Goal: Task Accomplishment & Management: Use online tool/utility

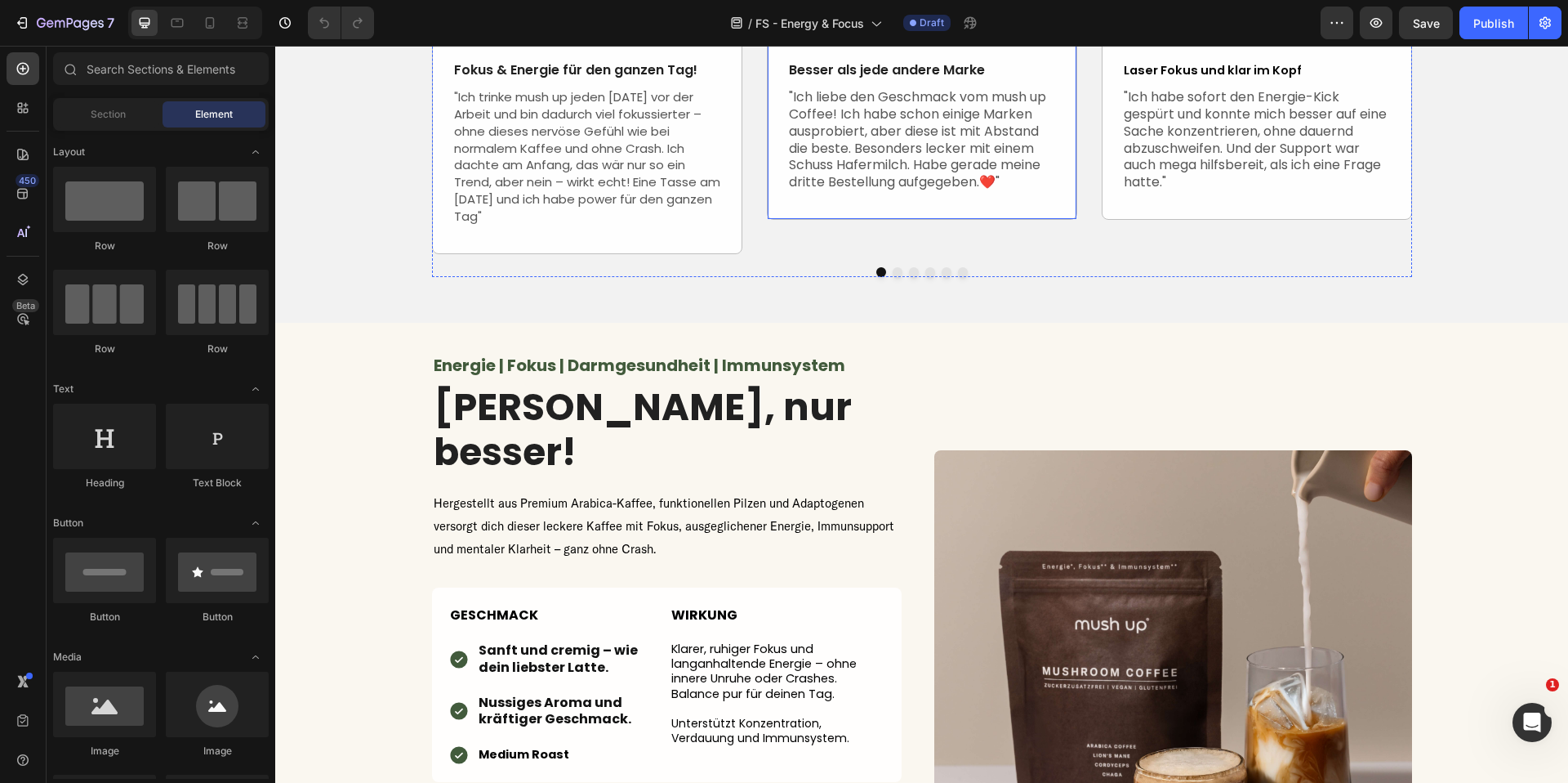
scroll to position [3572, 0]
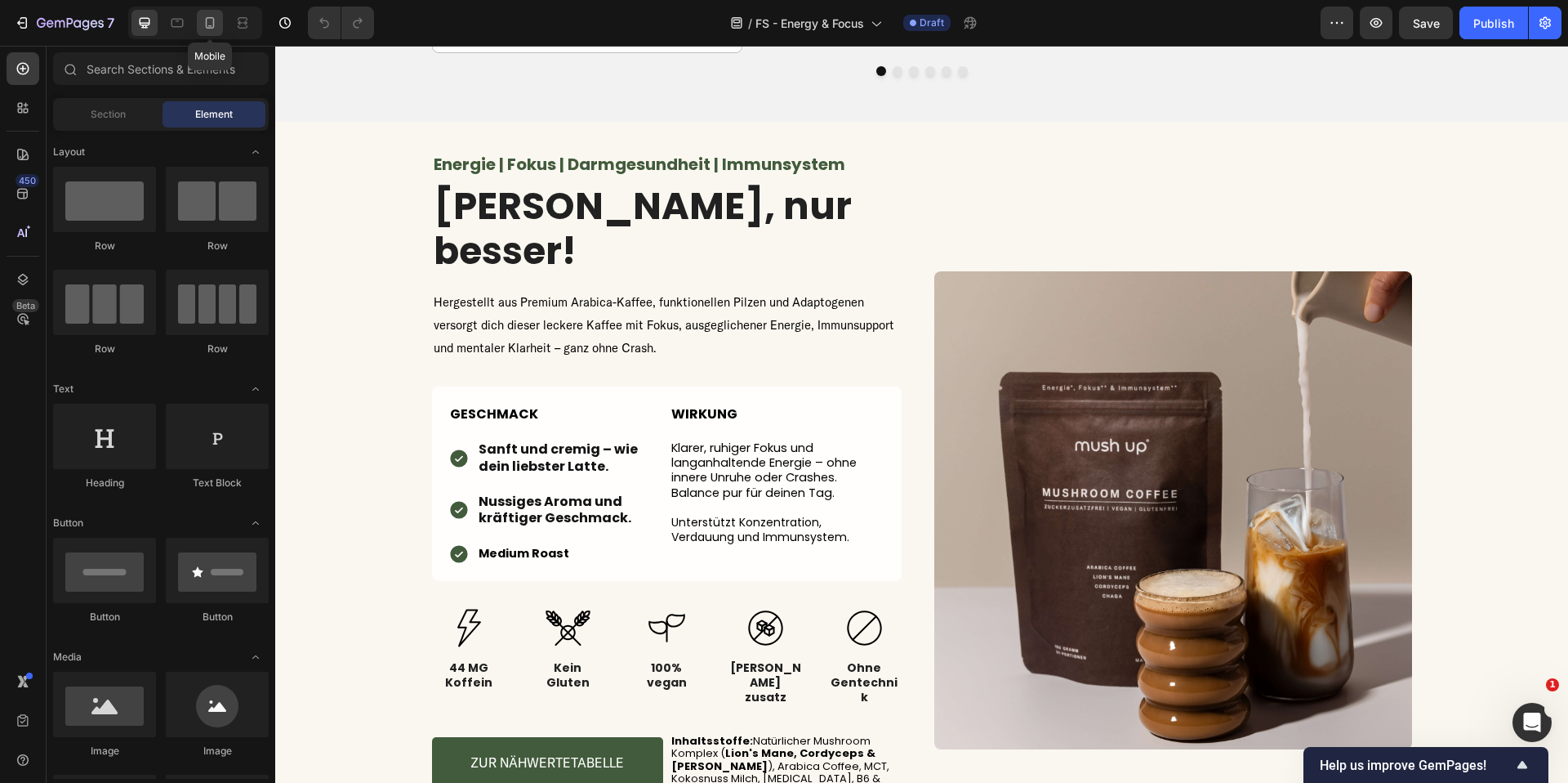
click at [209, 30] on icon at bounding box center [210, 23] width 17 height 17
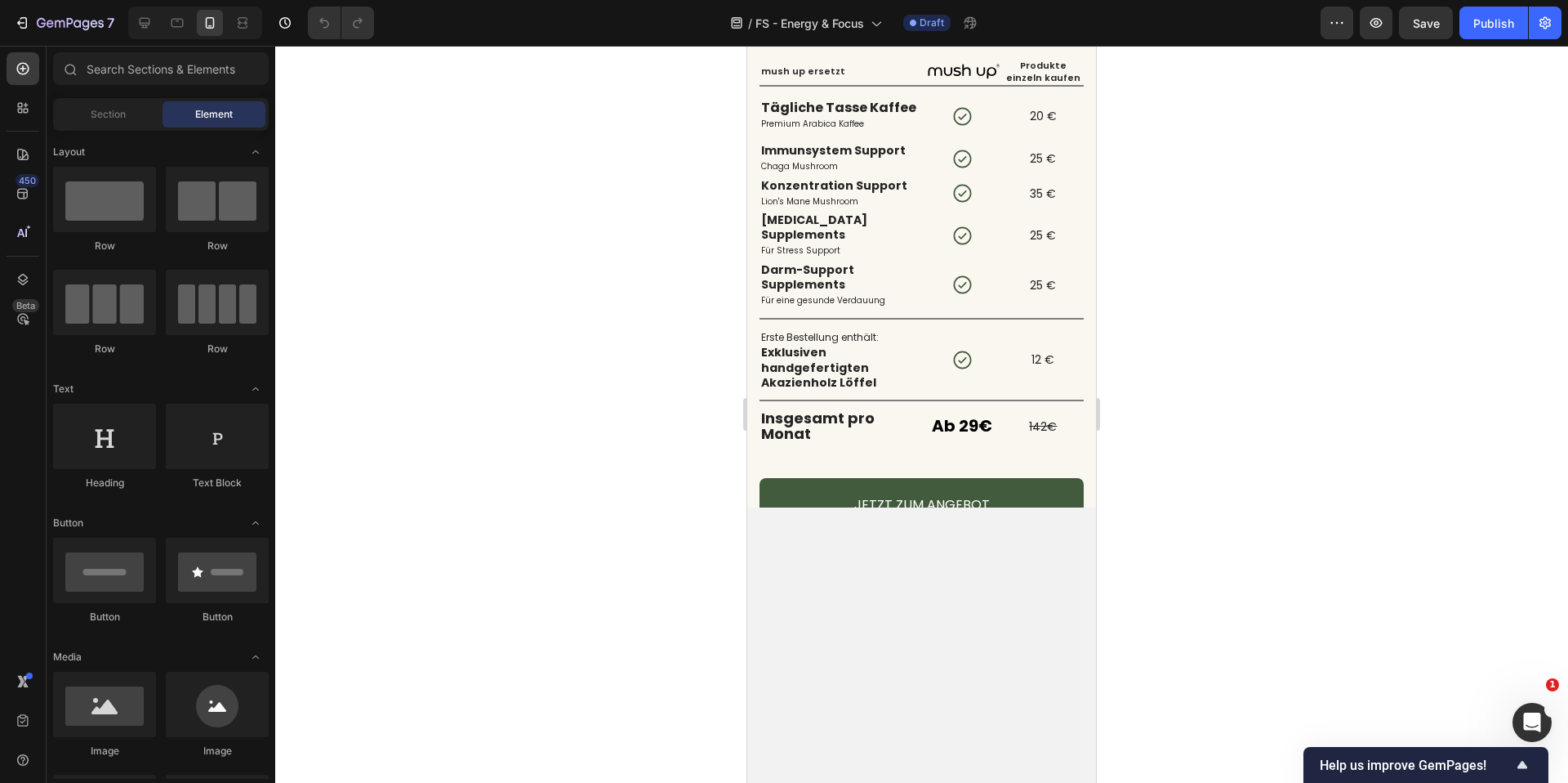
scroll to position [3026, 0]
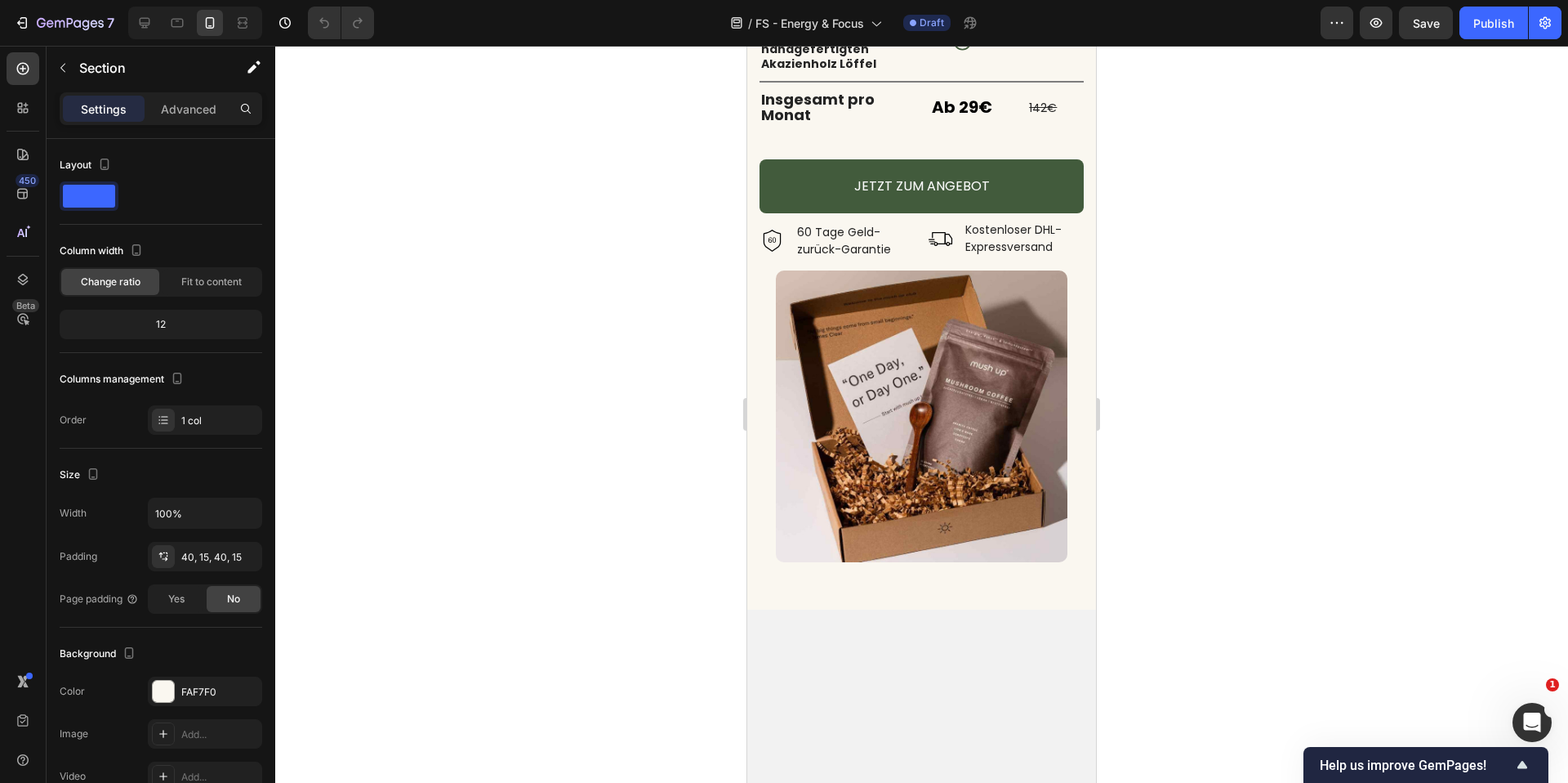
click at [176, 129] on div "Settings Advanced" at bounding box center [160, 115] width 229 height 47
click at [182, 120] on div "Advanced" at bounding box center [188, 109] width 82 height 26
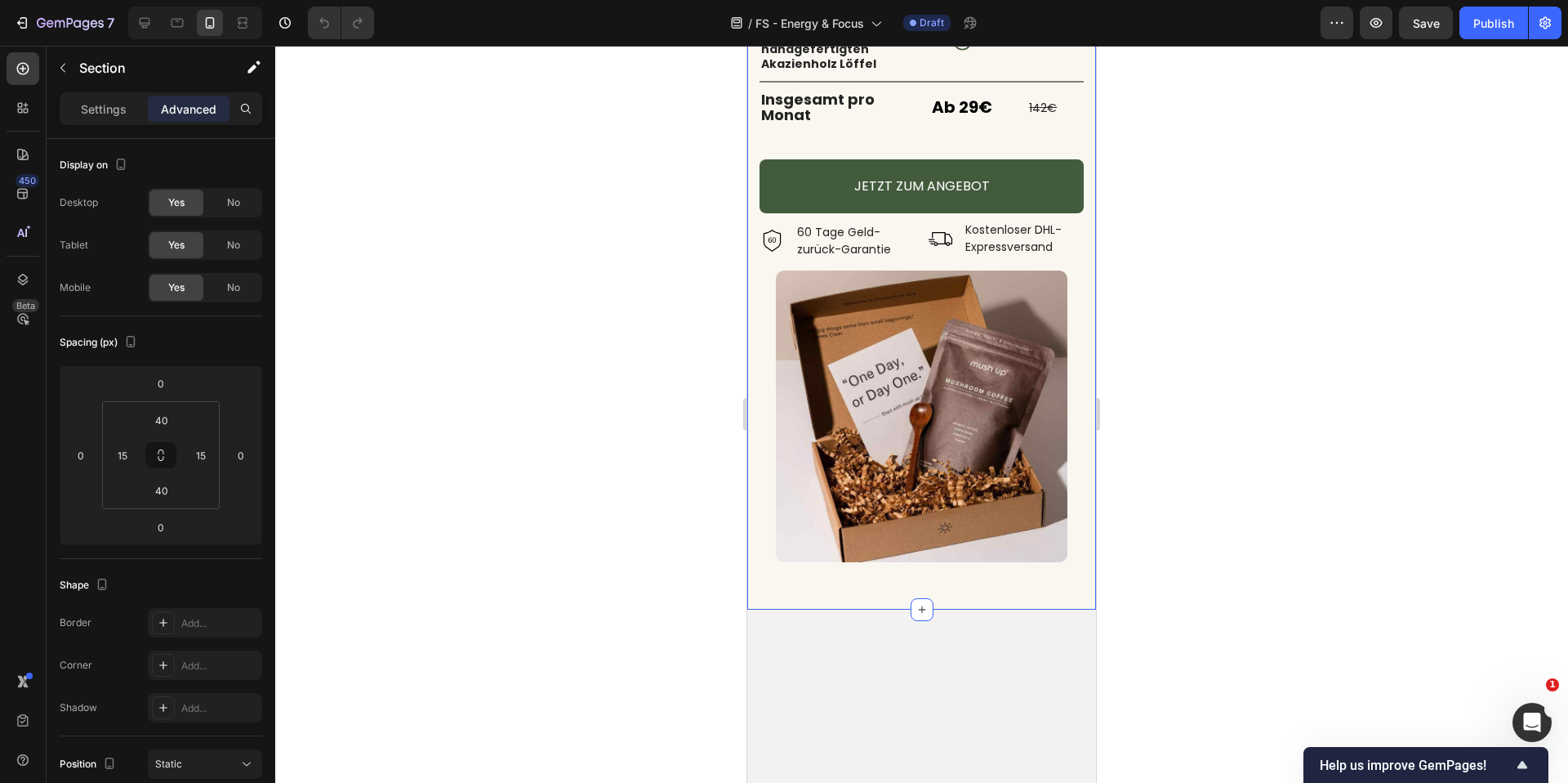
click at [832, 177] on div "Spüre die Kraft der Vitalpilze mit dem Original Mushroom Coffee™ by mush up® He…" at bounding box center [922, 6] width 349 height 1208
click at [164, 422] on input "70" at bounding box center [161, 420] width 33 height 25
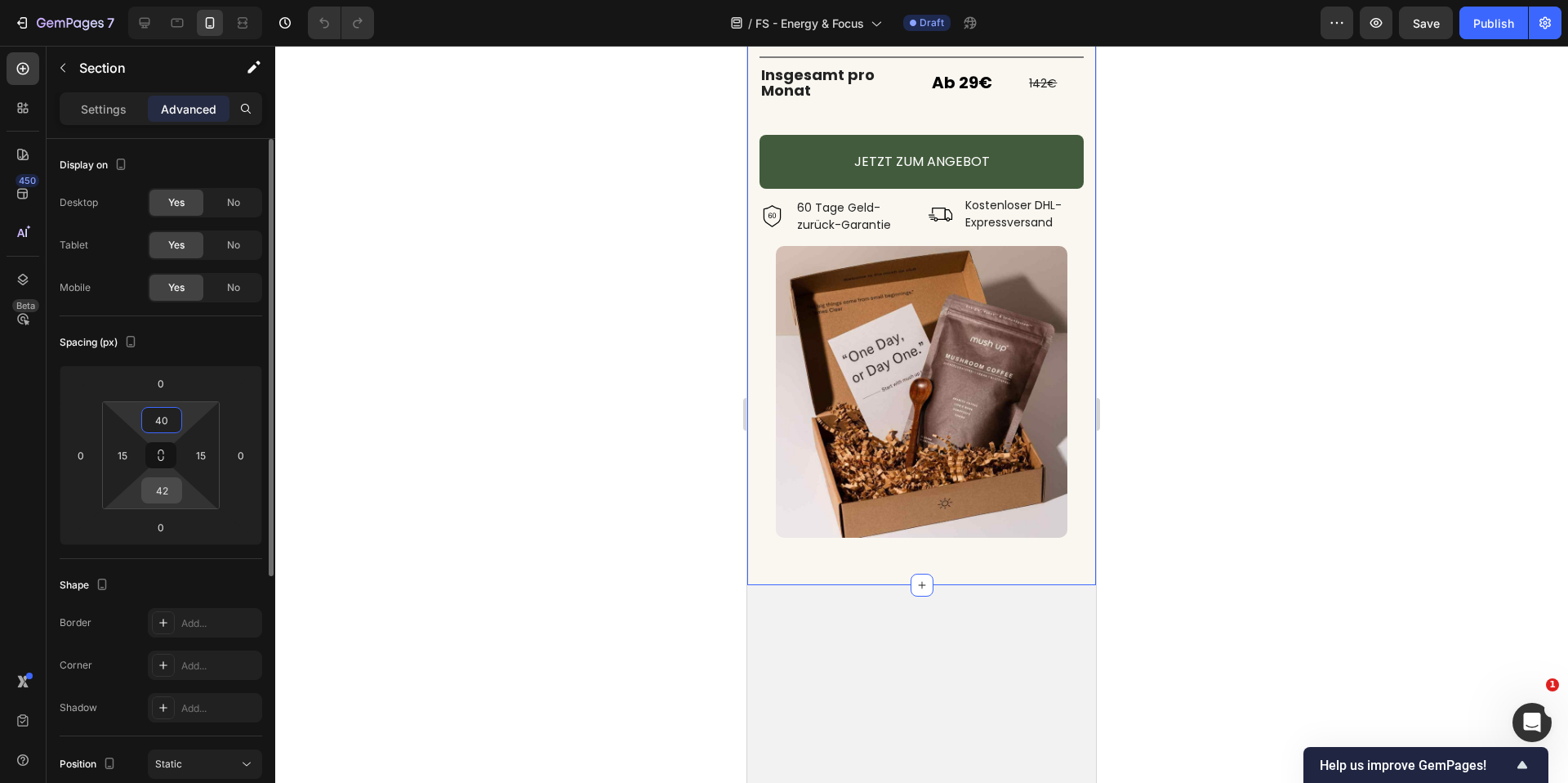
type input "40"
click at [166, 494] on input "42" at bounding box center [161, 490] width 33 height 25
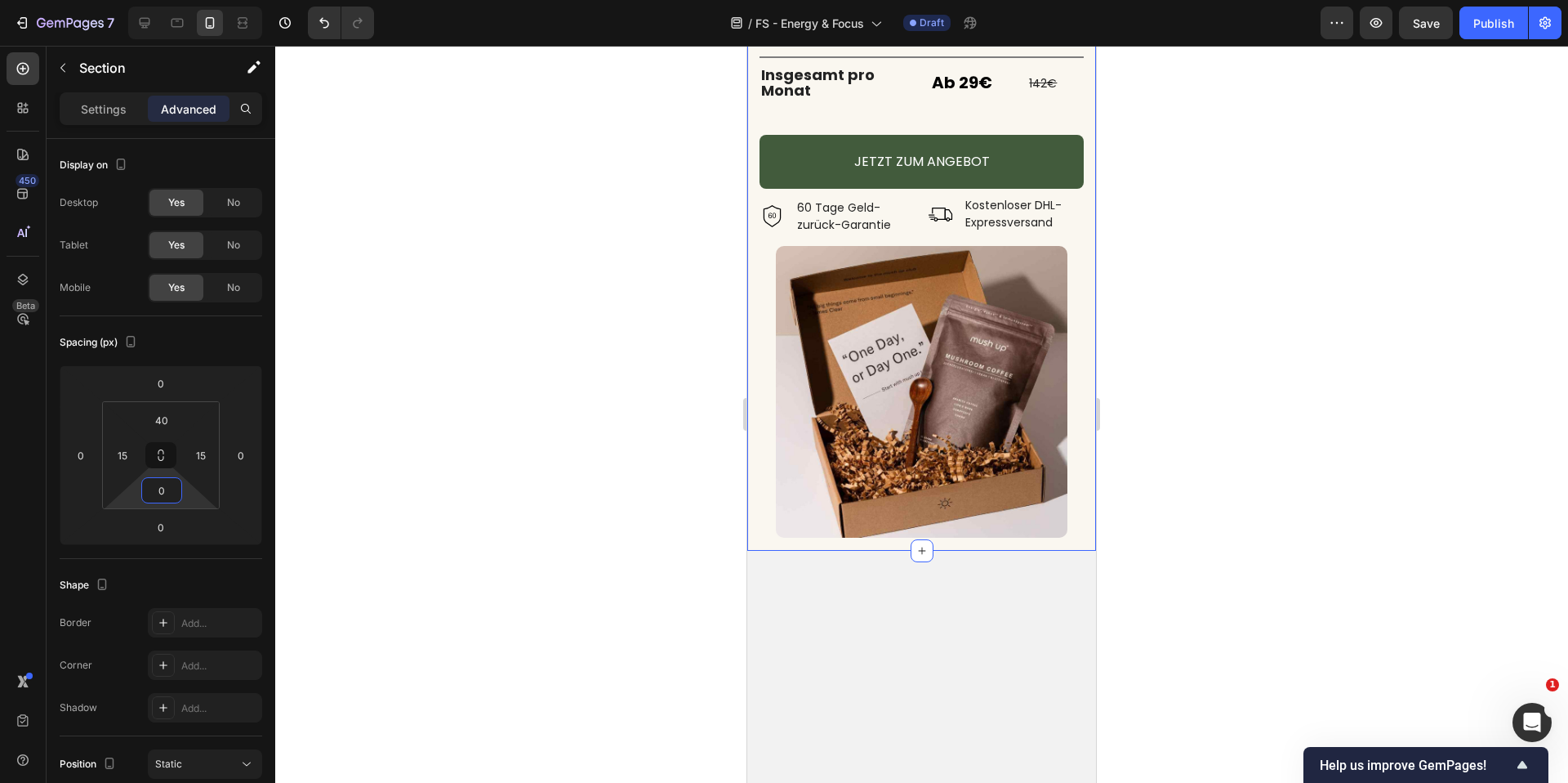
type input "0"
click at [583, 380] on div at bounding box center [921, 414] width 1293 height 737
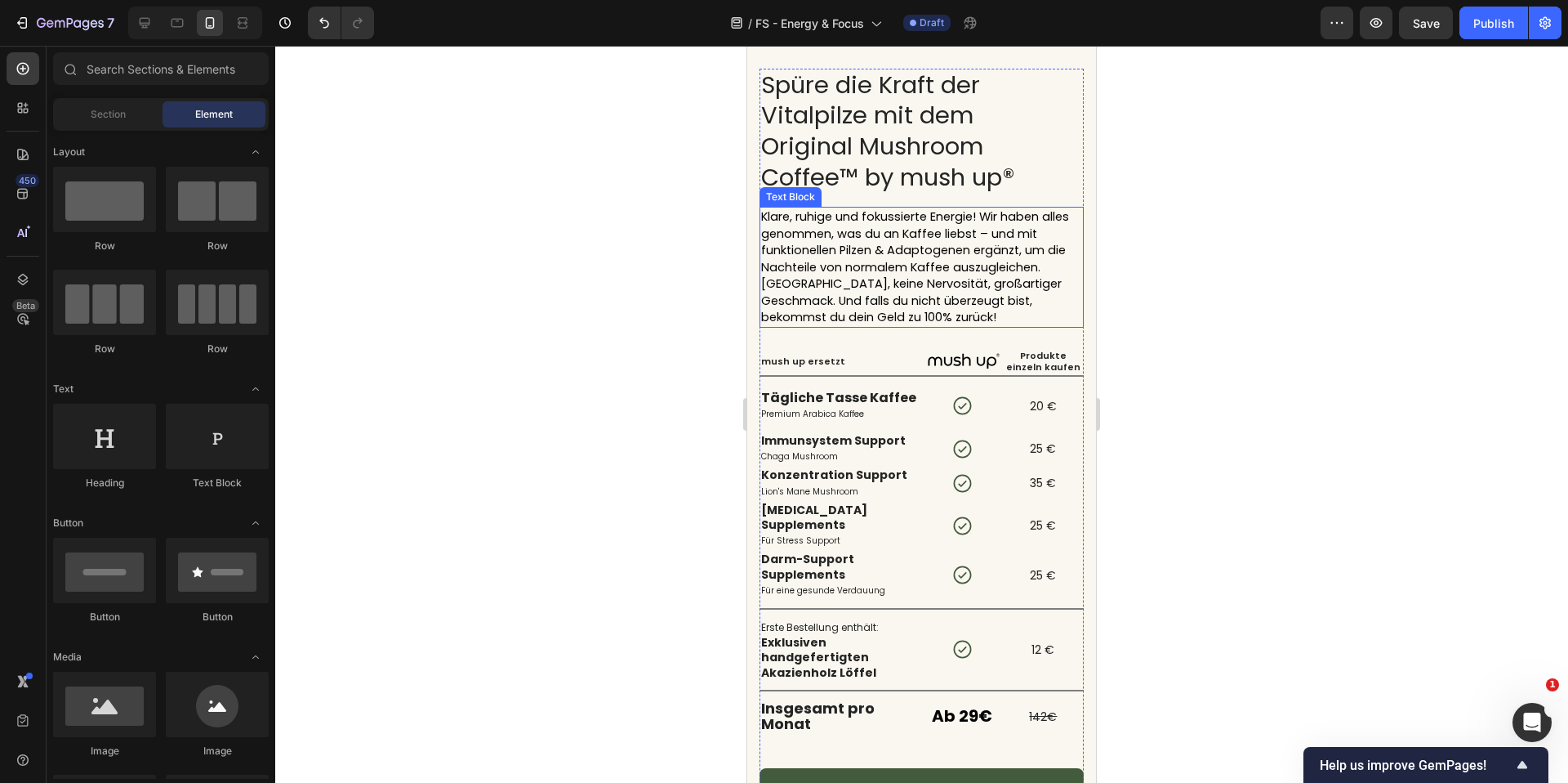
scroll to position [3153, 0]
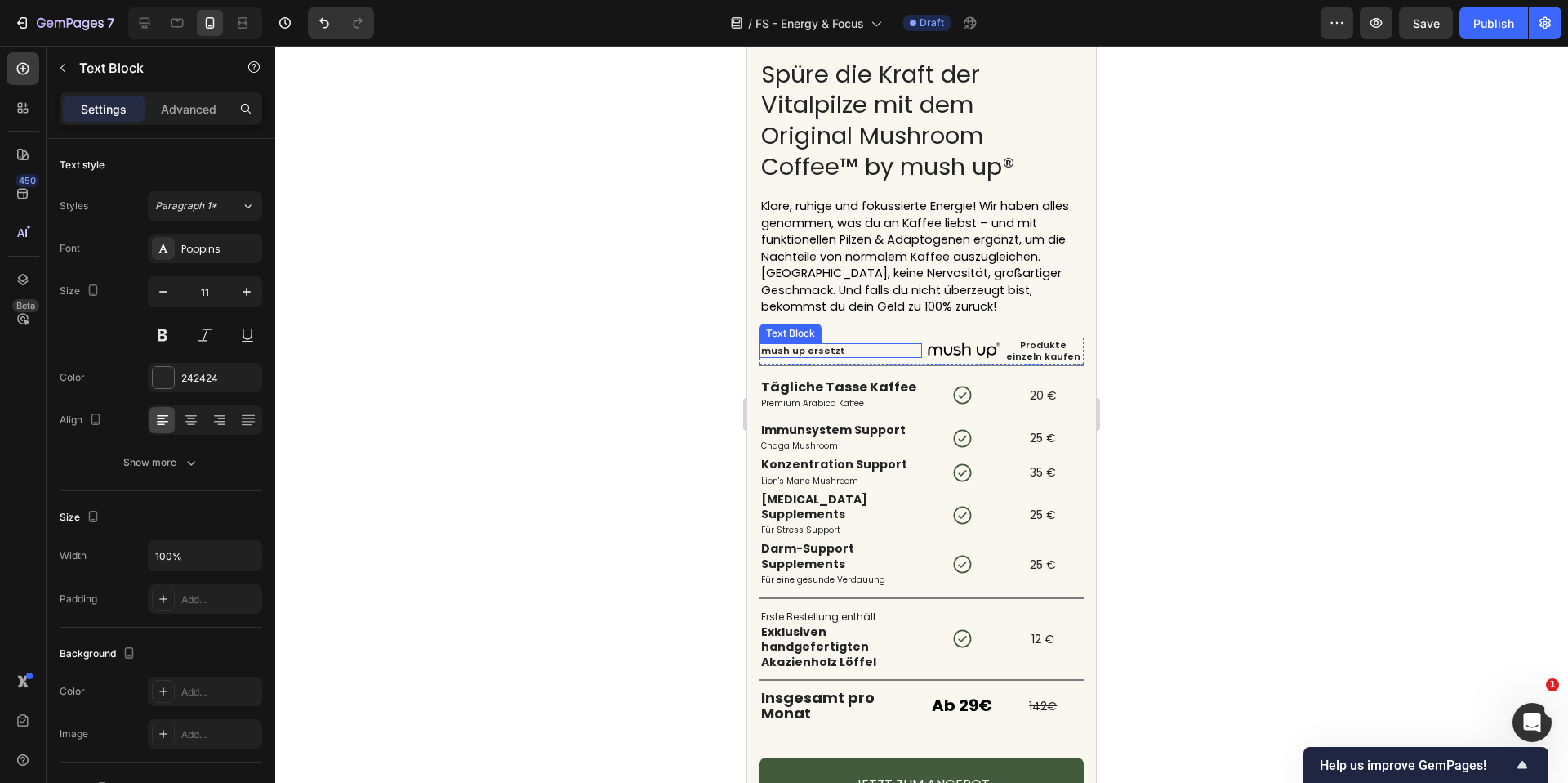
click at [818, 349] on p "mush up ersetzt" at bounding box center [841, 350] width 159 height 12
click at [239, 295] on icon "button" at bounding box center [246, 292] width 17 height 17
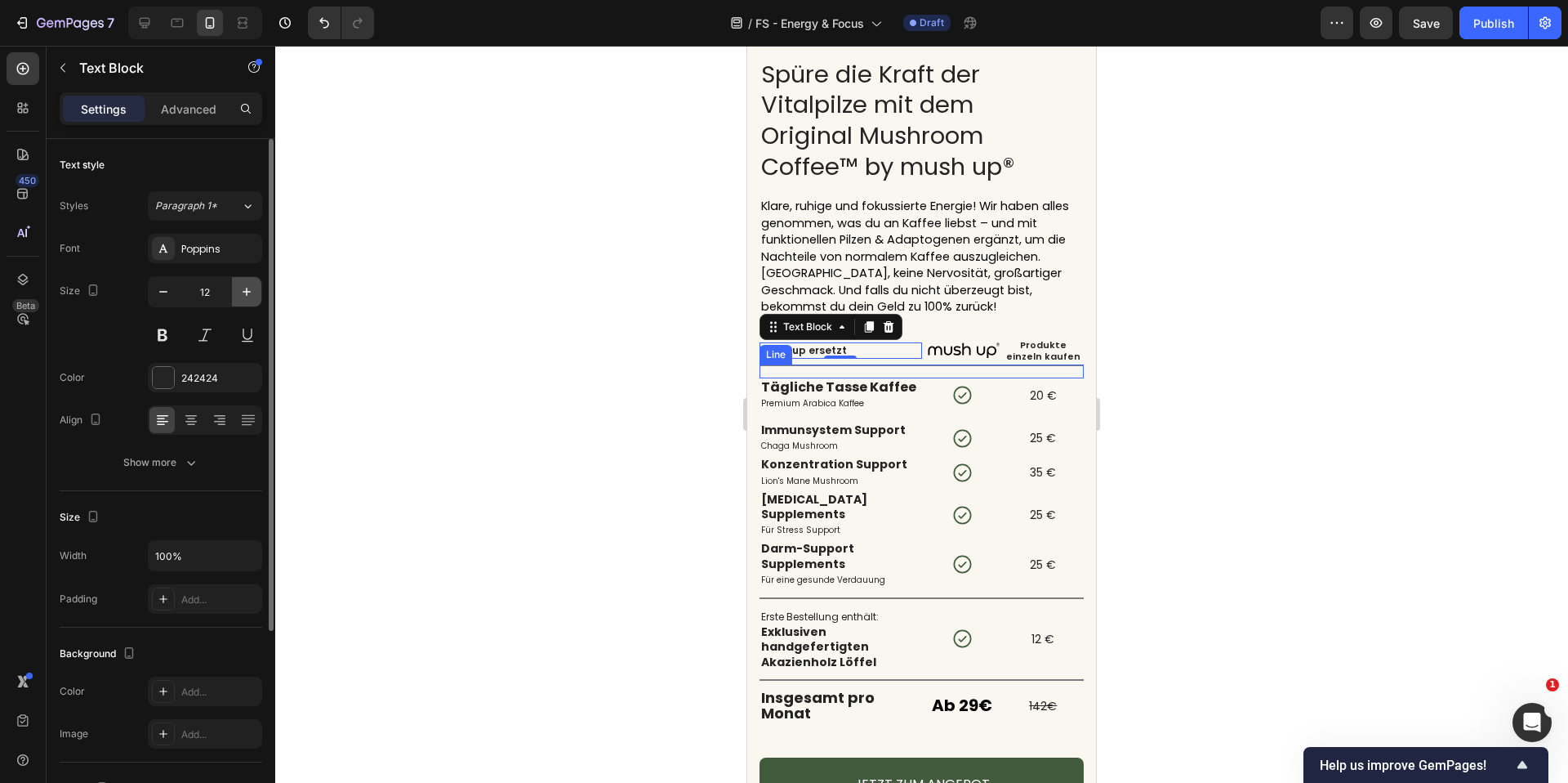
click at [246, 293] on icon "button" at bounding box center [246, 292] width 17 height 17
type input "13"
click at [165, 336] on button at bounding box center [162, 336] width 30 height 30
click at [1035, 343] on p "Produkte einzeln kaufen" at bounding box center [1044, 351] width 77 height 24
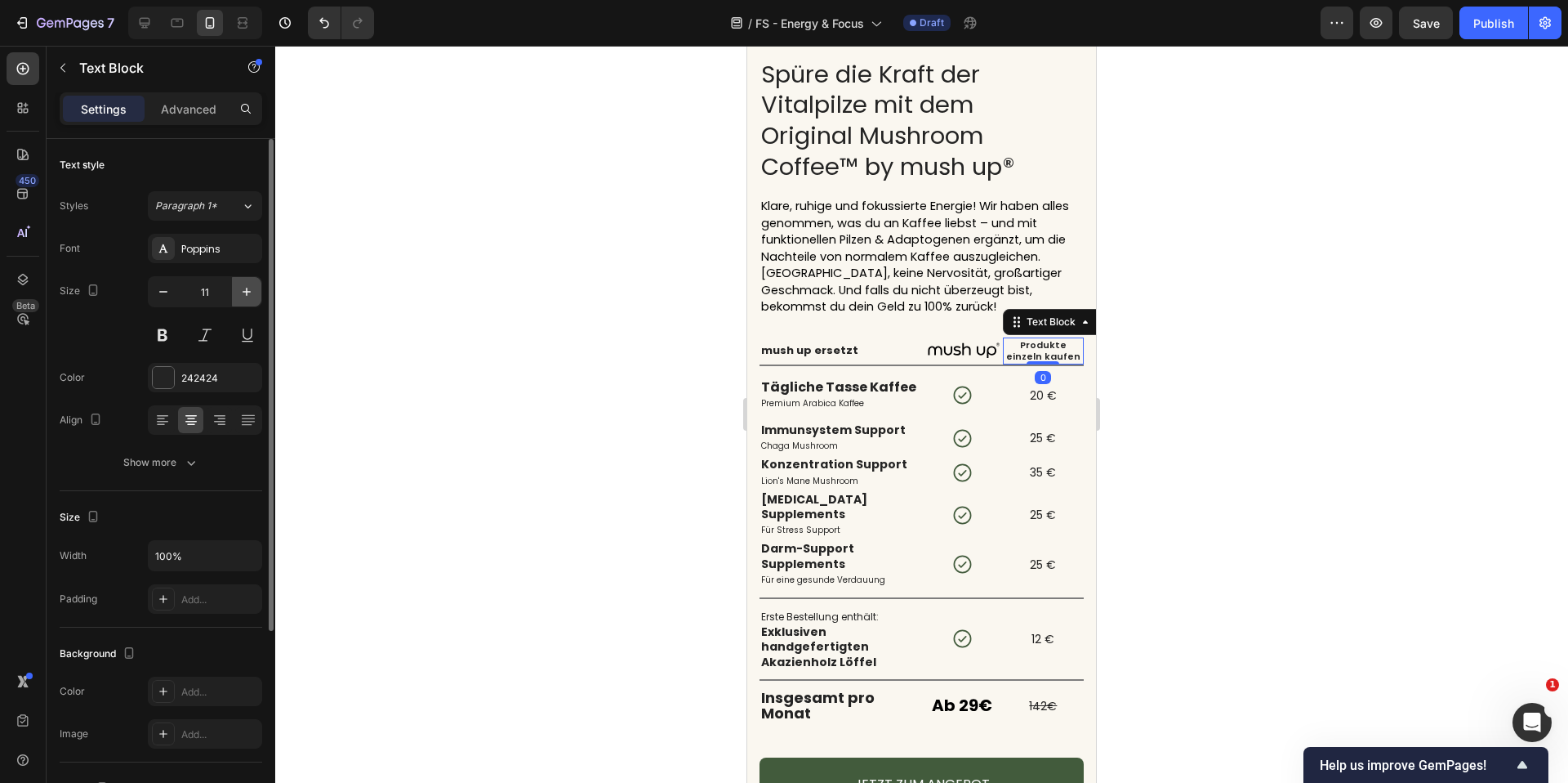
click at [250, 293] on icon "button" at bounding box center [246, 292] width 17 height 17
type input "12"
click at [656, 378] on div at bounding box center [921, 414] width 1293 height 737
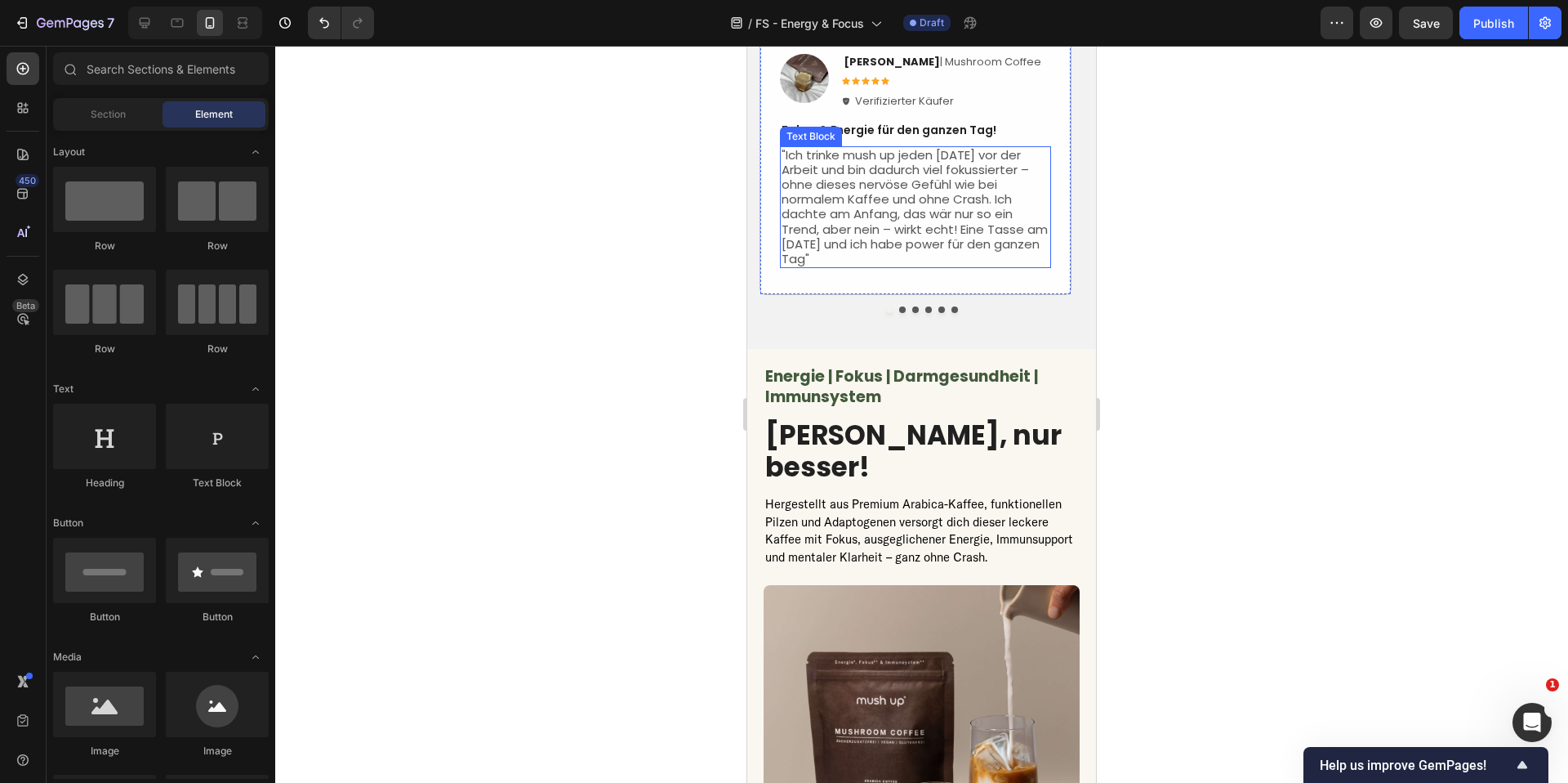
scroll to position [4496, 0]
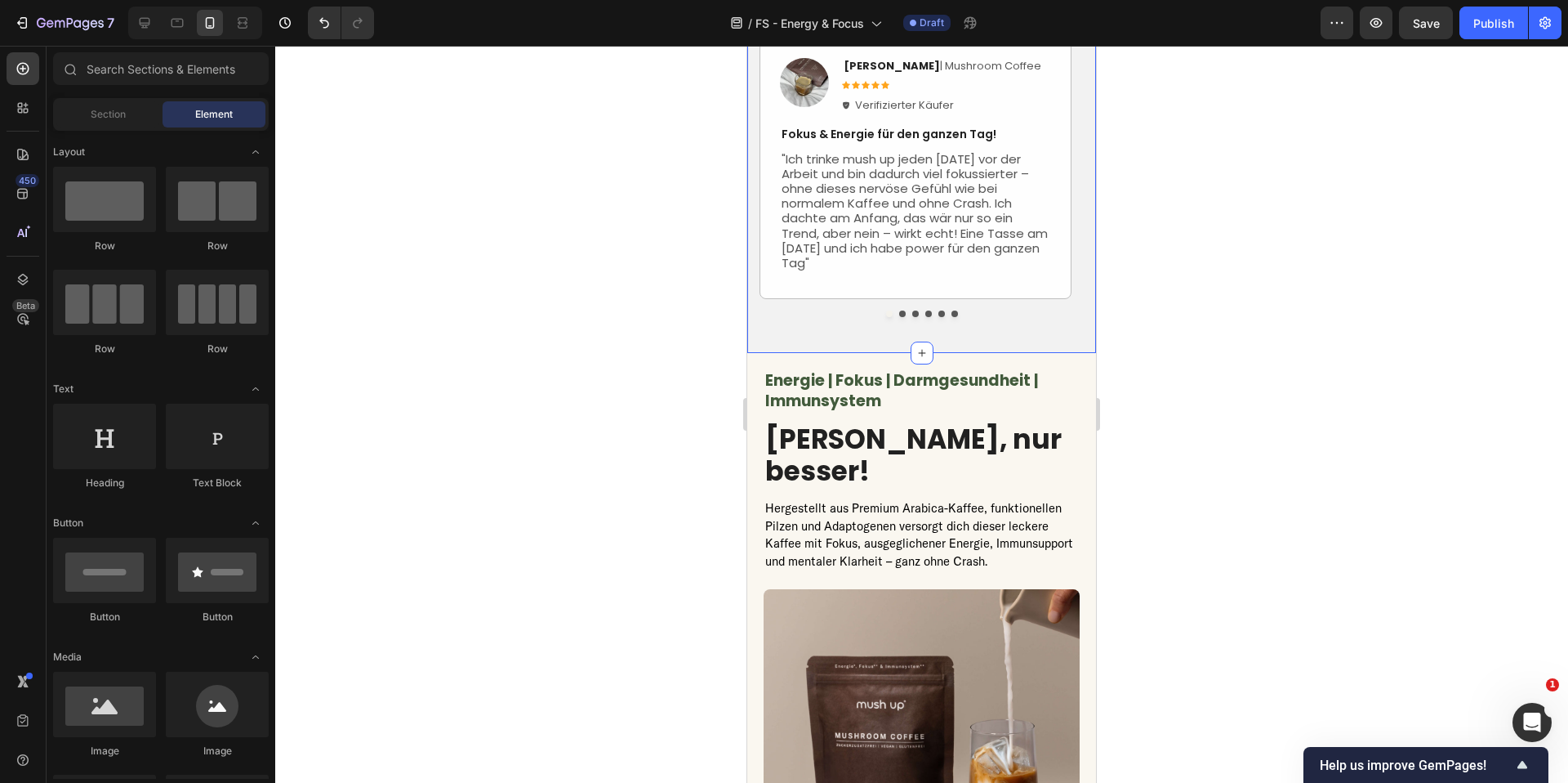
click at [1044, 353] on div "Über 1 Millionen verkaufte Tassen Kaffee Heading Icon Icon Icon Icon Icon Icon …" at bounding box center [922, 122] width 349 height 462
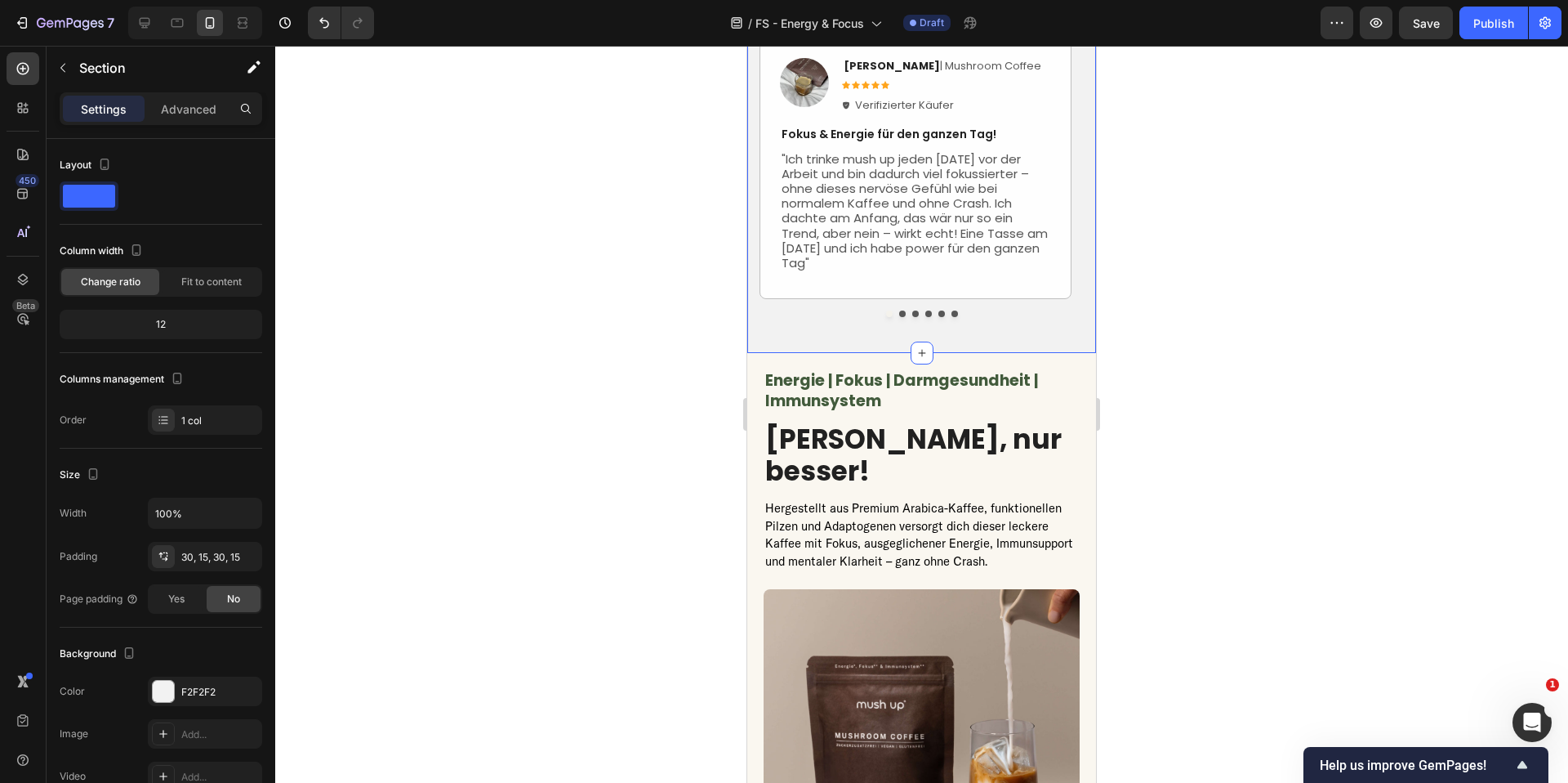
scroll to position [4082, 0]
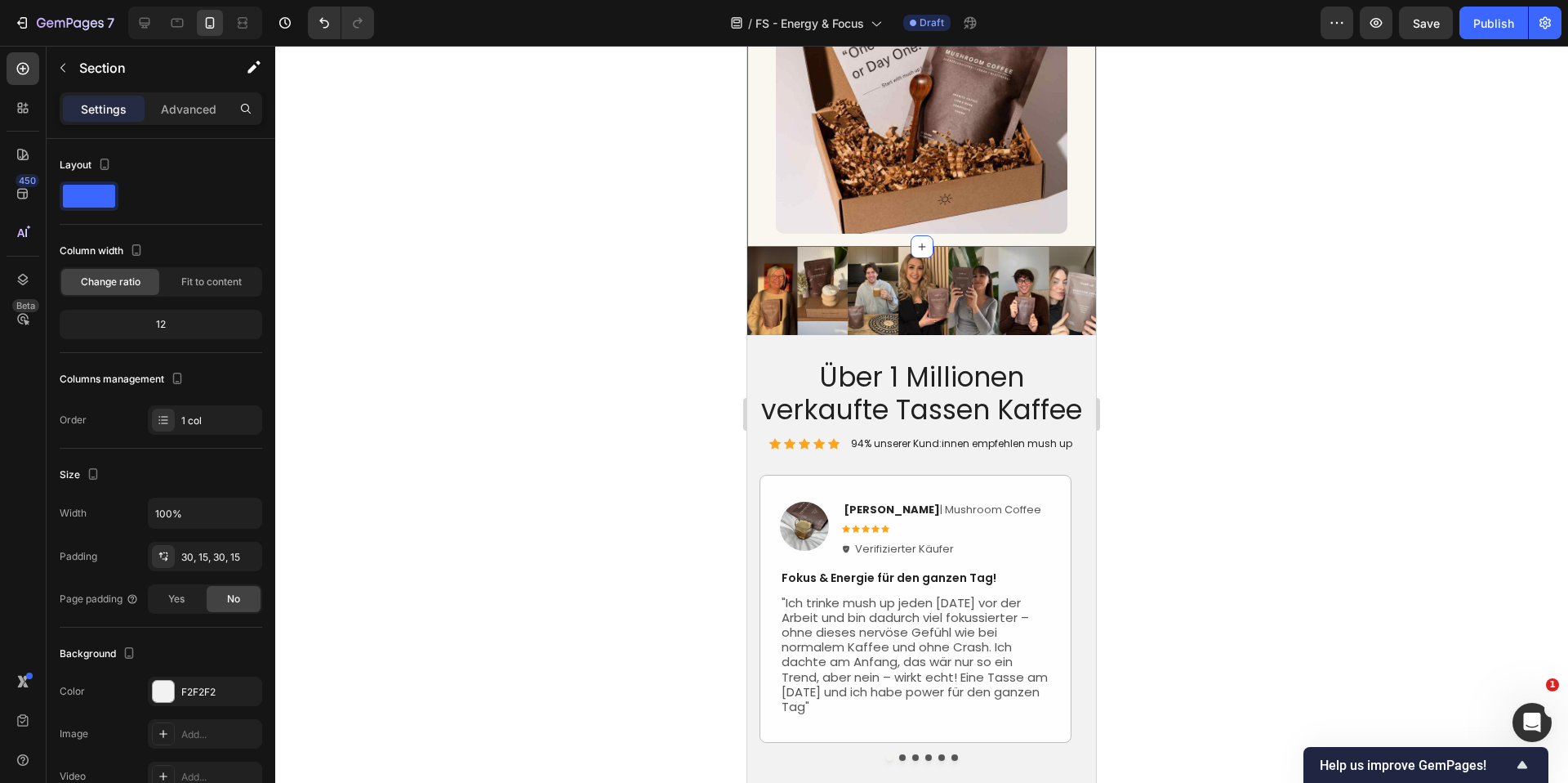
click at [202, 690] on div "FAF7F0" at bounding box center [205, 692] width 47 height 15
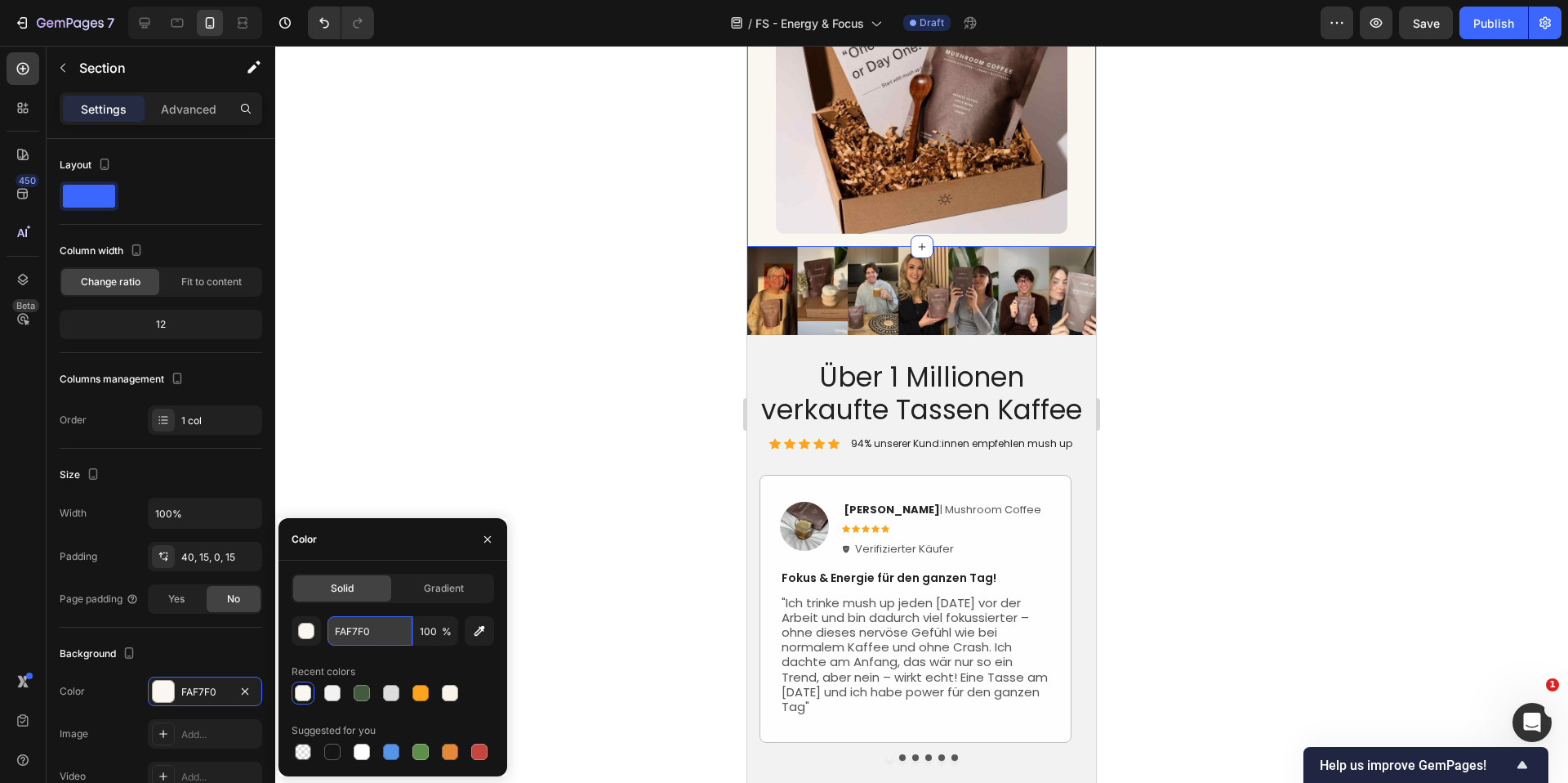
click at [382, 639] on input "FAF7F0" at bounding box center [370, 632] width 85 height 30
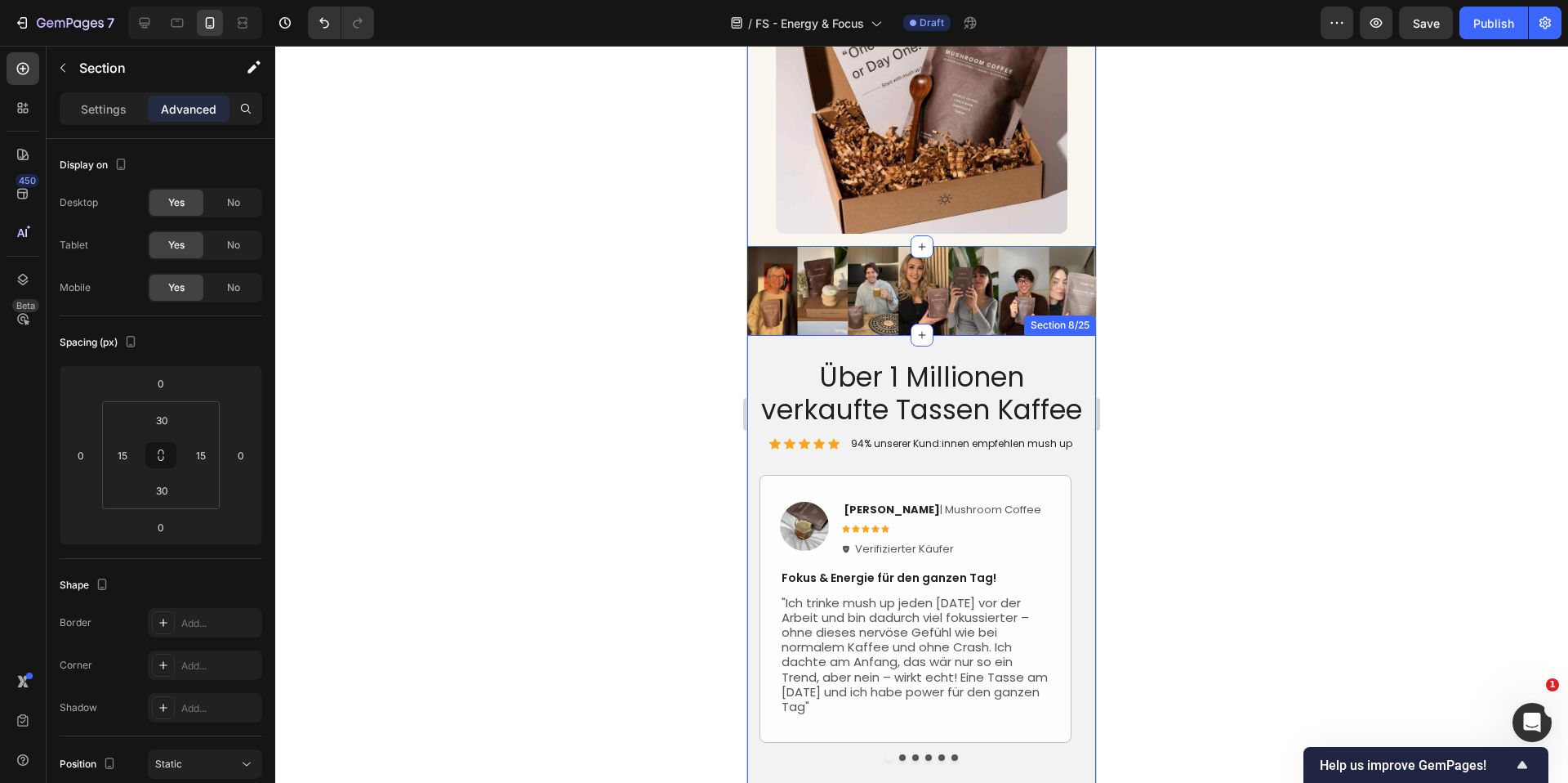
click at [757, 346] on div "Über 1 Millionen verkaufte Tassen Kaffee Heading Icon Icon Icon Icon Icon Icon …" at bounding box center [922, 566] width 349 height 462
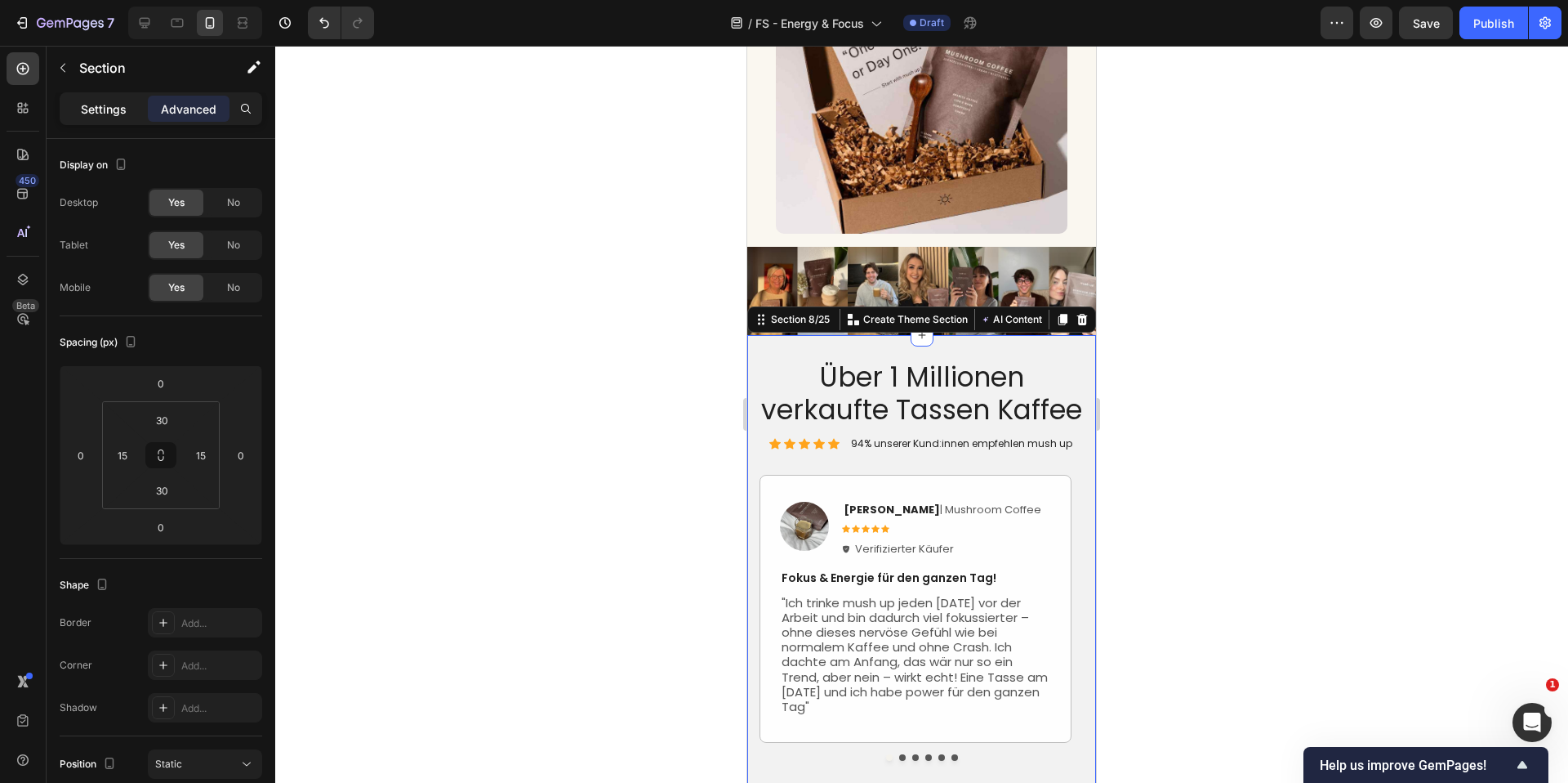
click at [128, 118] on div "Settings" at bounding box center [104, 109] width 82 height 26
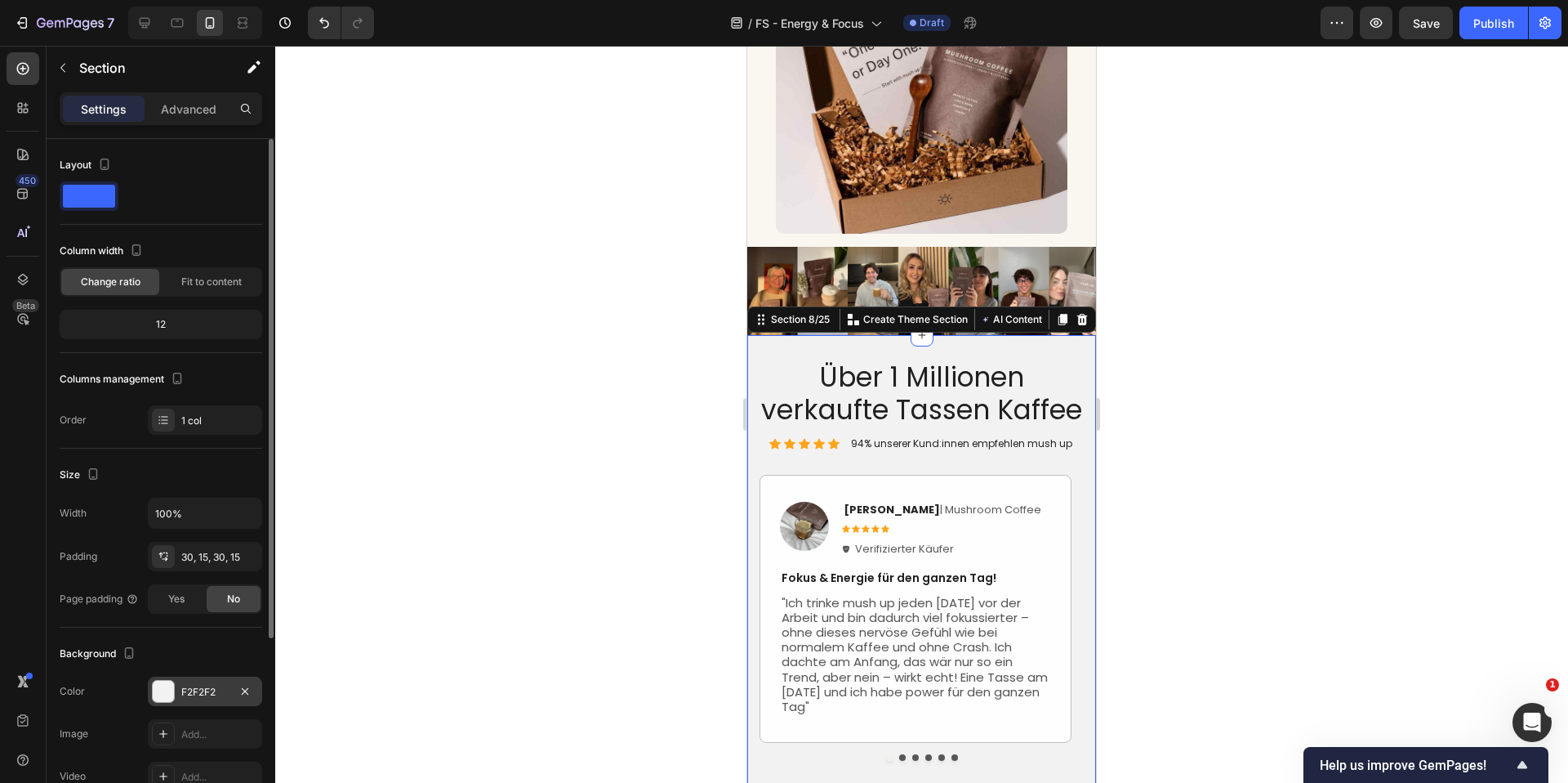
click at [212, 685] on div "F2F2F2" at bounding box center [205, 692] width 47 height 15
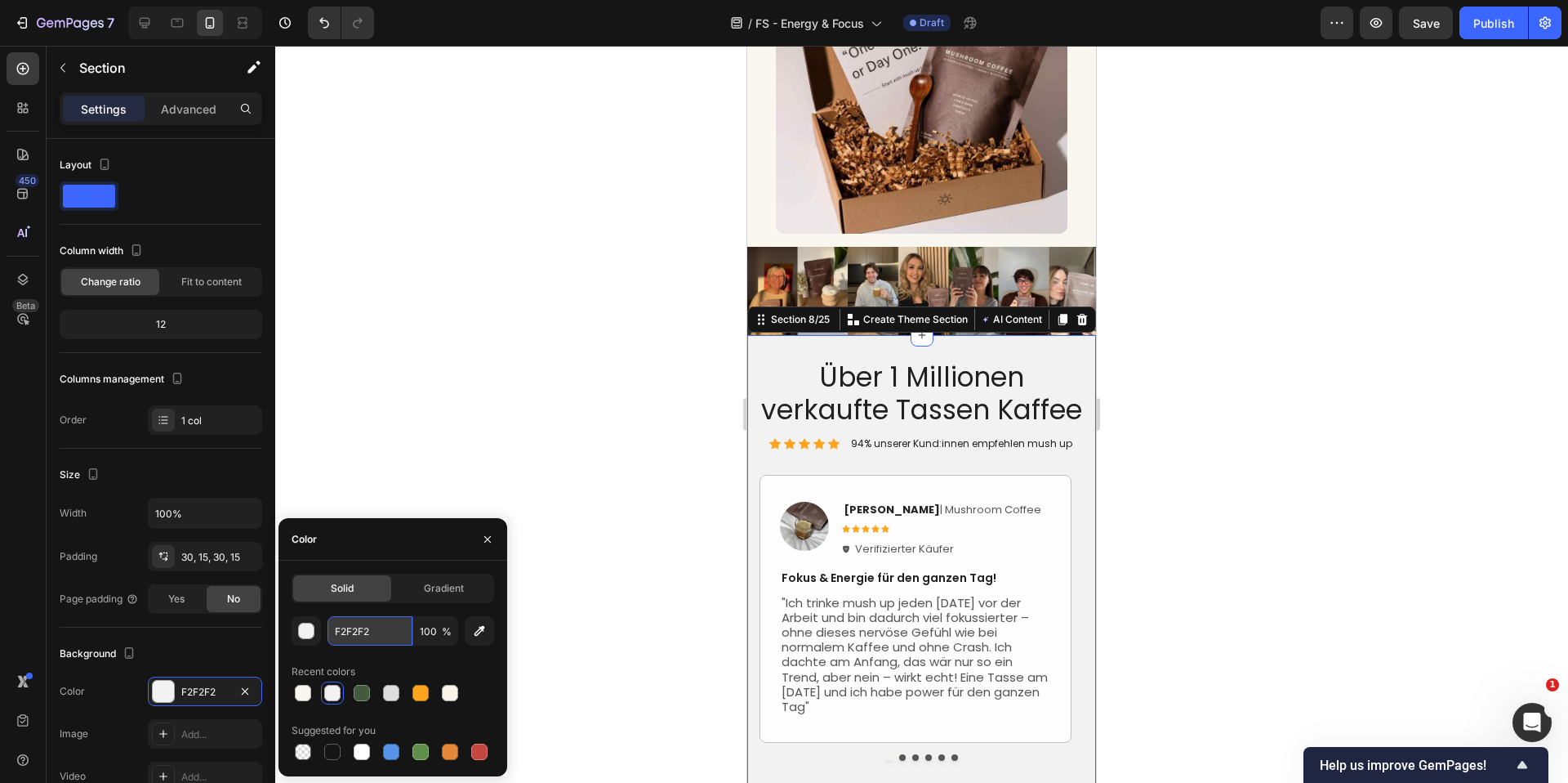
click at [395, 621] on input "F2F2F2" at bounding box center [370, 632] width 85 height 30
click at [393, 631] on input "F2F2F2" at bounding box center [370, 632] width 85 height 30
paste input "AF7F0"
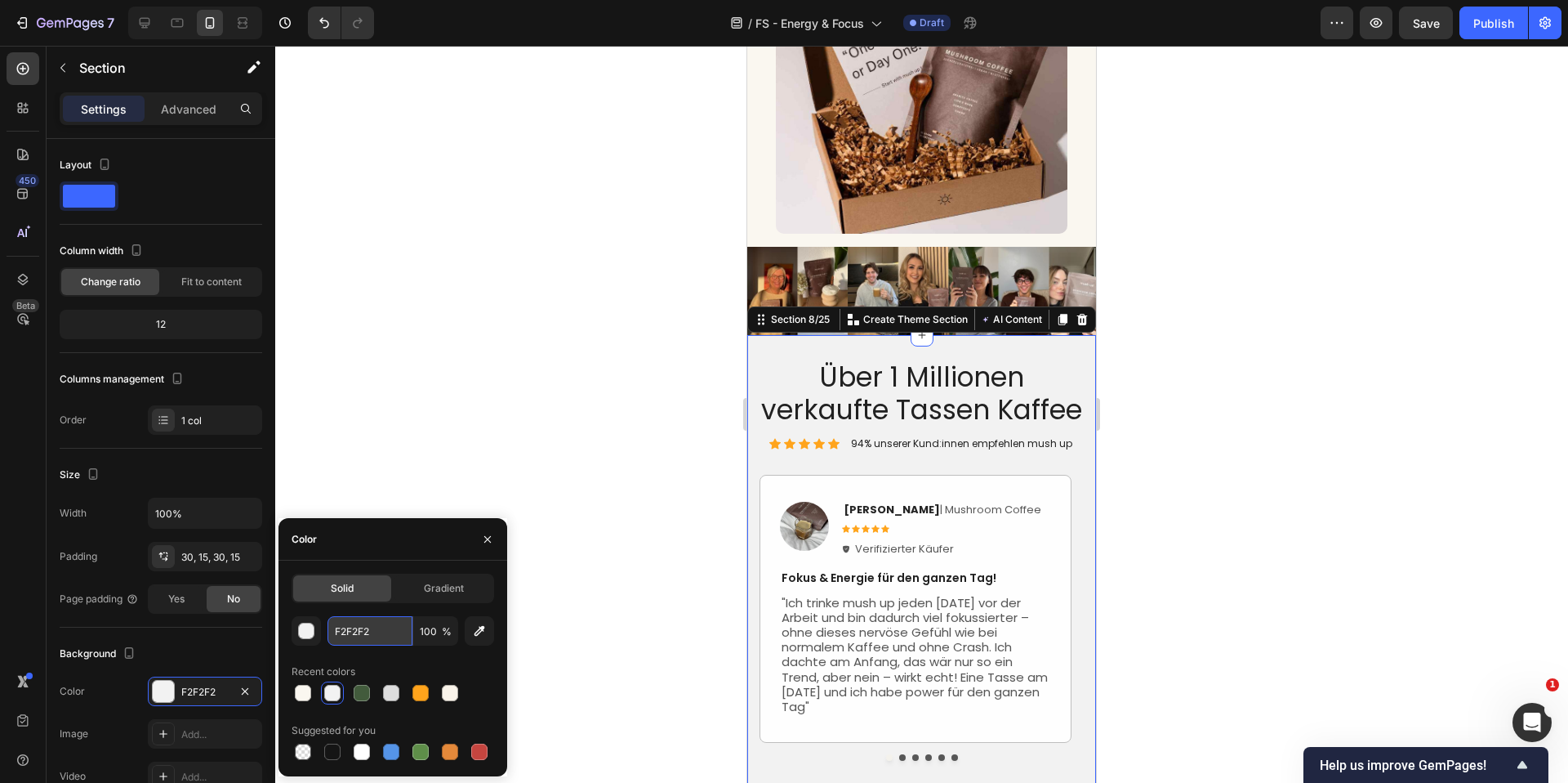
type input "FAF7F0"
click at [611, 388] on div at bounding box center [921, 414] width 1293 height 737
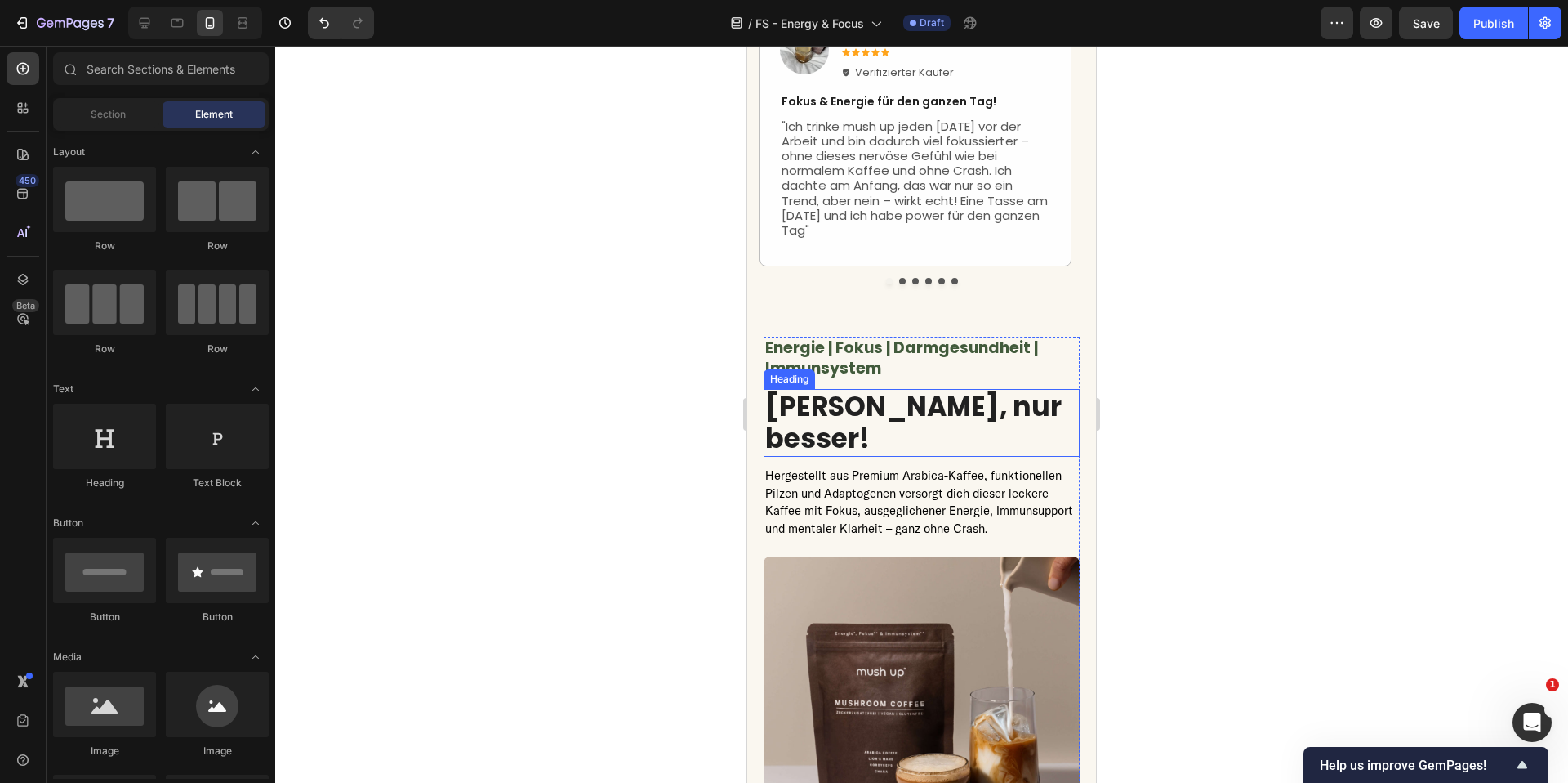
scroll to position [4615, 0]
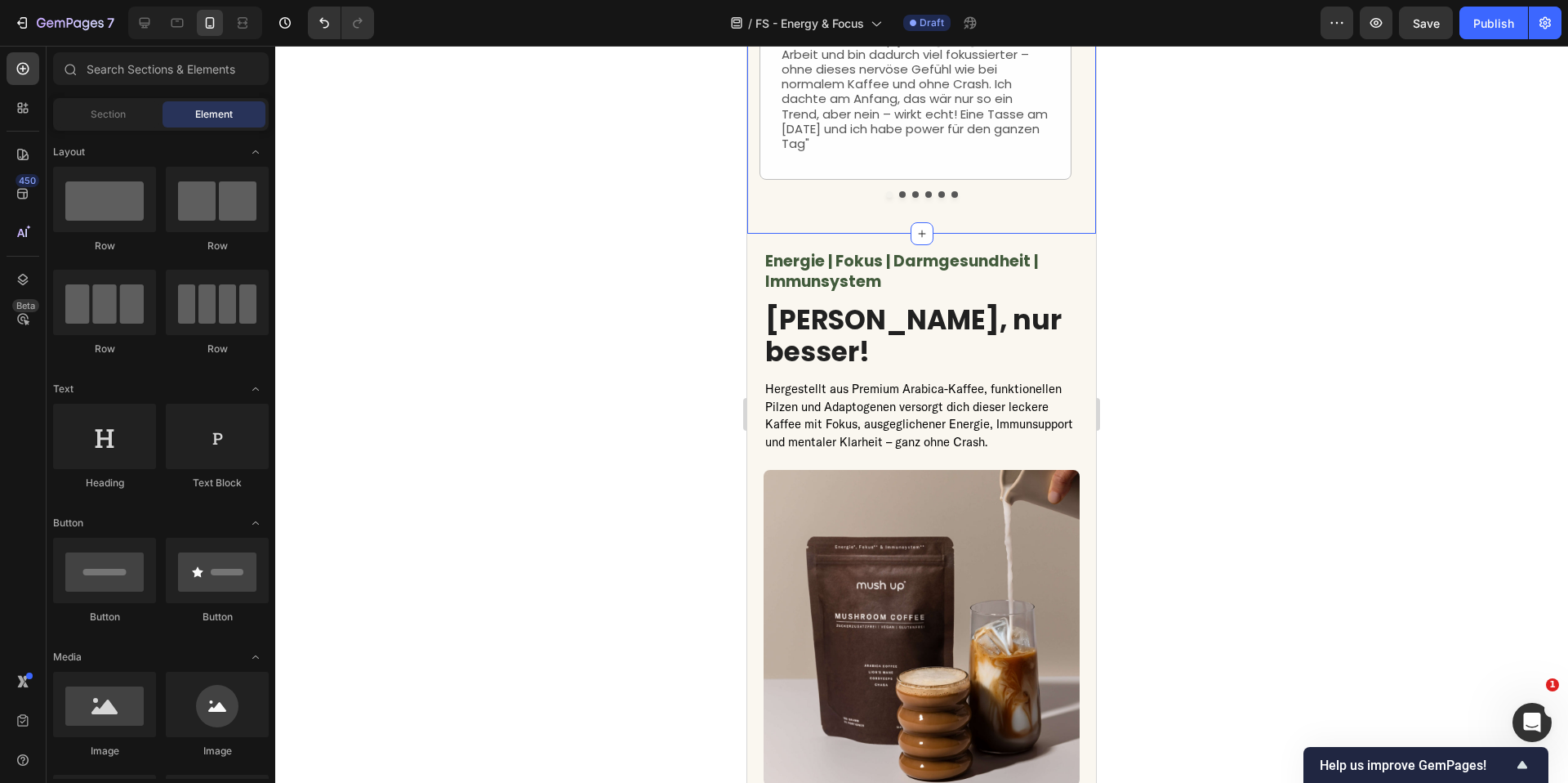
click at [1042, 234] on div "Über 1 Millionen verkaufte Tassen Kaffee Heading Icon Icon Icon Icon Icon Icon …" at bounding box center [922, 3] width 349 height 462
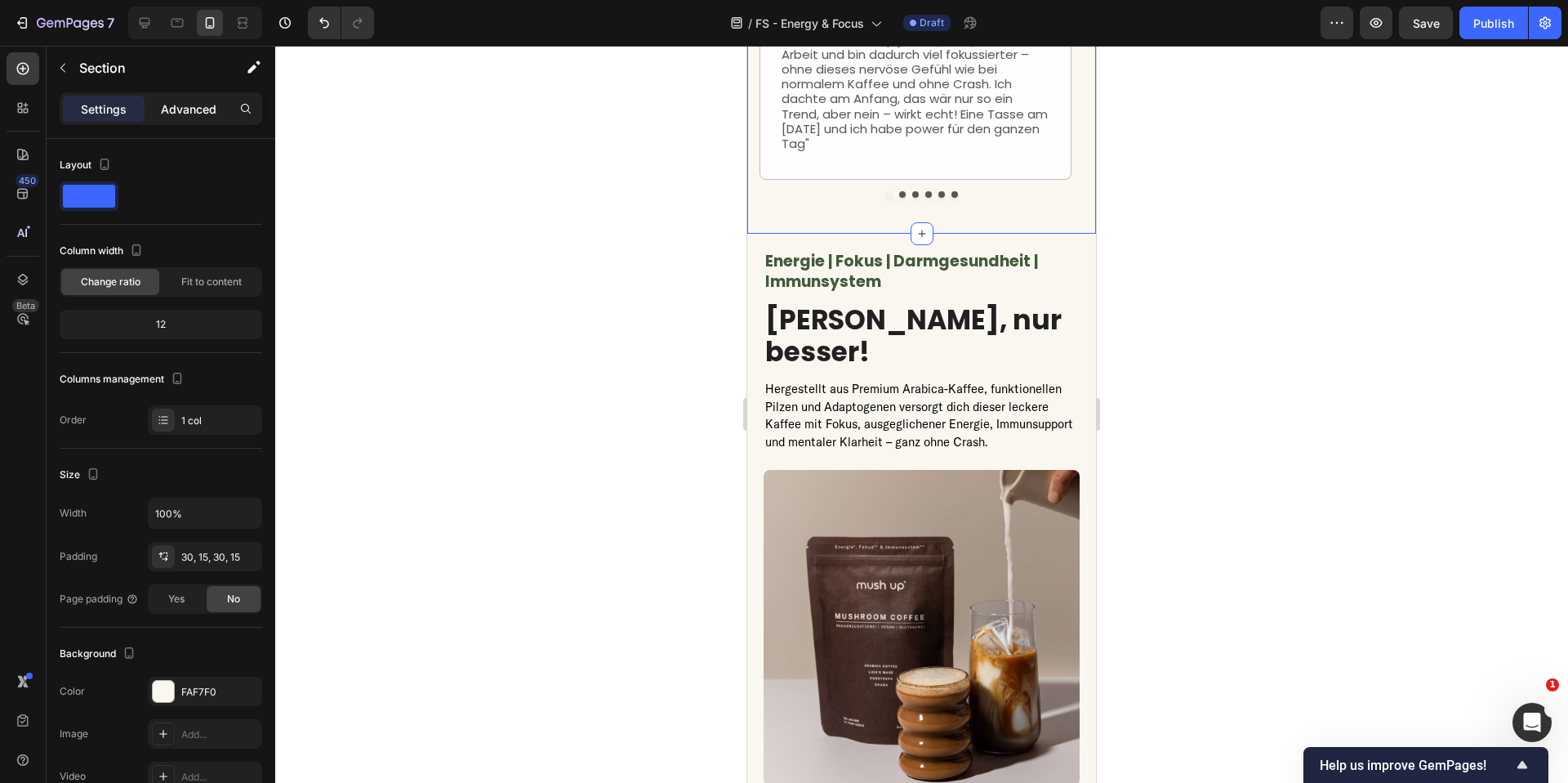
click at [189, 101] on p "Advanced" at bounding box center [189, 109] width 55 height 17
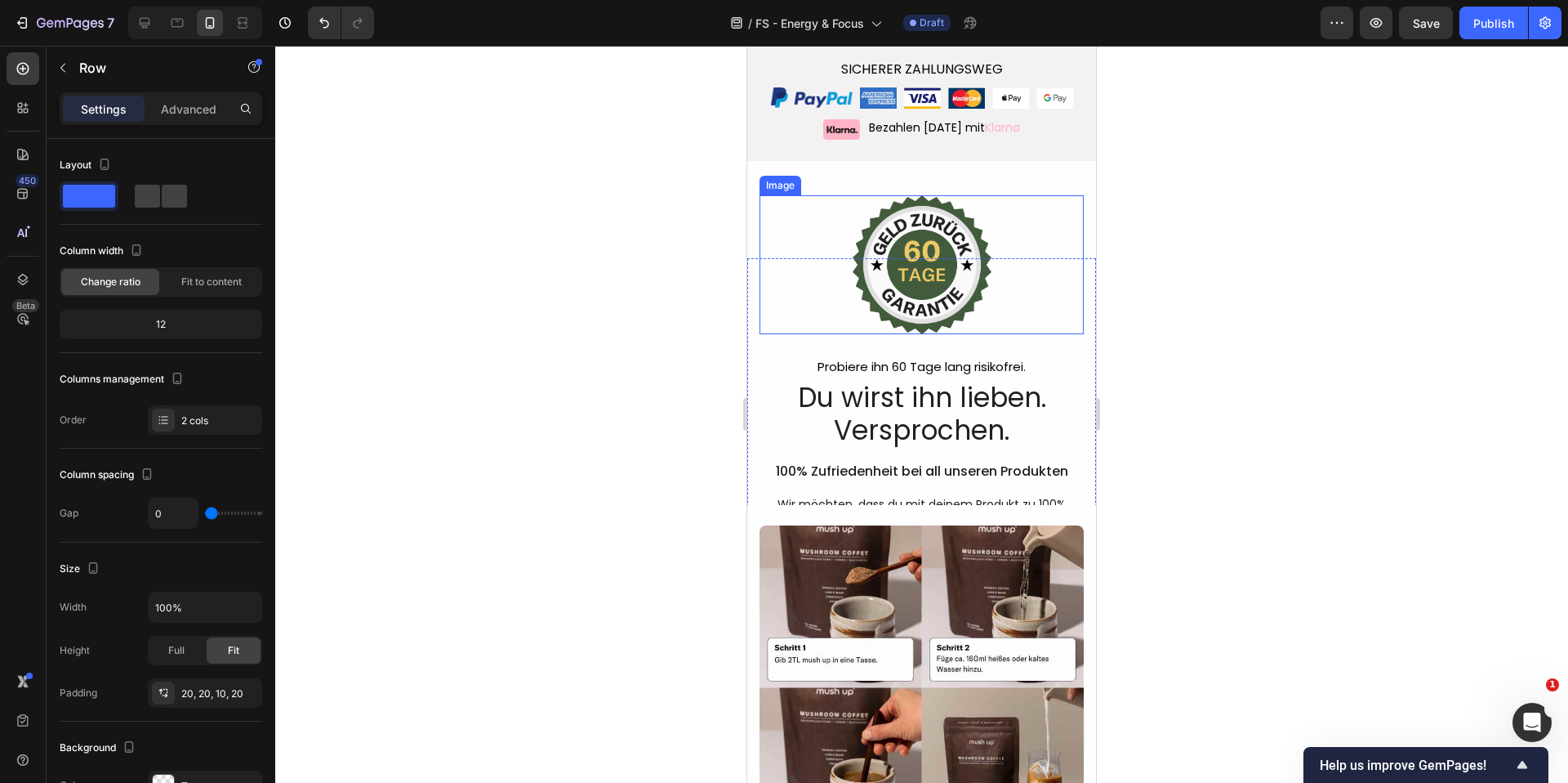
scroll to position [7568, 0]
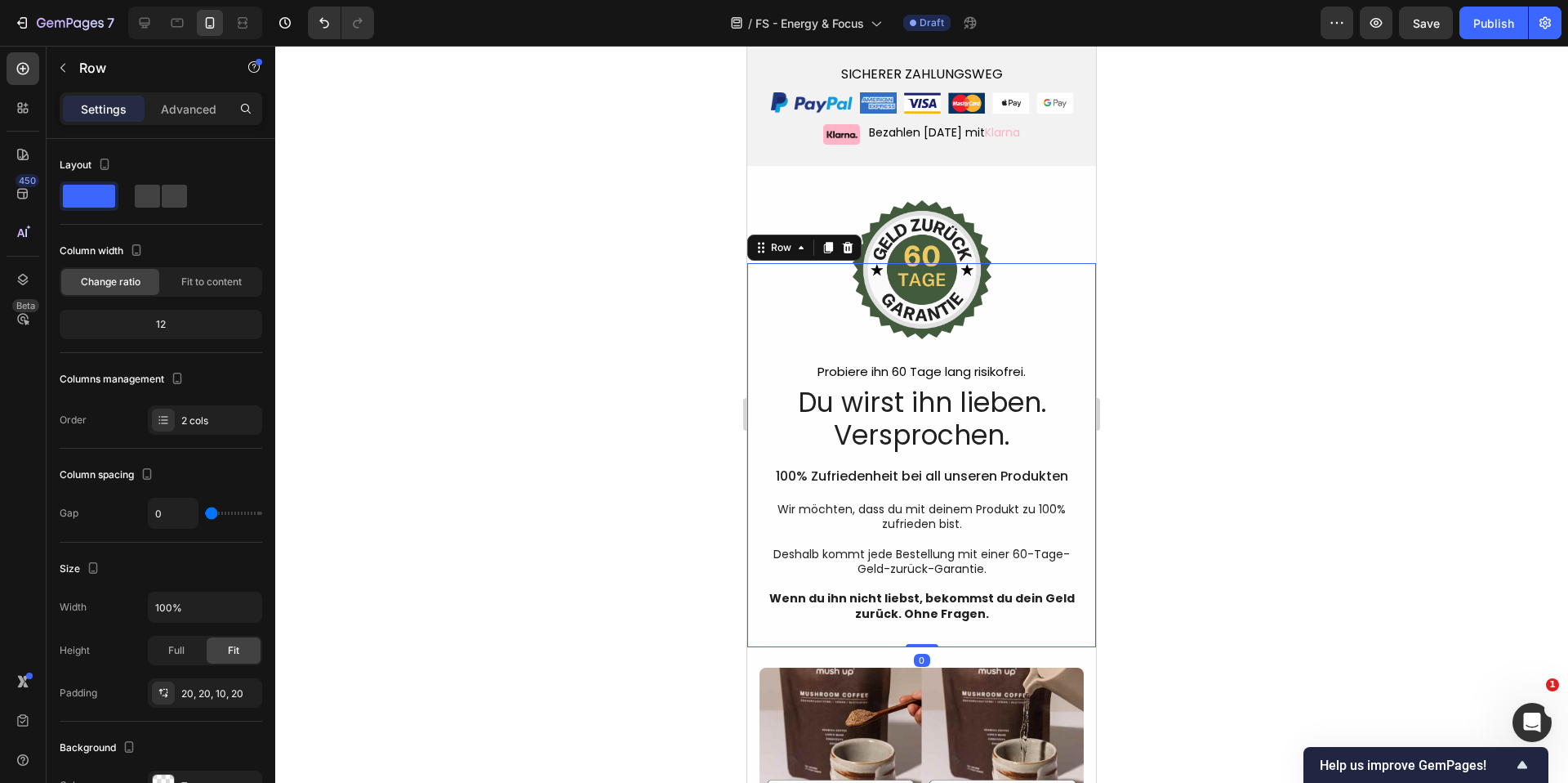
click at [1056, 608] on div "Image Probiere ihn 60 Tage lang risikofrei. Text Block Du wirst ihn lieben. Ver…" at bounding box center [922, 455] width 349 height 384
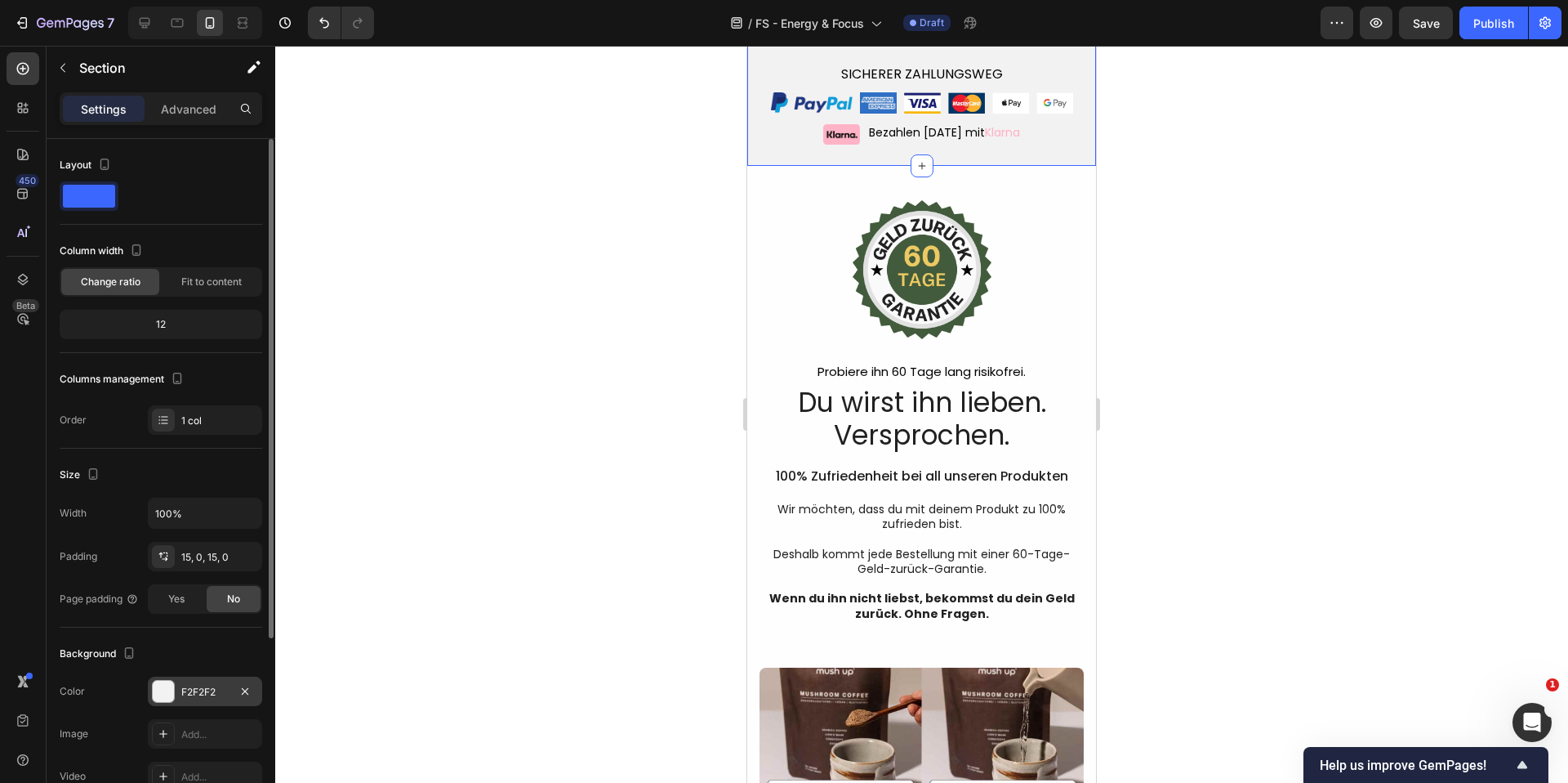
click at [178, 683] on div "F2F2F2" at bounding box center [205, 692] width 115 height 30
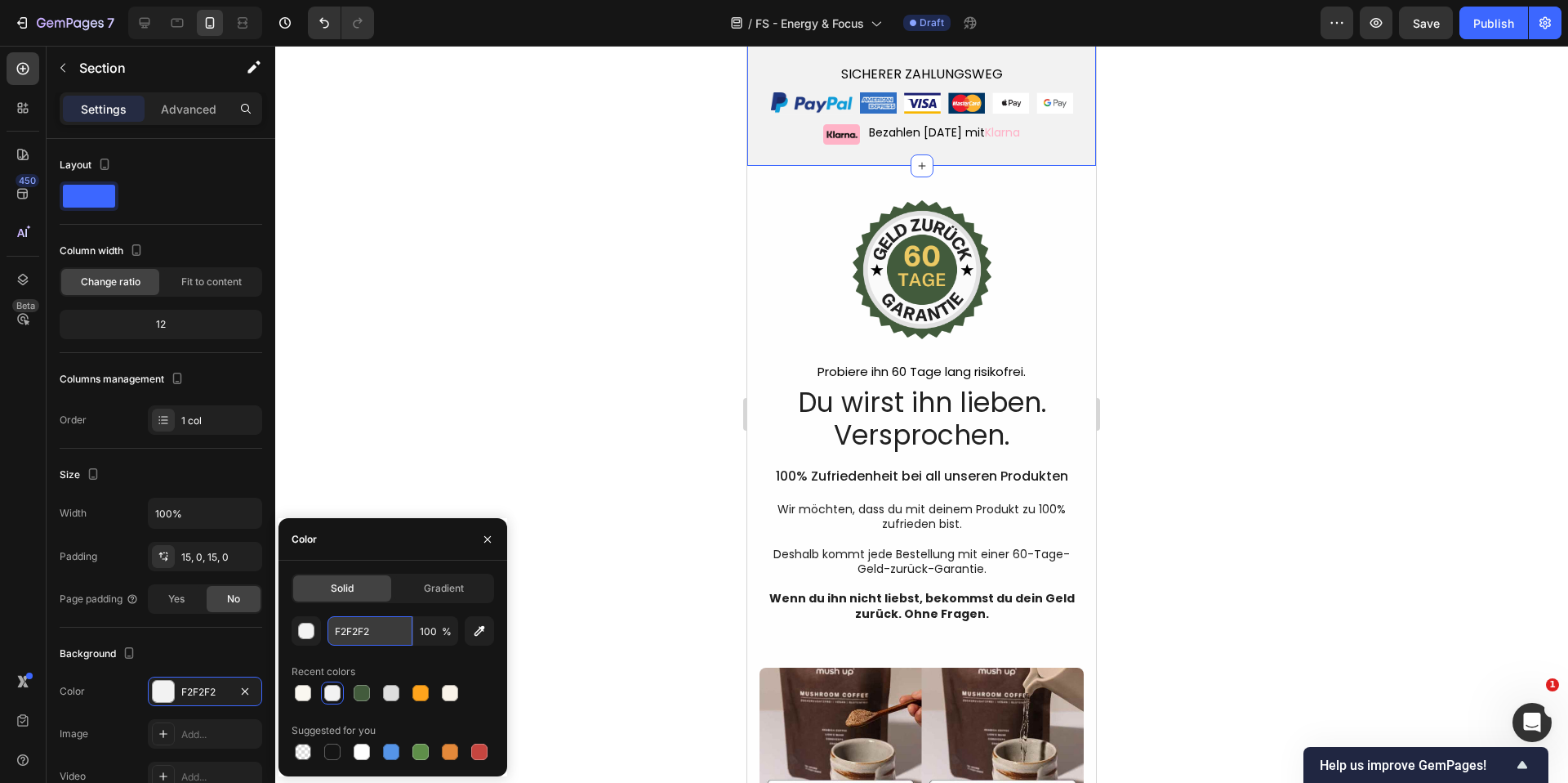
click at [368, 630] on input "F2F2F2" at bounding box center [370, 632] width 85 height 30
click at [1071, 612] on div "Image Probiere ihn 60 Tage lang risikofrei. Text Block Du wirst ihn lieben. Ver…" at bounding box center [922, 455] width 349 height 384
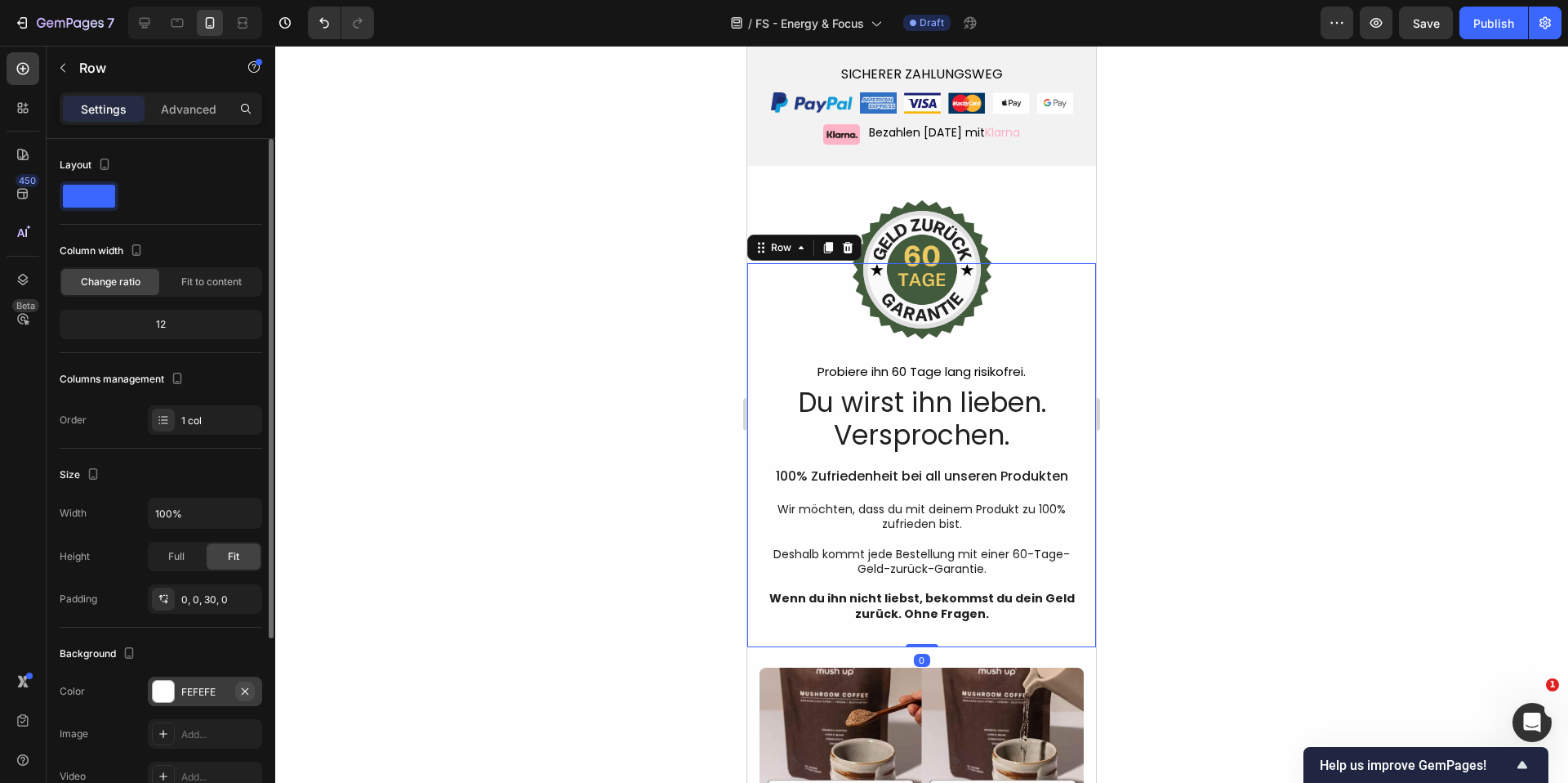
click at [241, 692] on icon "button" at bounding box center [244, 691] width 13 height 13
click at [212, 701] on div "Add..." at bounding box center [205, 692] width 115 height 30
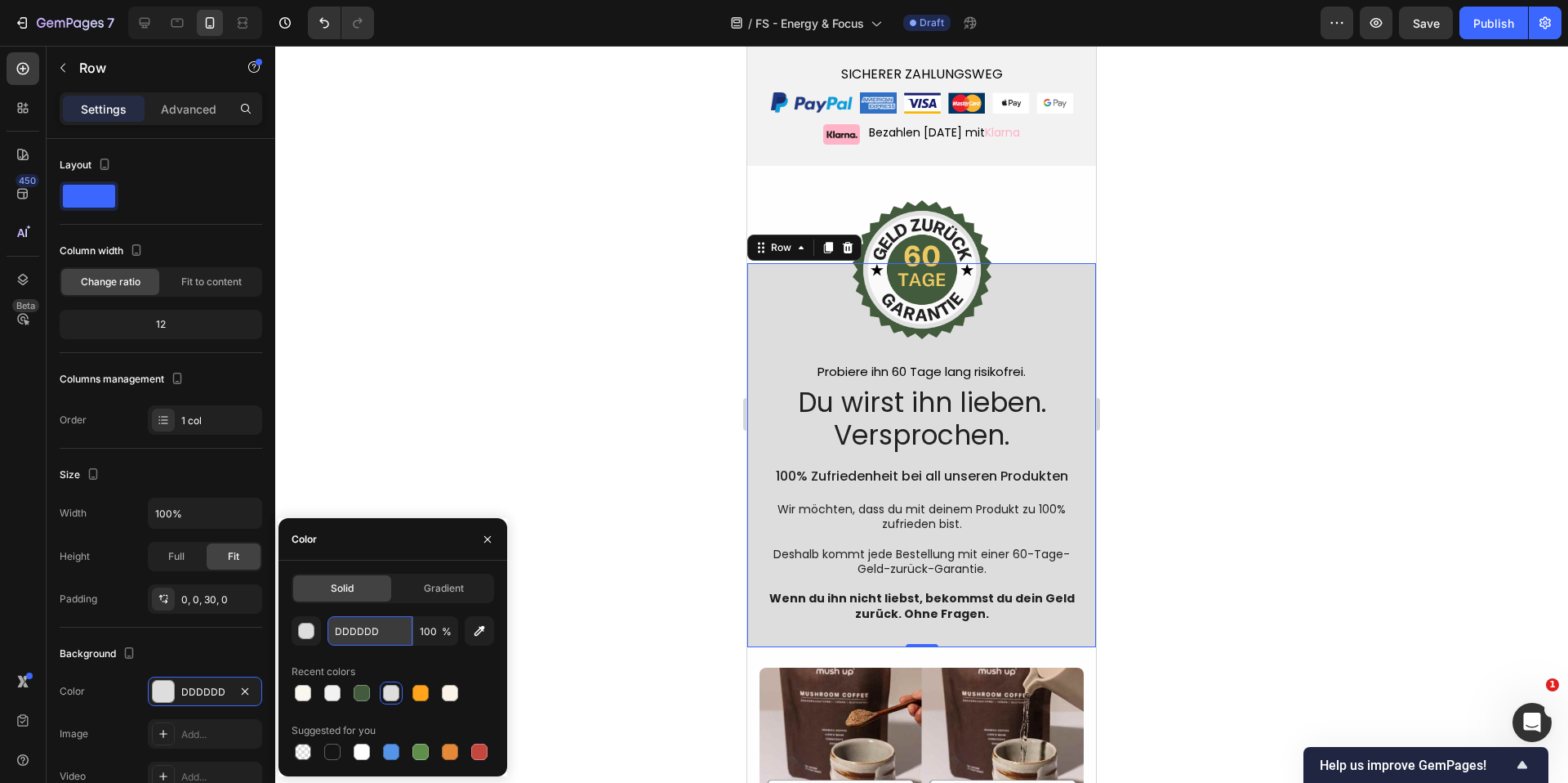
click at [347, 632] on input "DDDDDD" at bounding box center [370, 632] width 85 height 30
paste input "F2F2F2"
type input "F2F2F2"
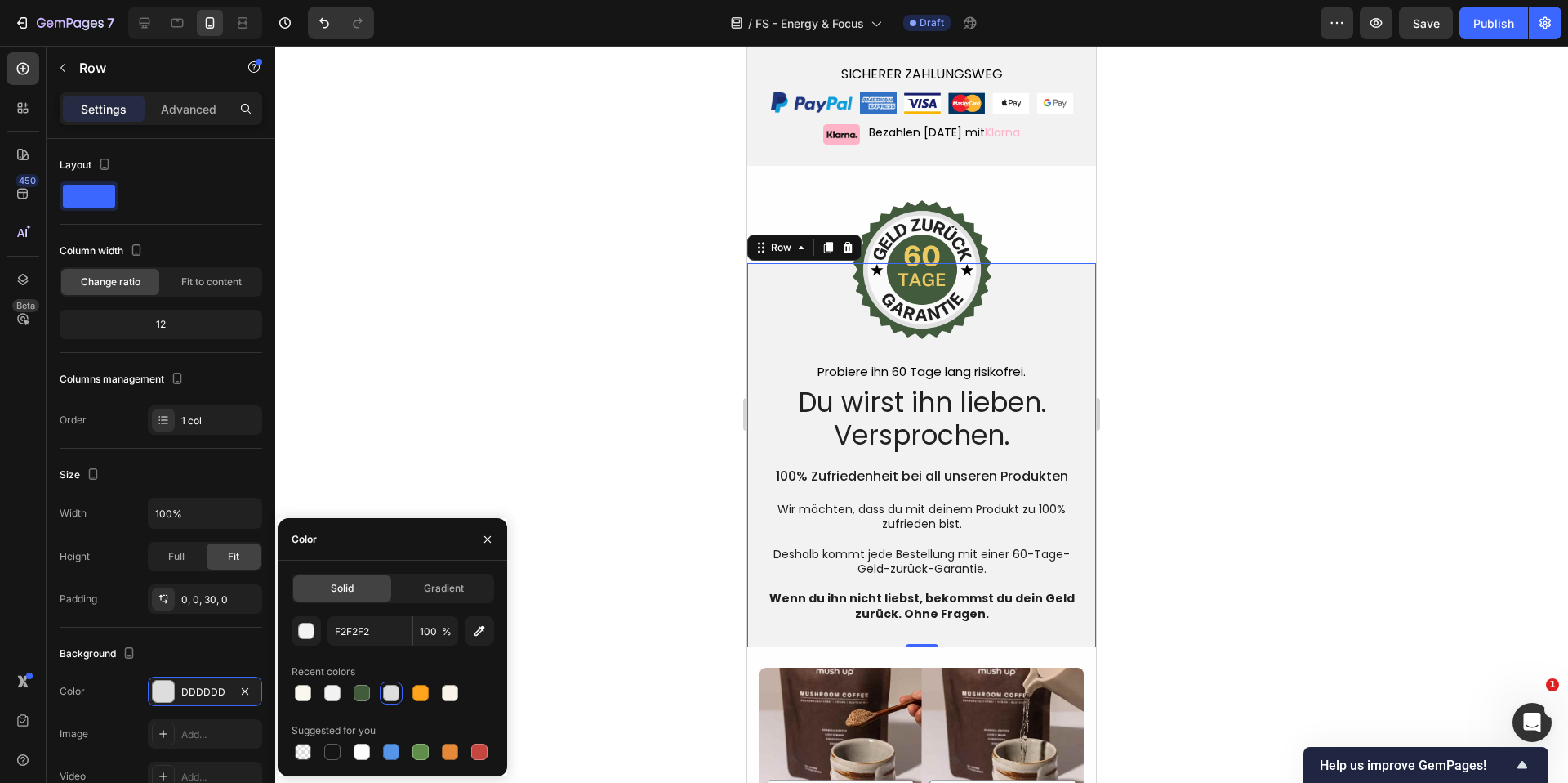
click at [532, 402] on div at bounding box center [921, 414] width 1293 height 737
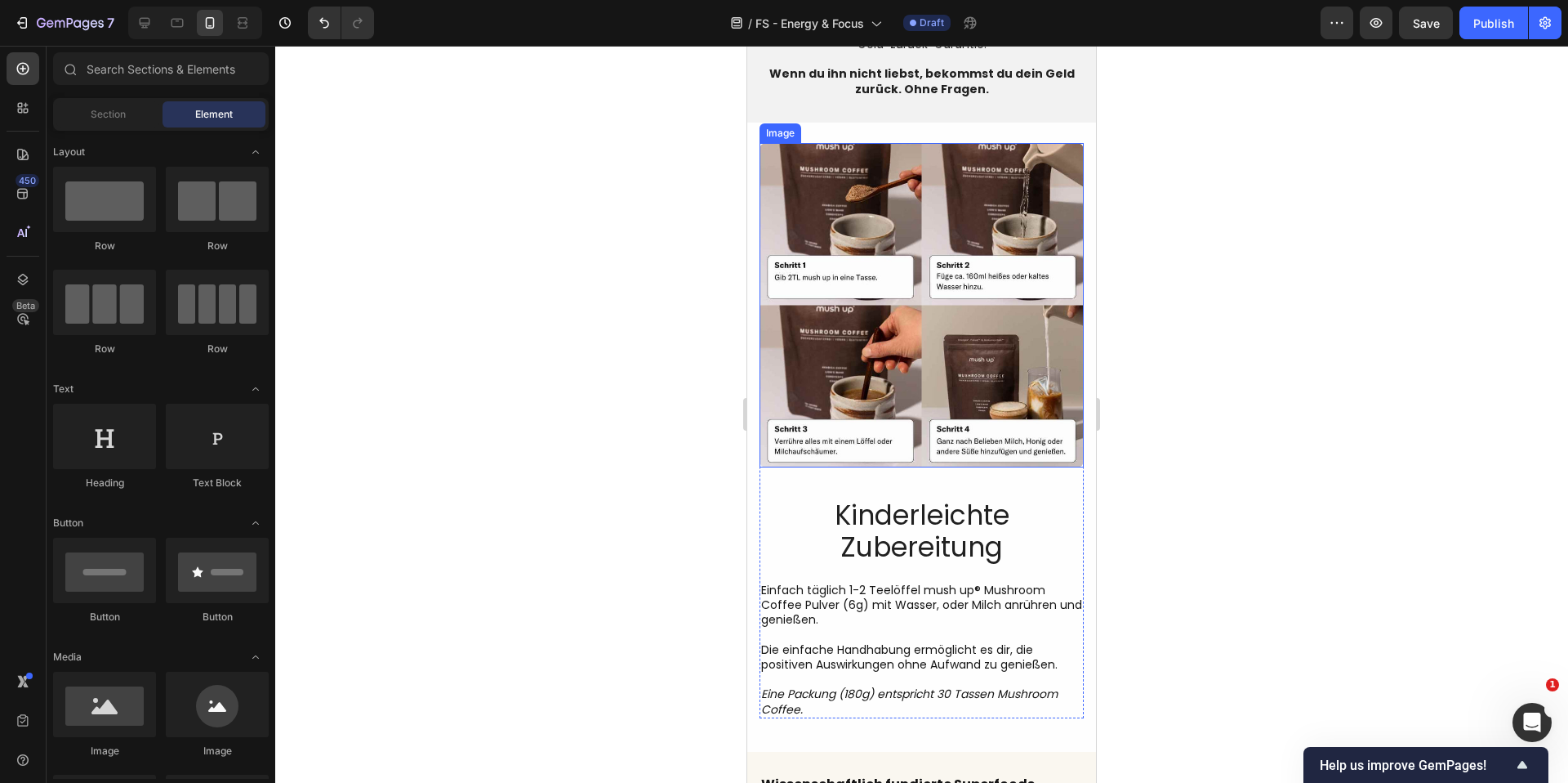
scroll to position [8189, 0]
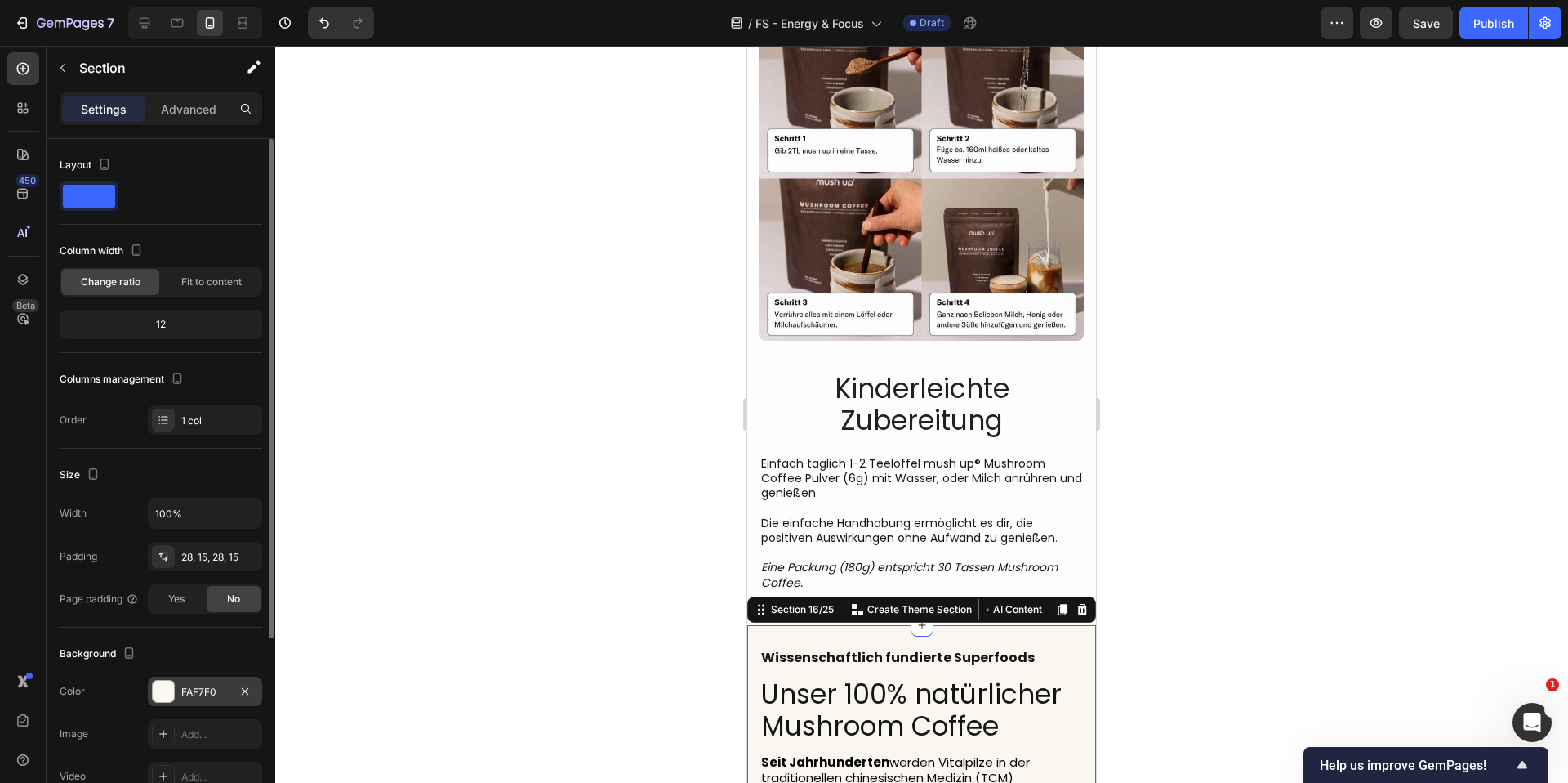
click at [193, 697] on div "FAF7F0" at bounding box center [205, 692] width 47 height 15
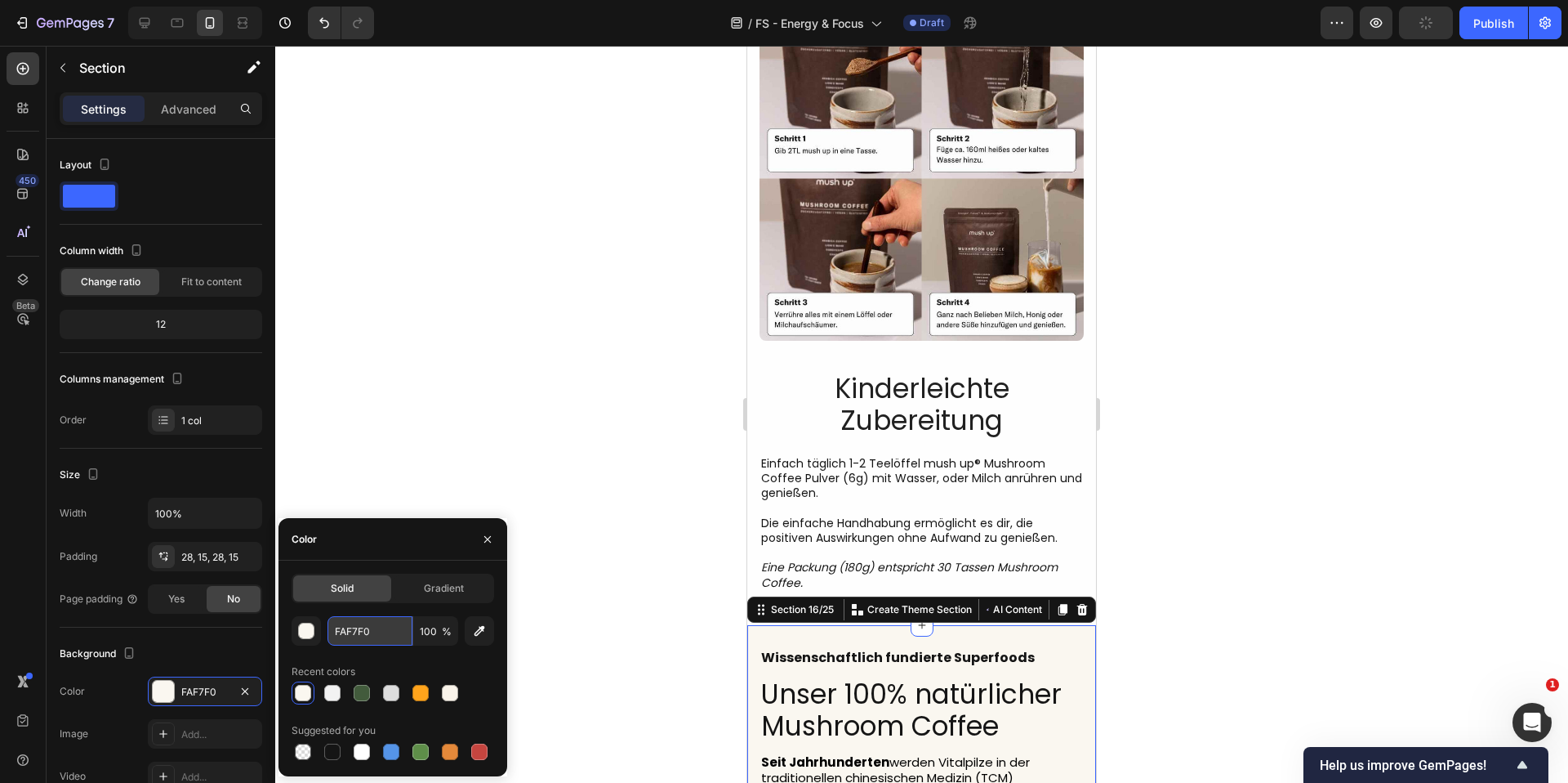
click at [363, 643] on input "FAF7F0" at bounding box center [370, 632] width 85 height 30
click at [1071, 556] on div "Image Kinderleichte Zubereitung Heading Einfach täglich 1-2 Teelöffel mush up® …" at bounding box center [922, 311] width 349 height 630
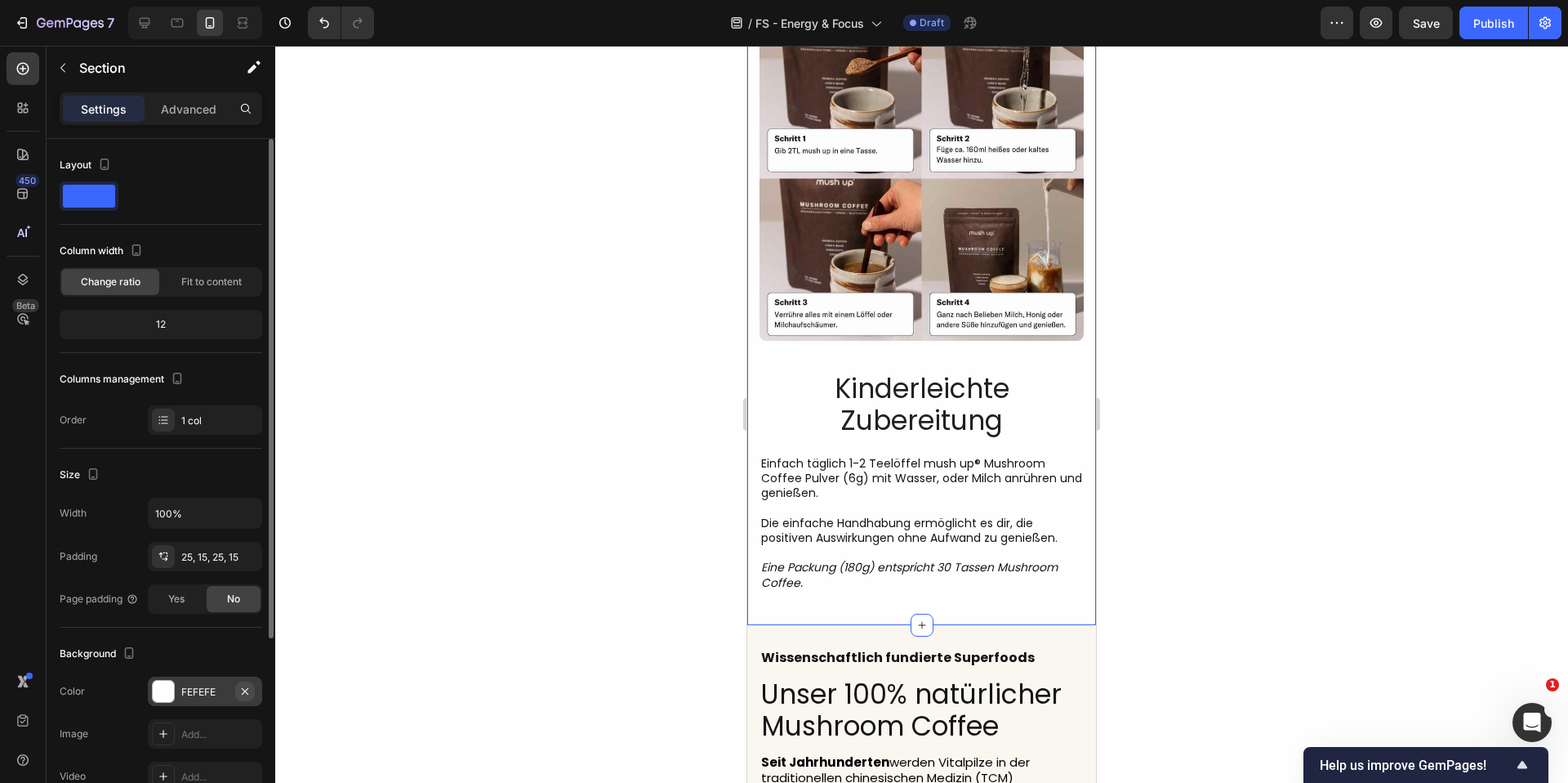
click at [241, 687] on icon "button" at bounding box center [244, 691] width 13 height 13
click at [202, 692] on div "Add..." at bounding box center [220, 692] width 77 height 15
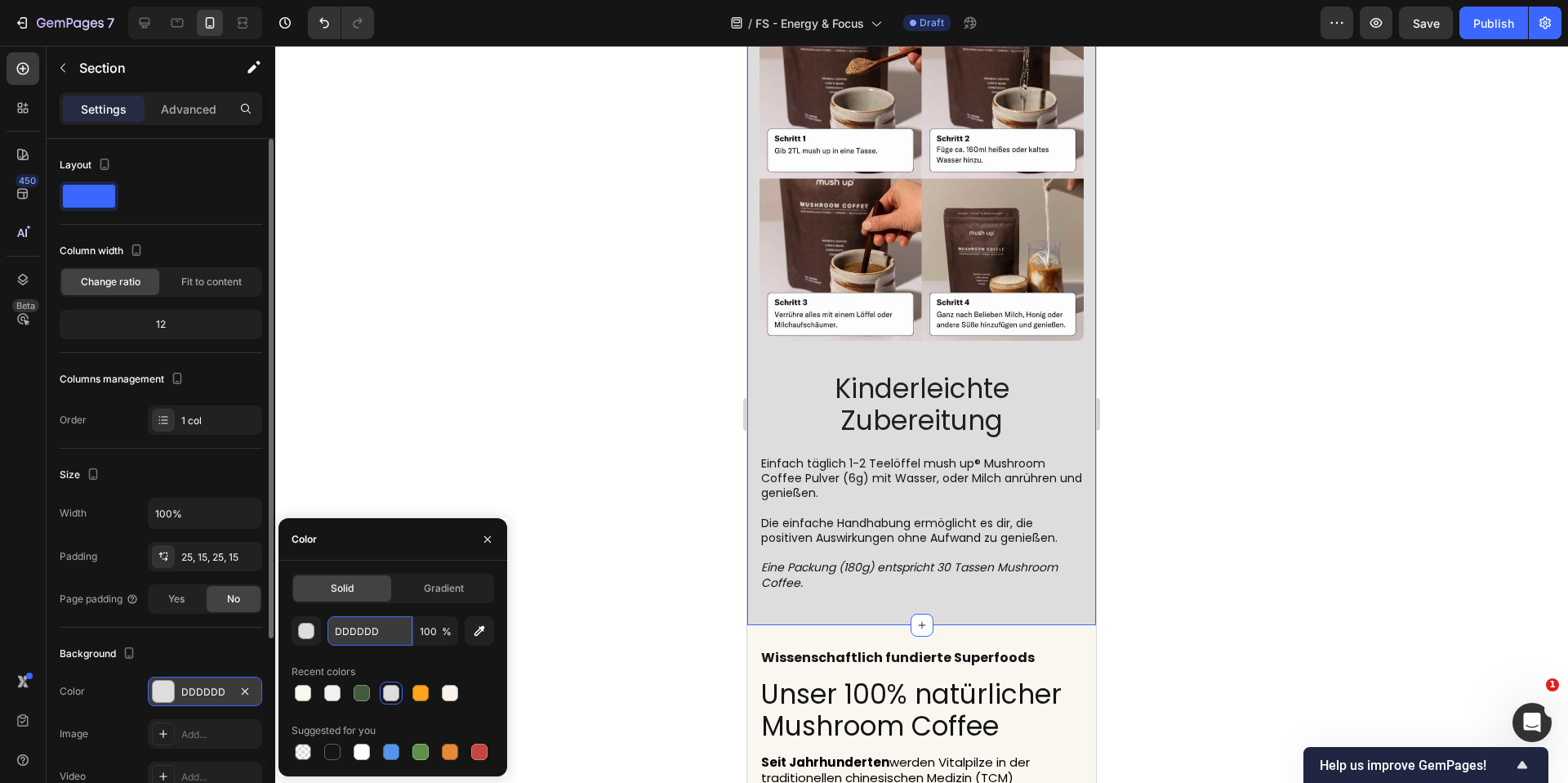
click at [360, 634] on input "DDDDDD" at bounding box center [370, 632] width 85 height 30
paste input "FAF7F0"
type input "FAF7F0"
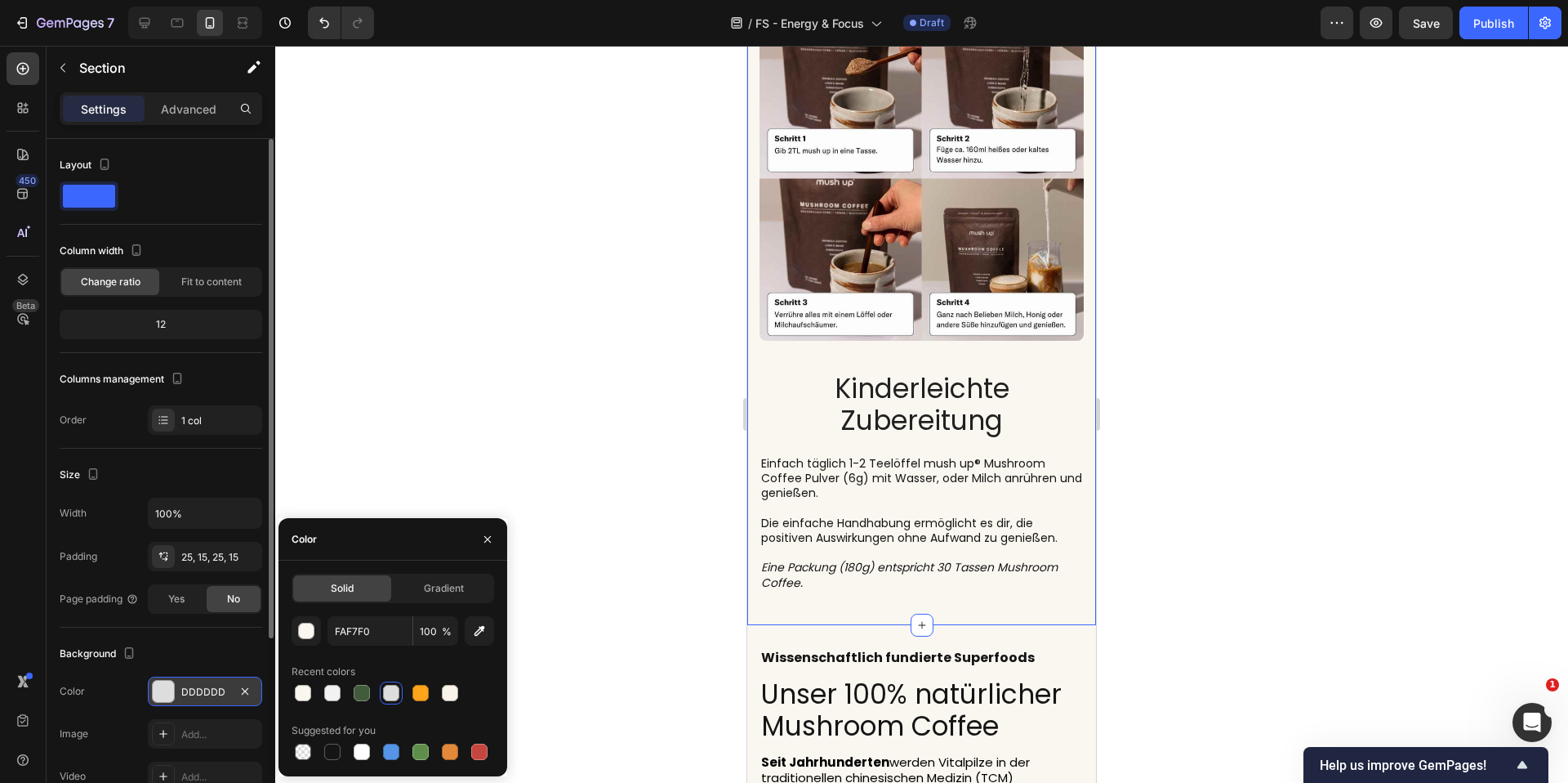
click at [471, 430] on div at bounding box center [921, 414] width 1293 height 737
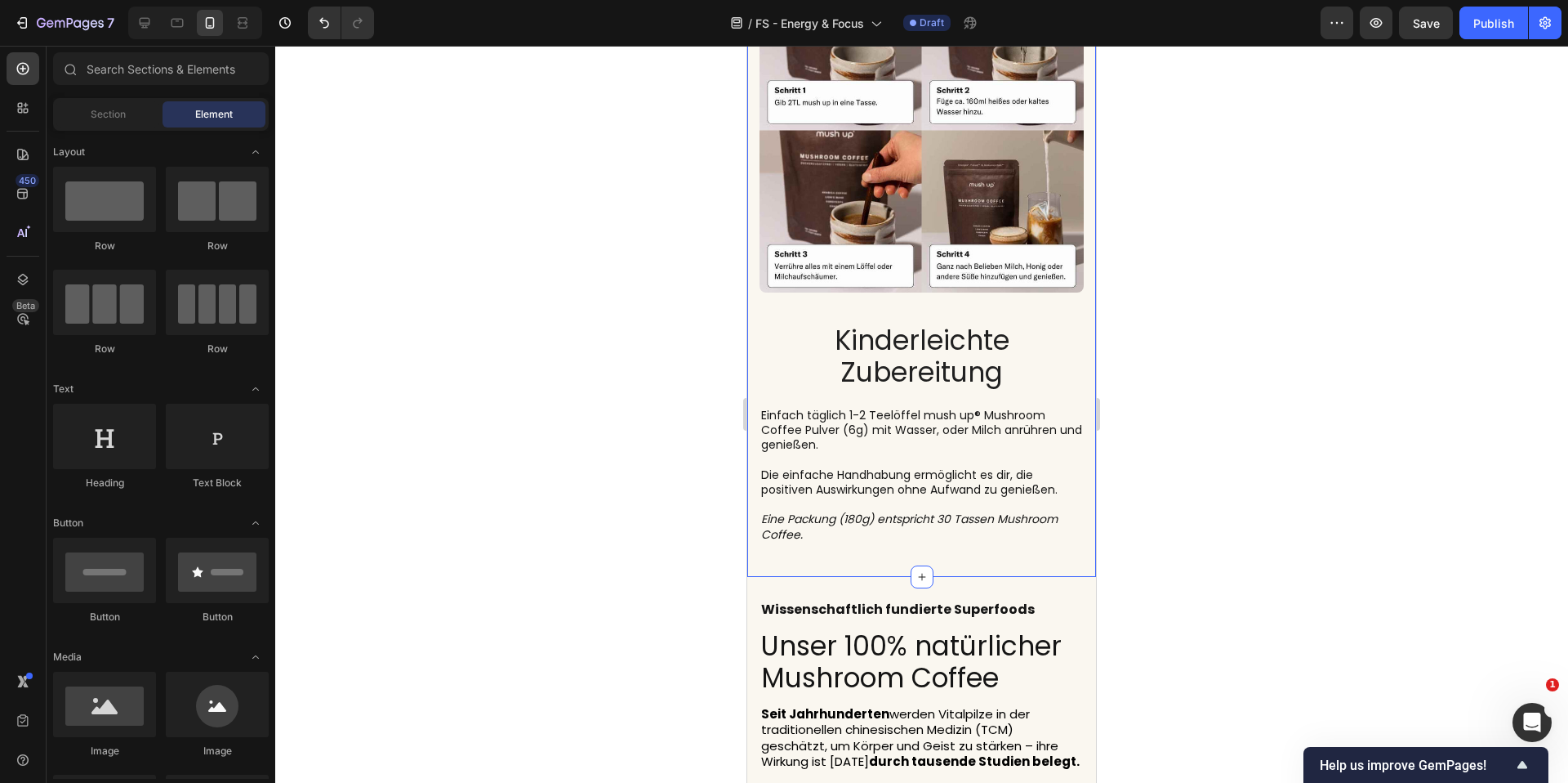
scroll to position [8254, 0]
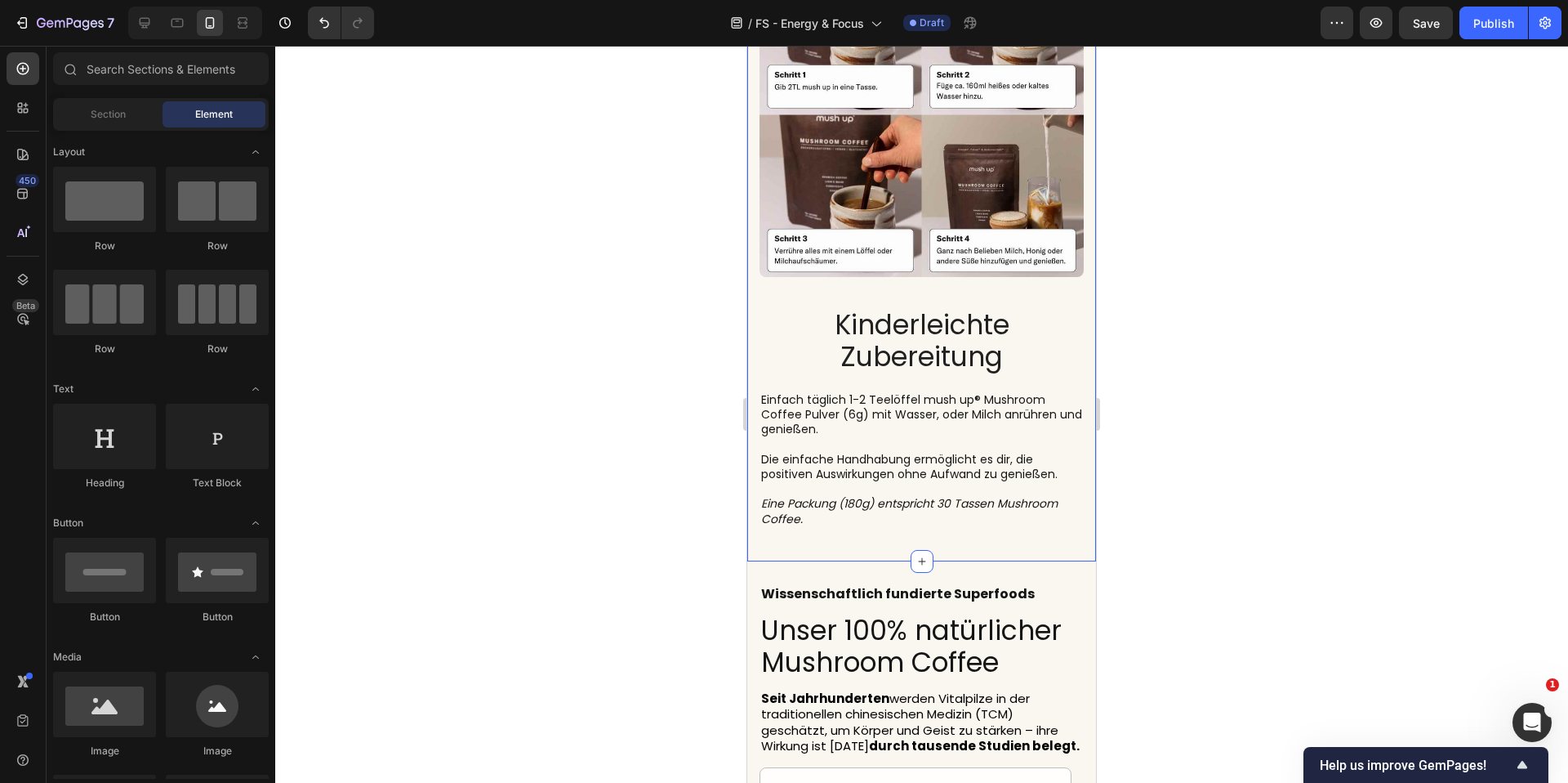
click at [987, 541] on div "Image Kinderleichte Zubereitung Heading Einfach täglich 1-2 Teelöffel mush up® …" at bounding box center [922, 246] width 349 height 630
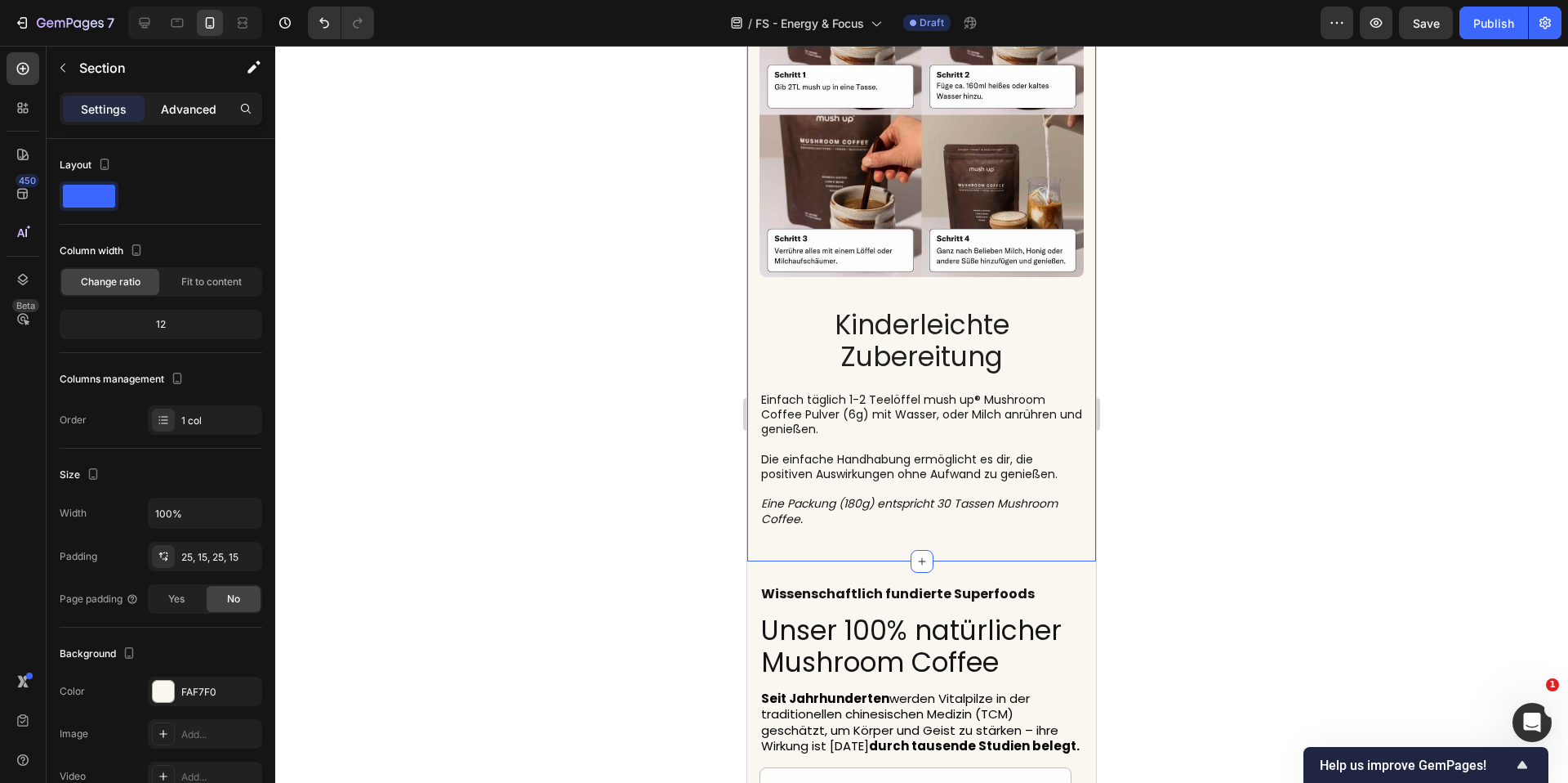
click at [185, 107] on p "Advanced" at bounding box center [189, 109] width 55 height 17
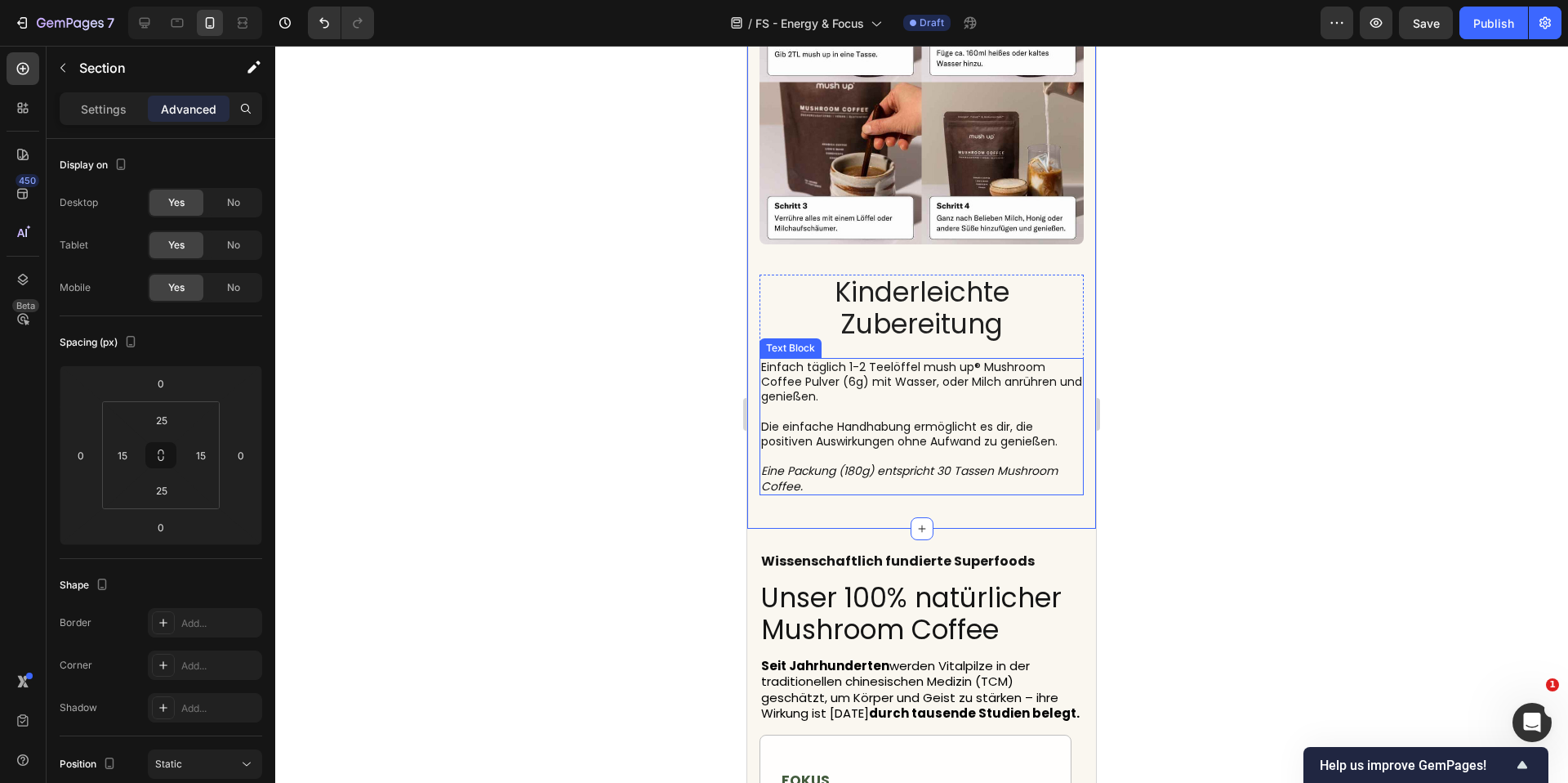
scroll to position [8309, 0]
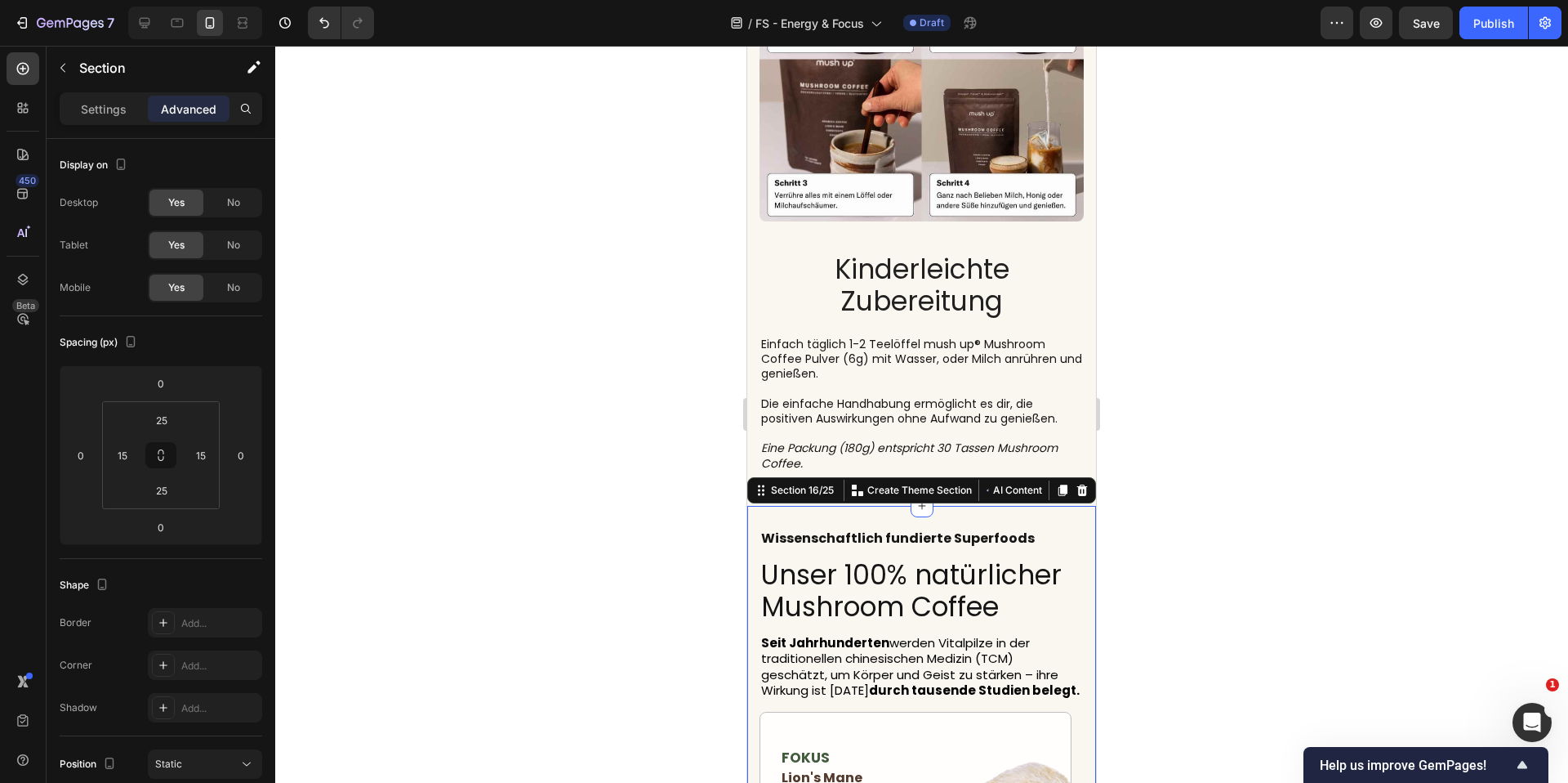
click at [989, 506] on div "Wissenschaftlich fundierte Superfoods Heading Unser 100% natürlicher Mushroom C…" at bounding box center [922, 741] width 349 height 472
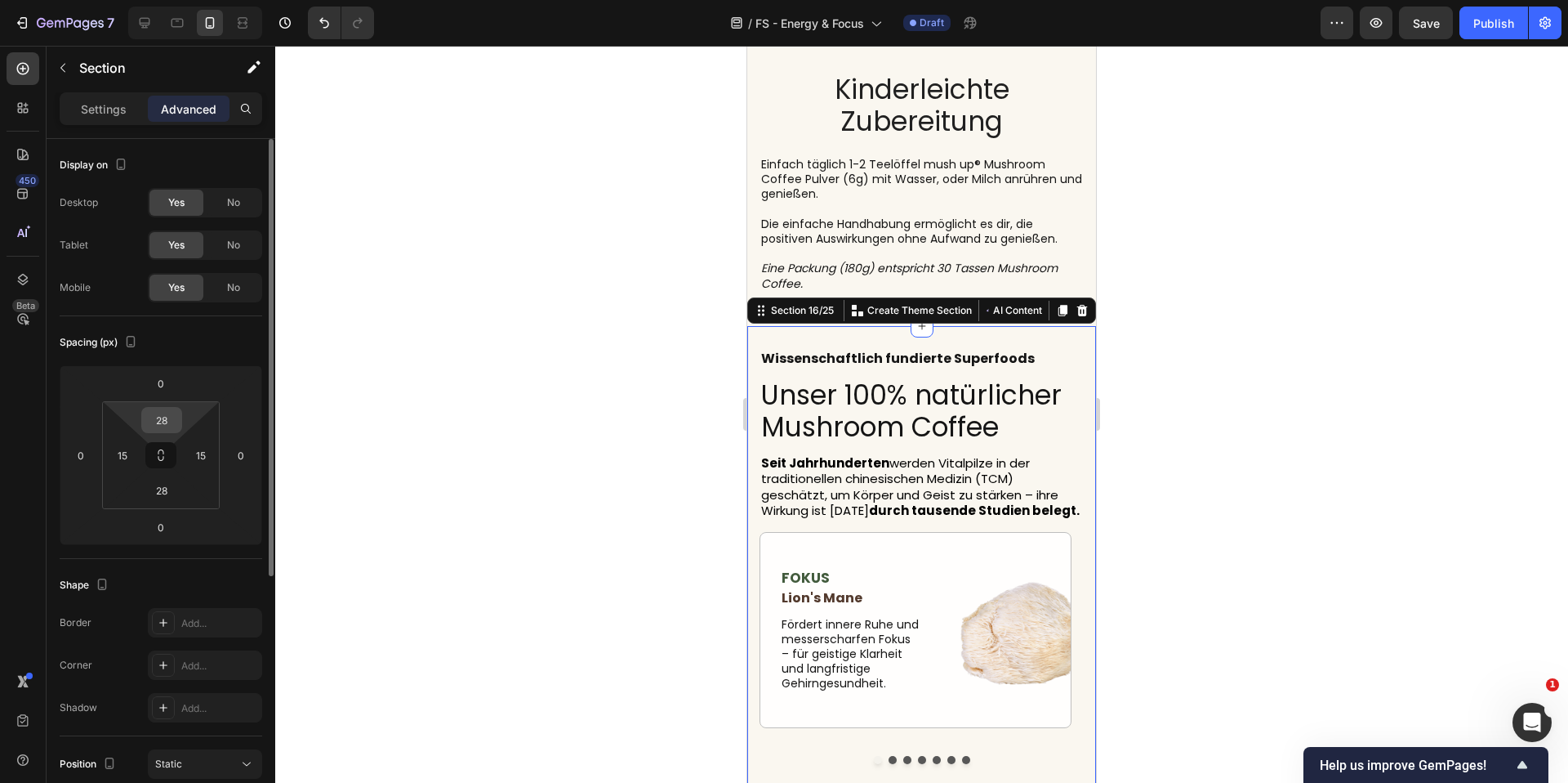
click at [165, 421] on input "28" at bounding box center [161, 420] width 33 height 25
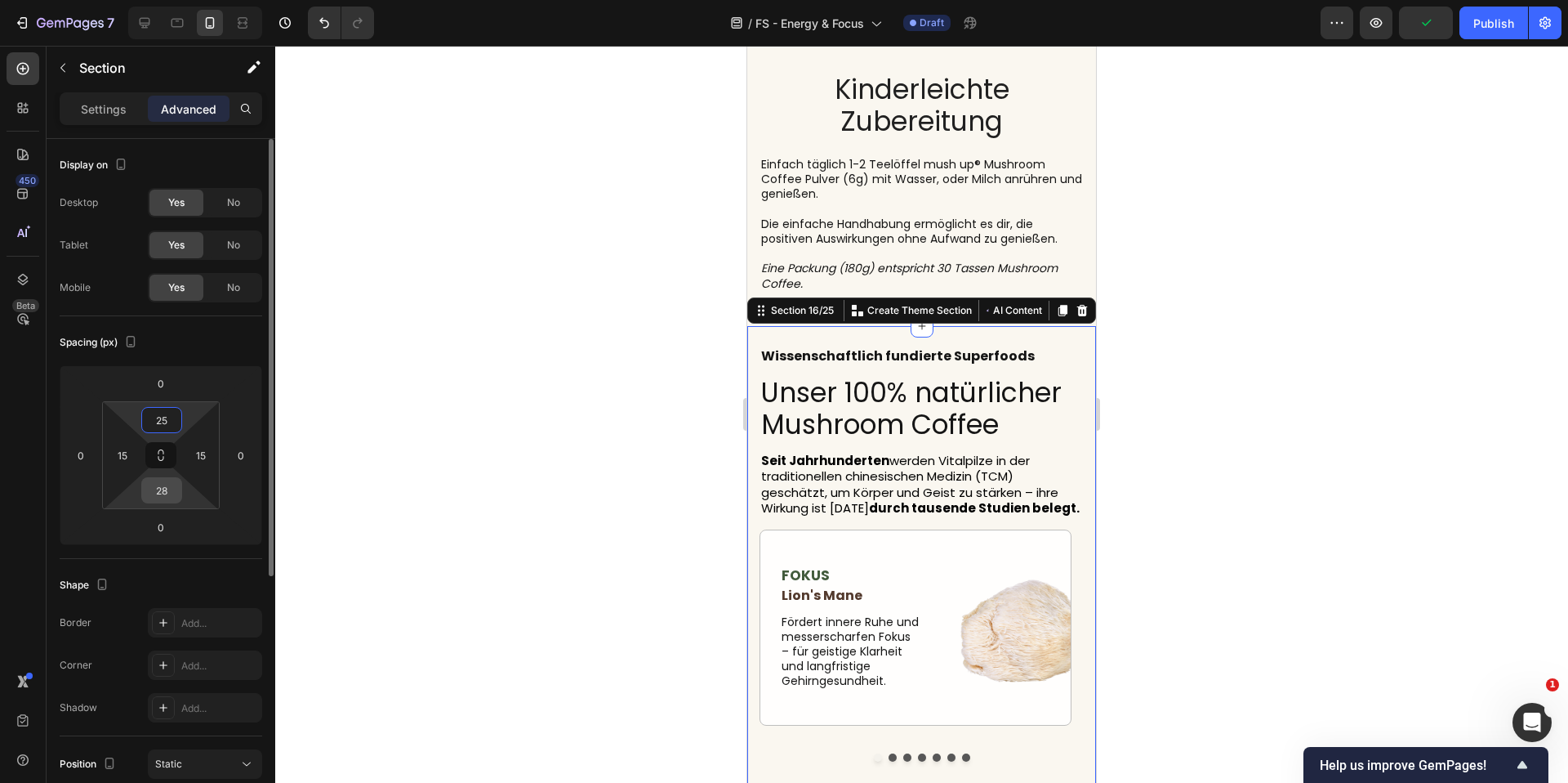
type input "25"
click at [168, 494] on input "28" at bounding box center [161, 490] width 33 height 25
type input "5"
click at [378, 384] on div at bounding box center [921, 414] width 1293 height 737
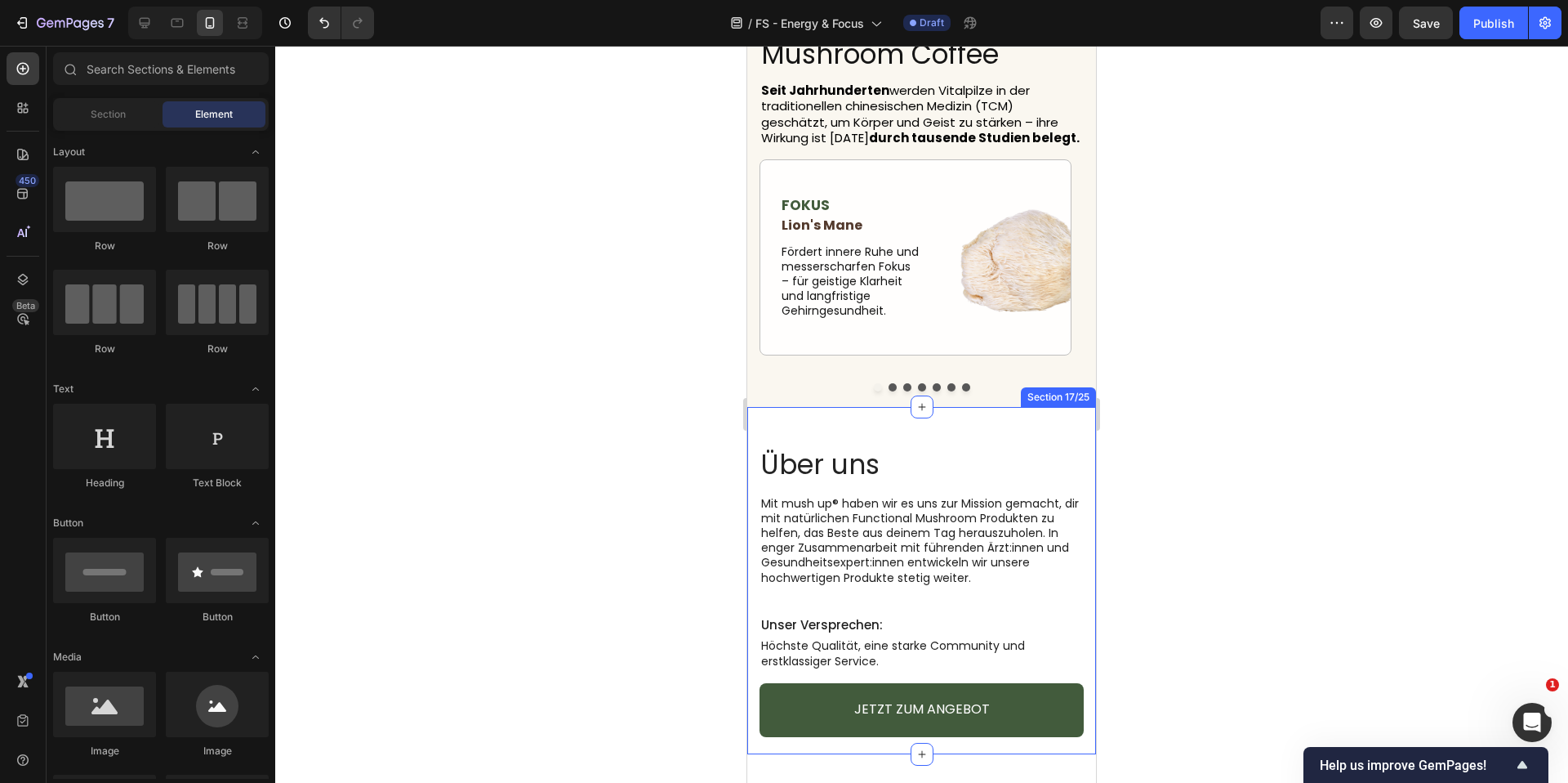
scroll to position [8964, 0]
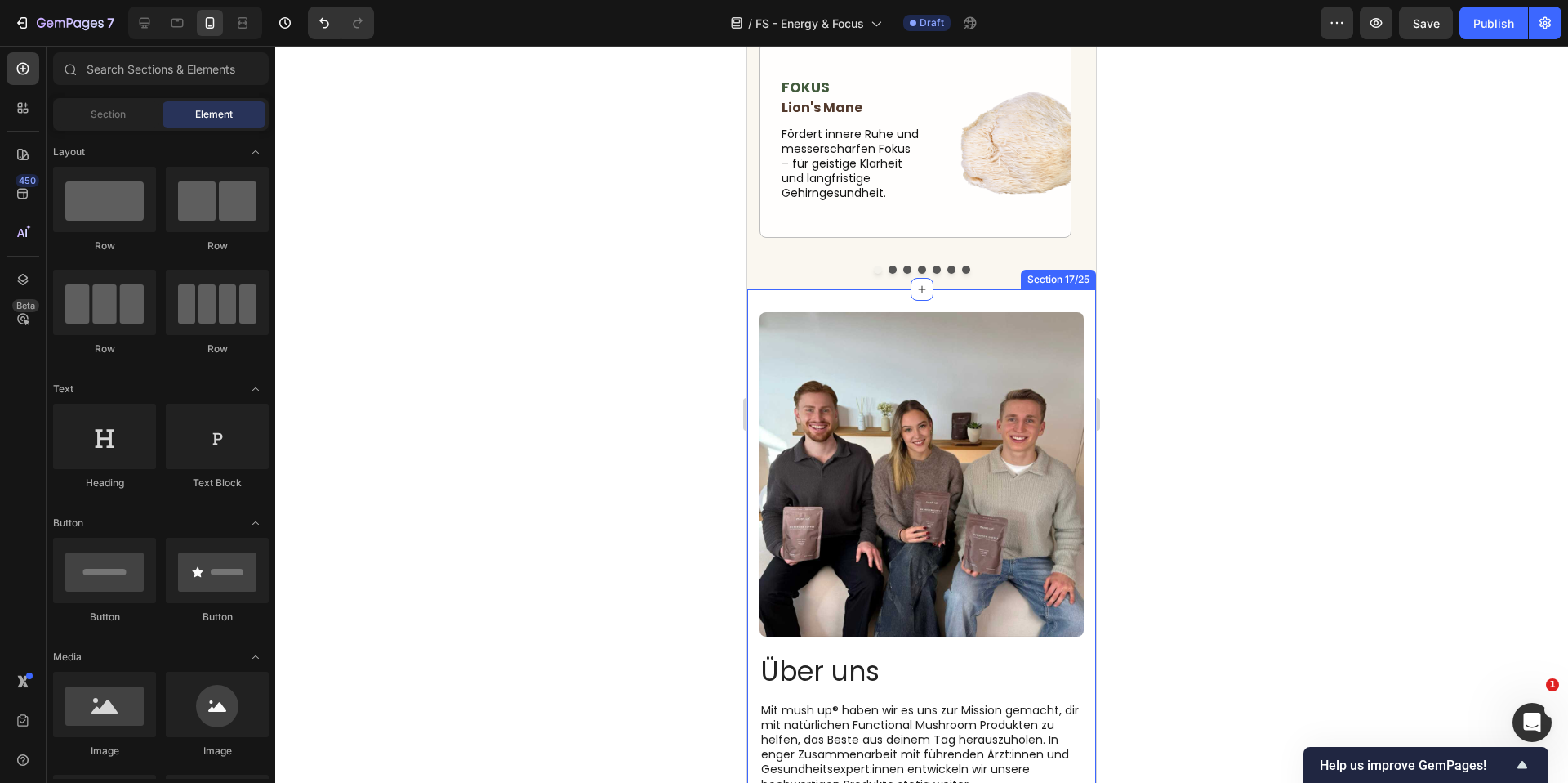
click at [1064, 289] on div "Über uns Heading Mit mush up® haben wir es uns zur Mission gemacht, dir mit nat…" at bounding box center [922, 625] width 349 height 672
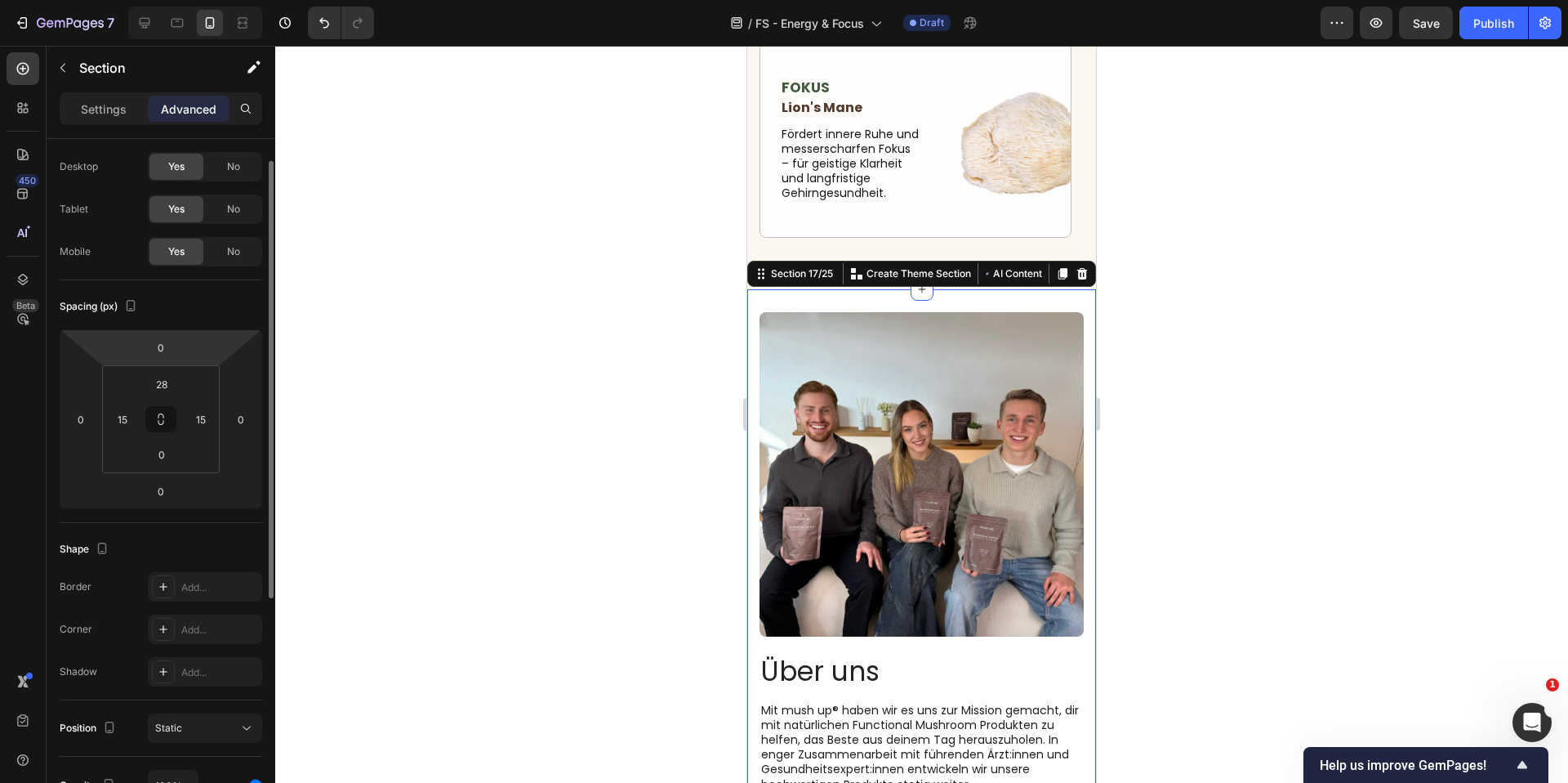
scroll to position [0, 0]
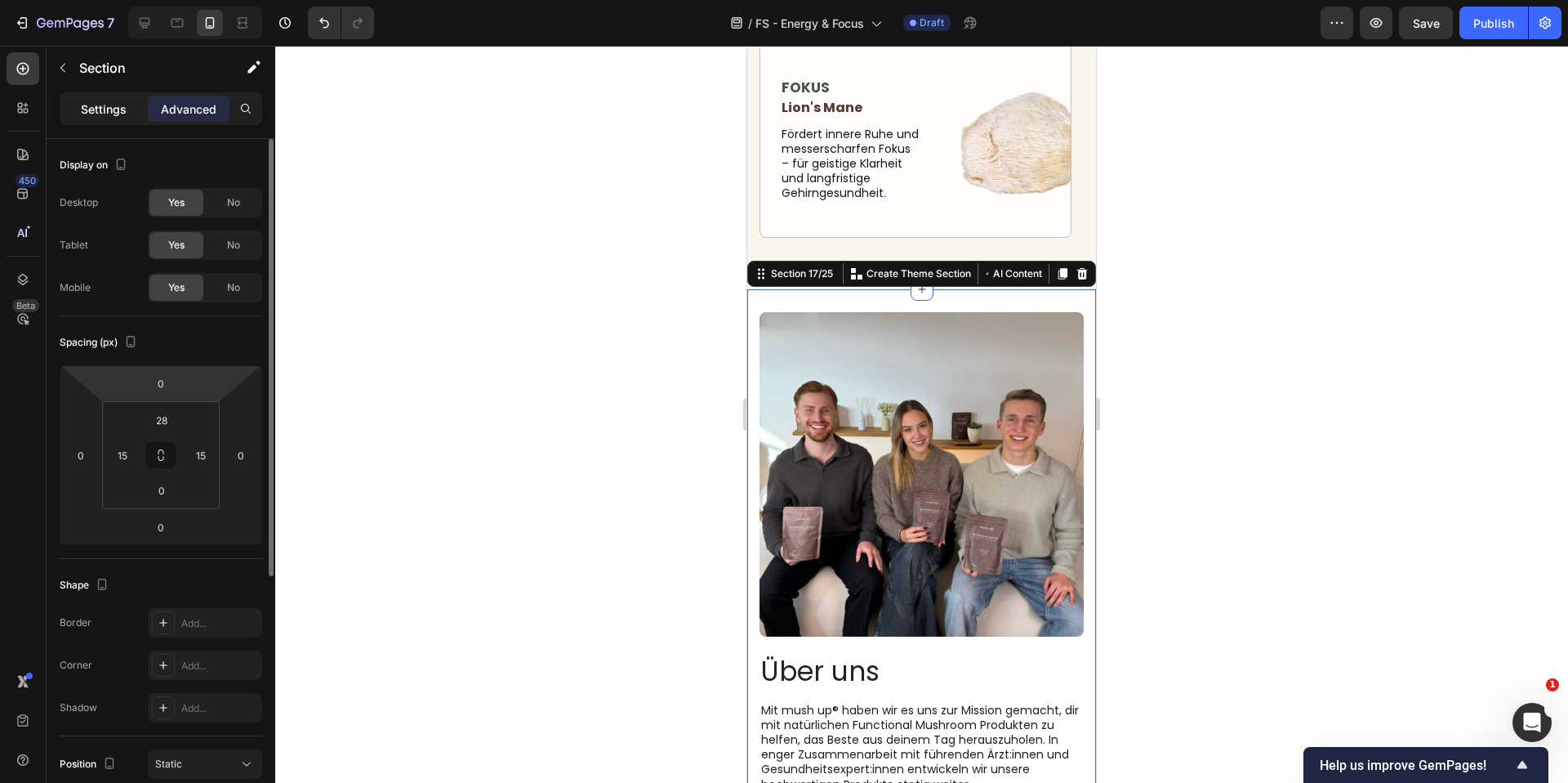
click at [97, 106] on p "Settings" at bounding box center [104, 109] width 46 height 17
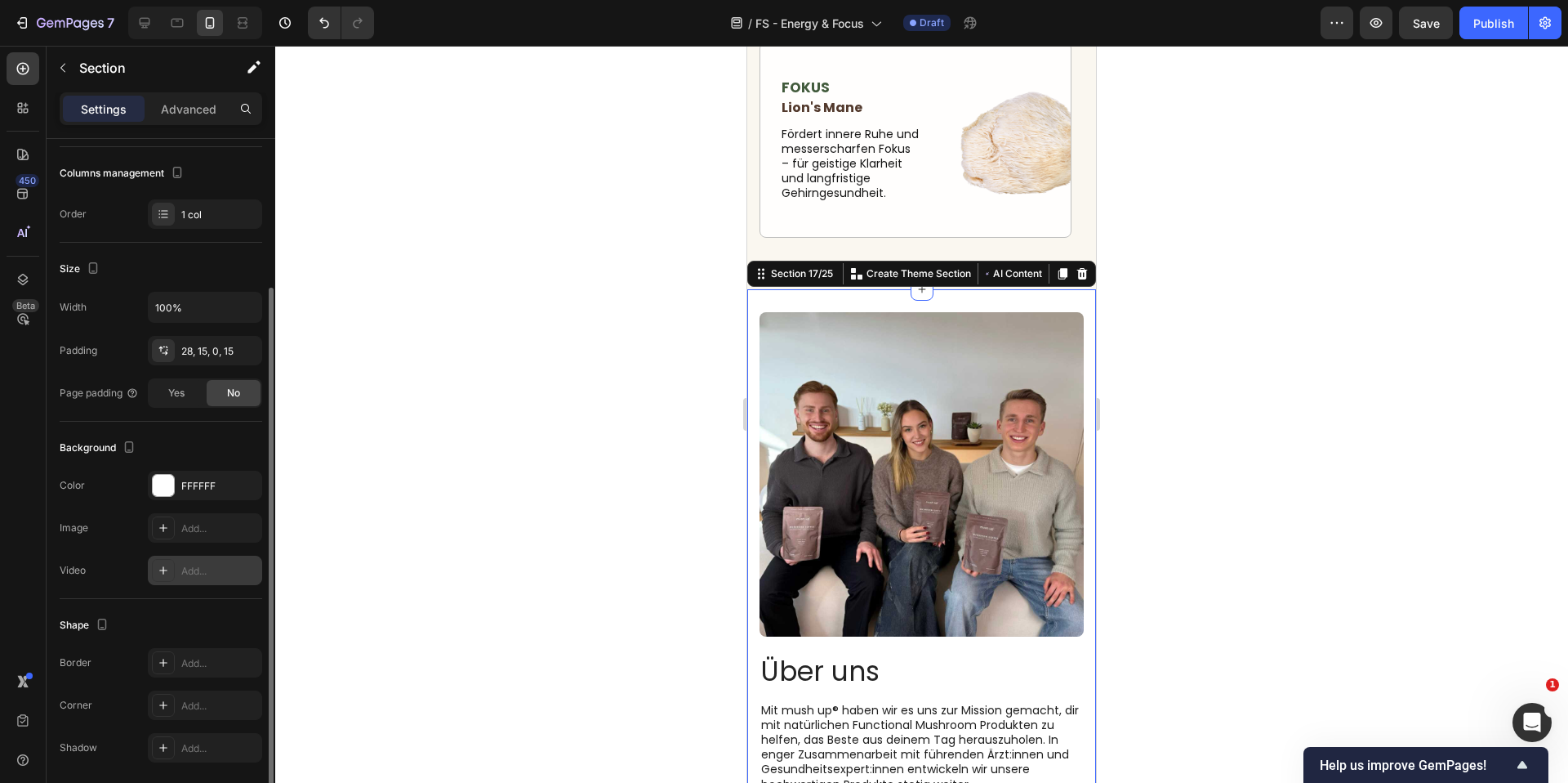
scroll to position [234, 0]
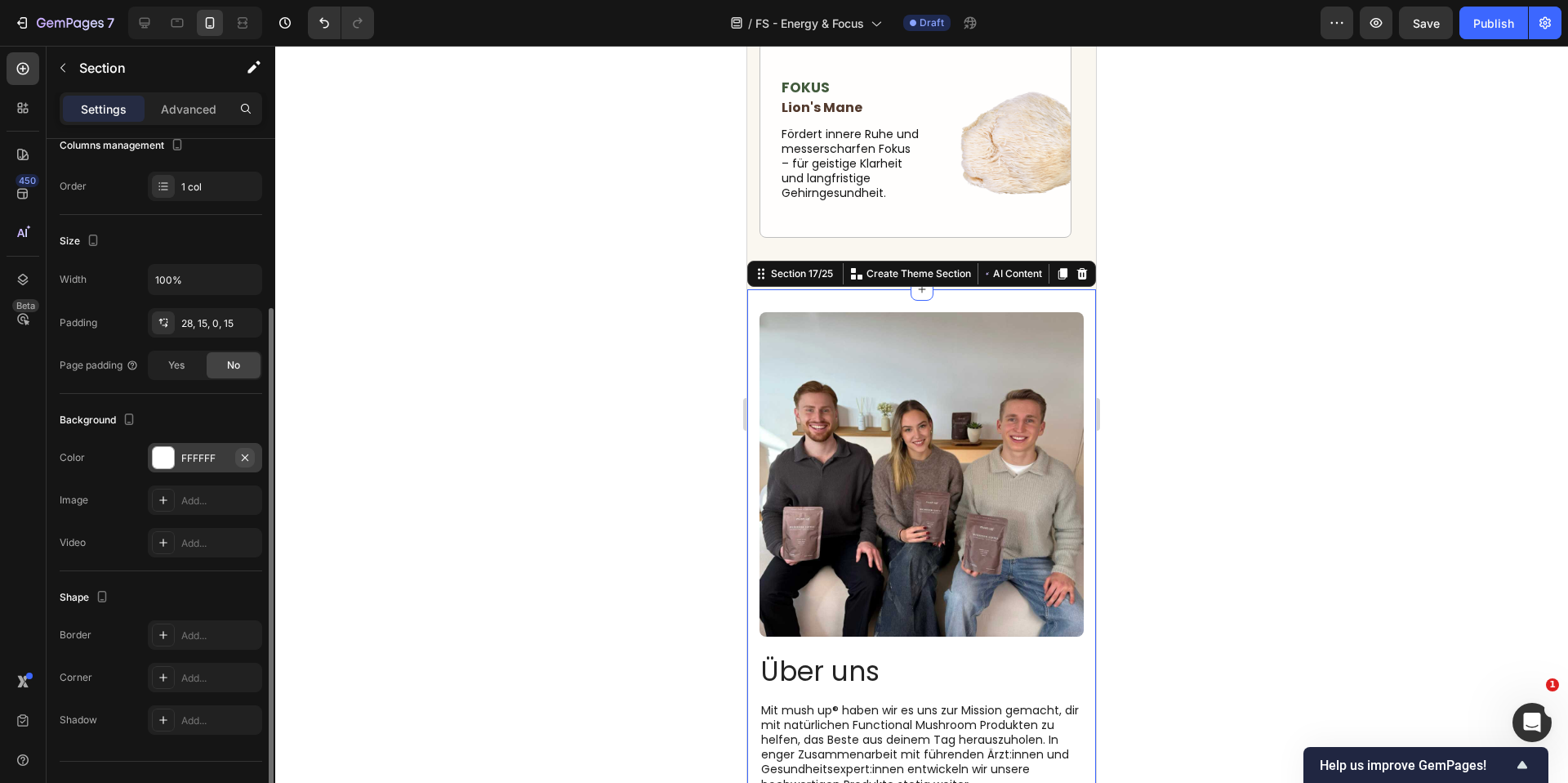
click at [245, 457] on icon "button" at bounding box center [244, 457] width 13 height 13
click at [235, 452] on div "Add..." at bounding box center [220, 458] width 77 height 15
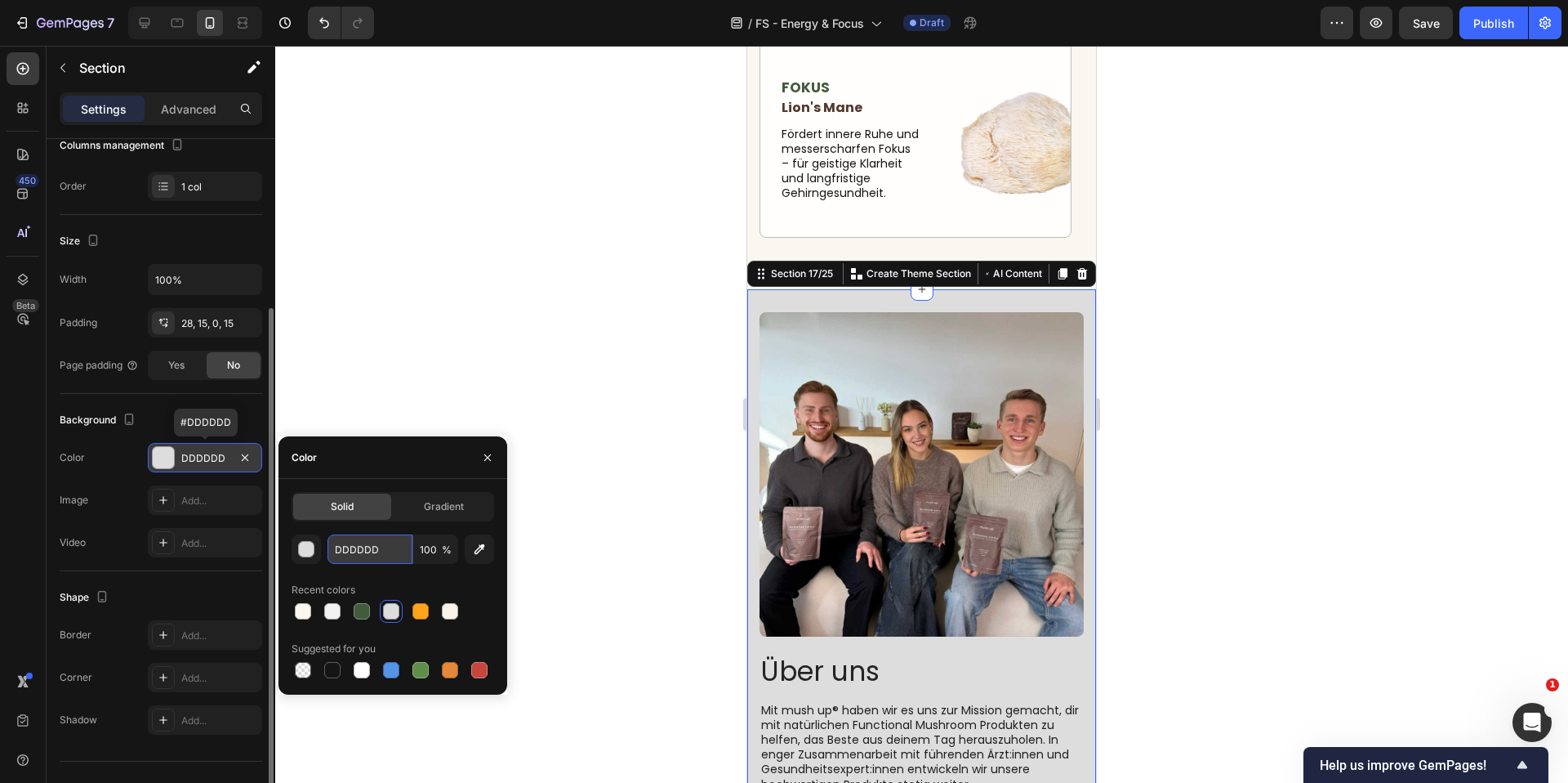
click at [387, 556] on input "DDDDDD" at bounding box center [370, 549] width 85 height 30
paste input "FAF7F0"
type input "FAF7F0"
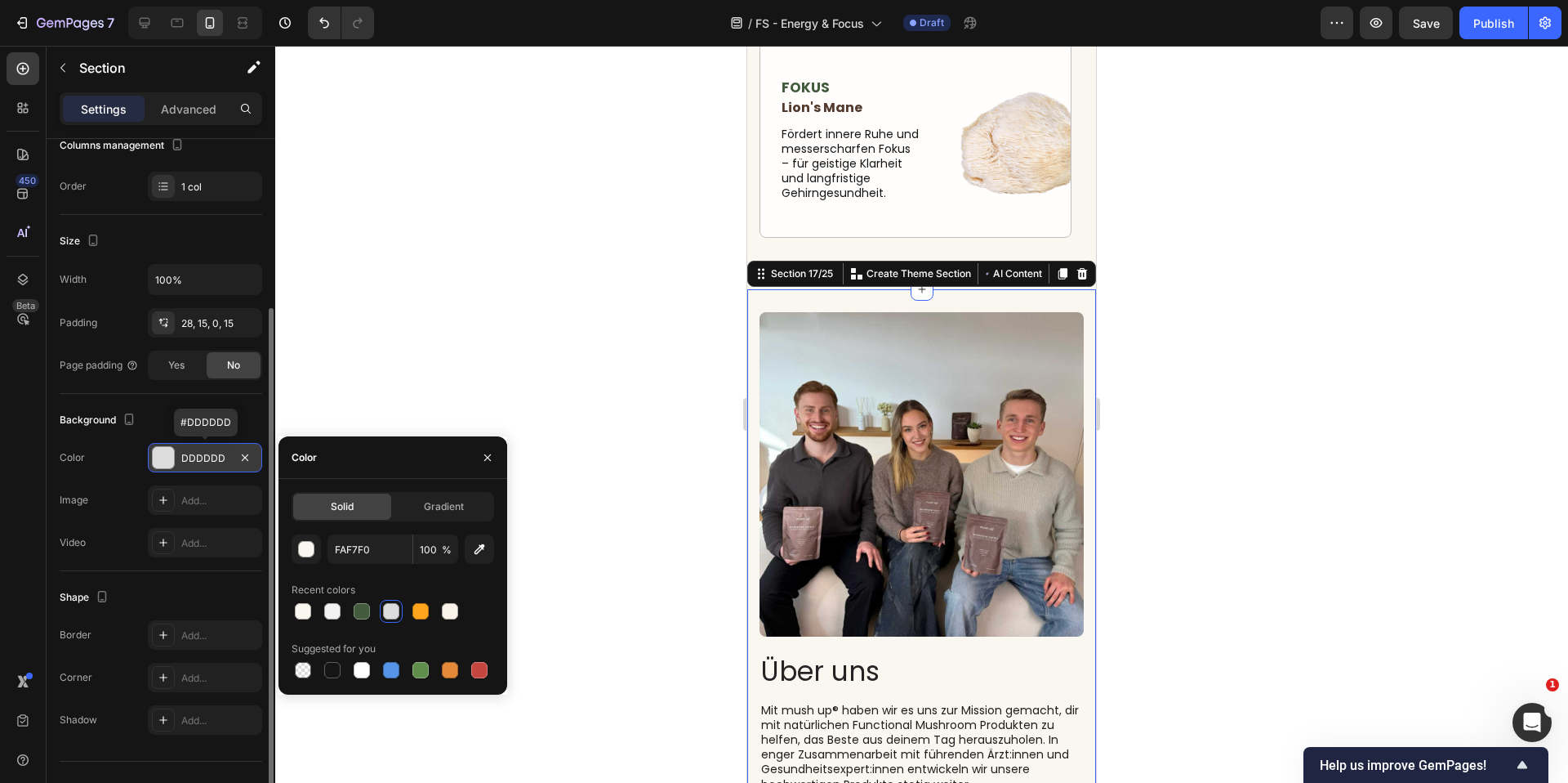
click at [477, 375] on div at bounding box center [921, 414] width 1293 height 737
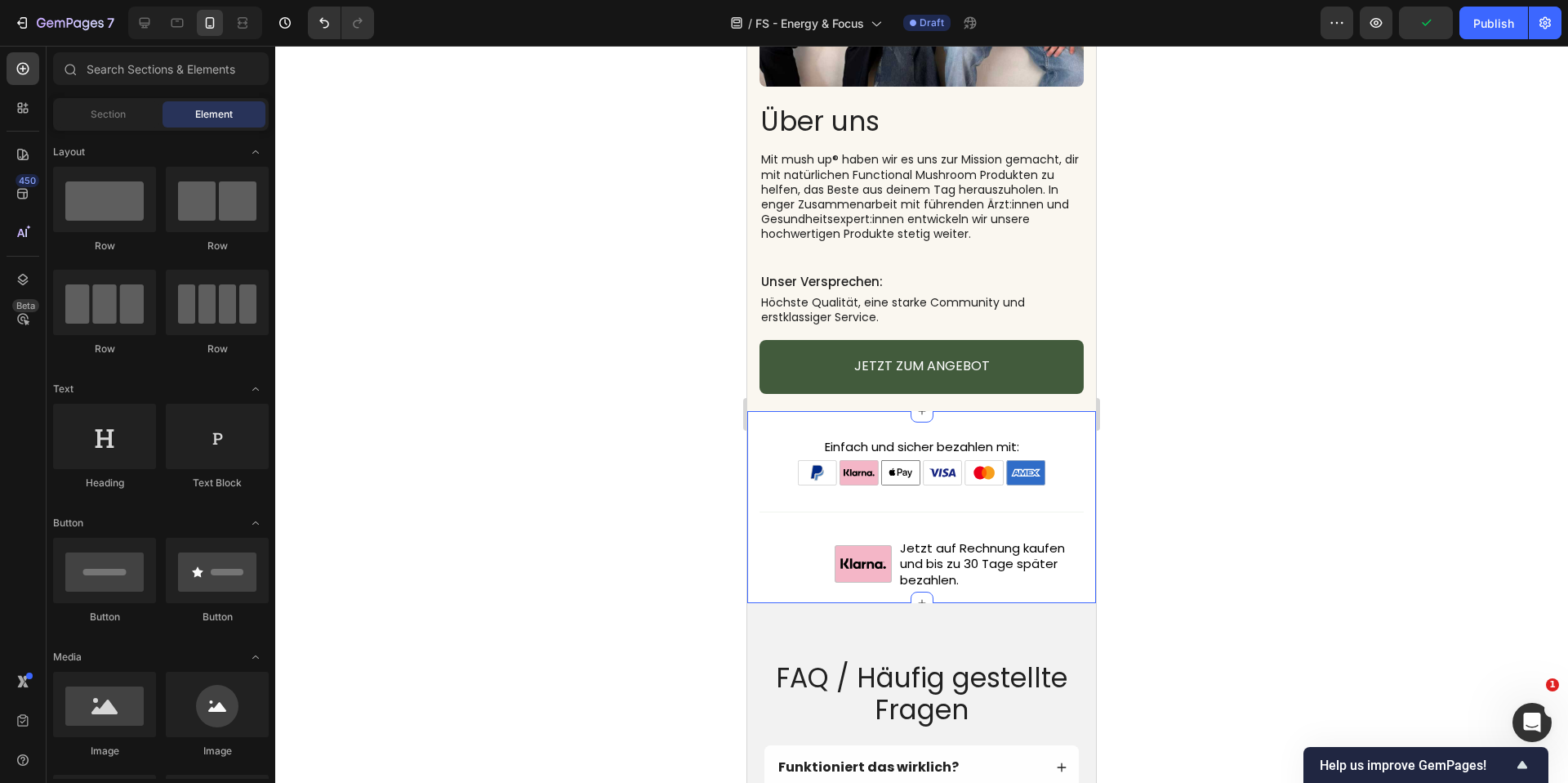
scroll to position [9576, 0]
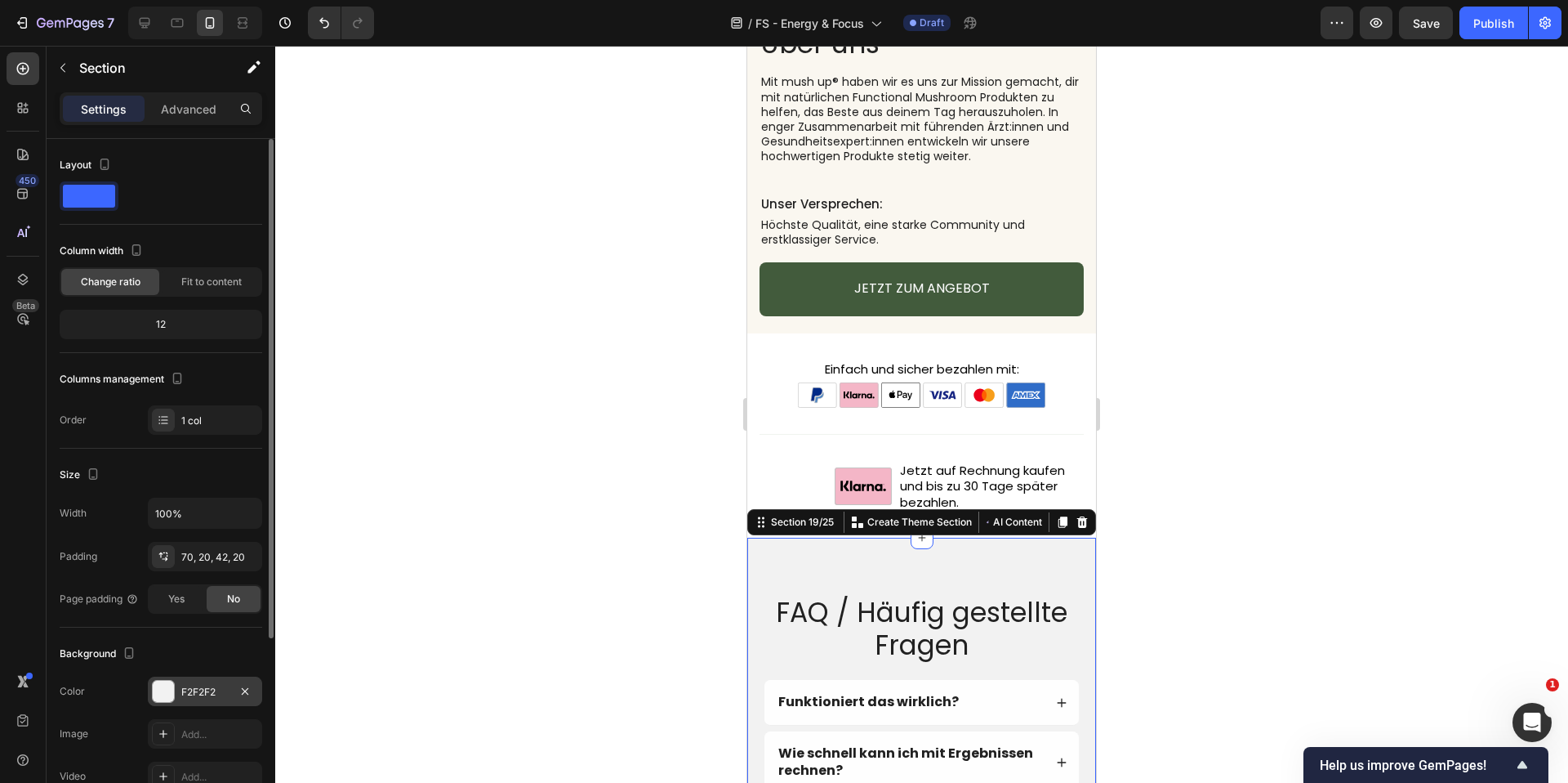
click at [212, 691] on div "F2F2F2" at bounding box center [205, 692] width 47 height 15
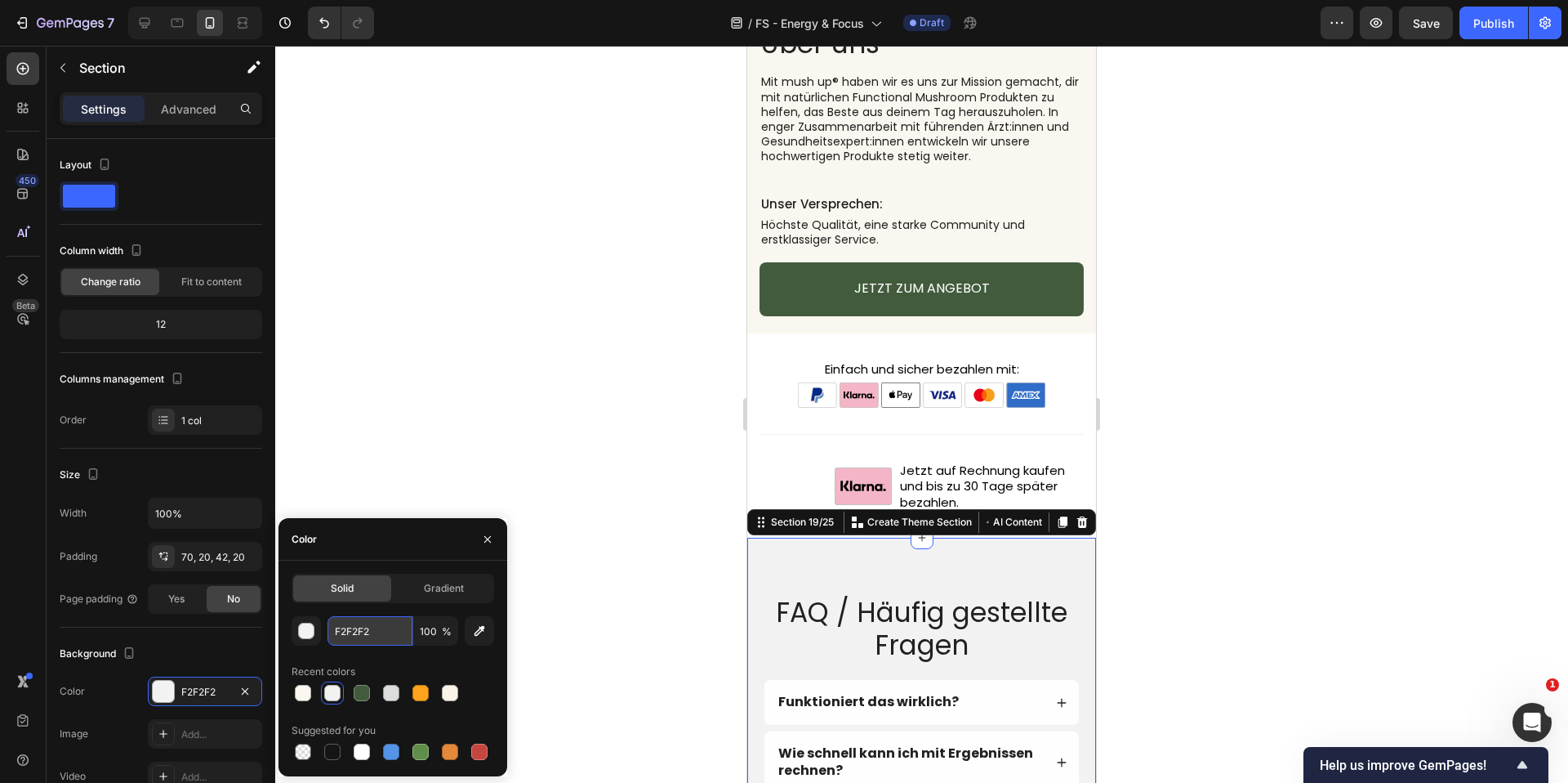
click at [349, 624] on input "F2F2F2" at bounding box center [370, 632] width 85 height 30
type input "v"
click at [203, 697] on div "F2F2F2" at bounding box center [205, 692] width 47 height 15
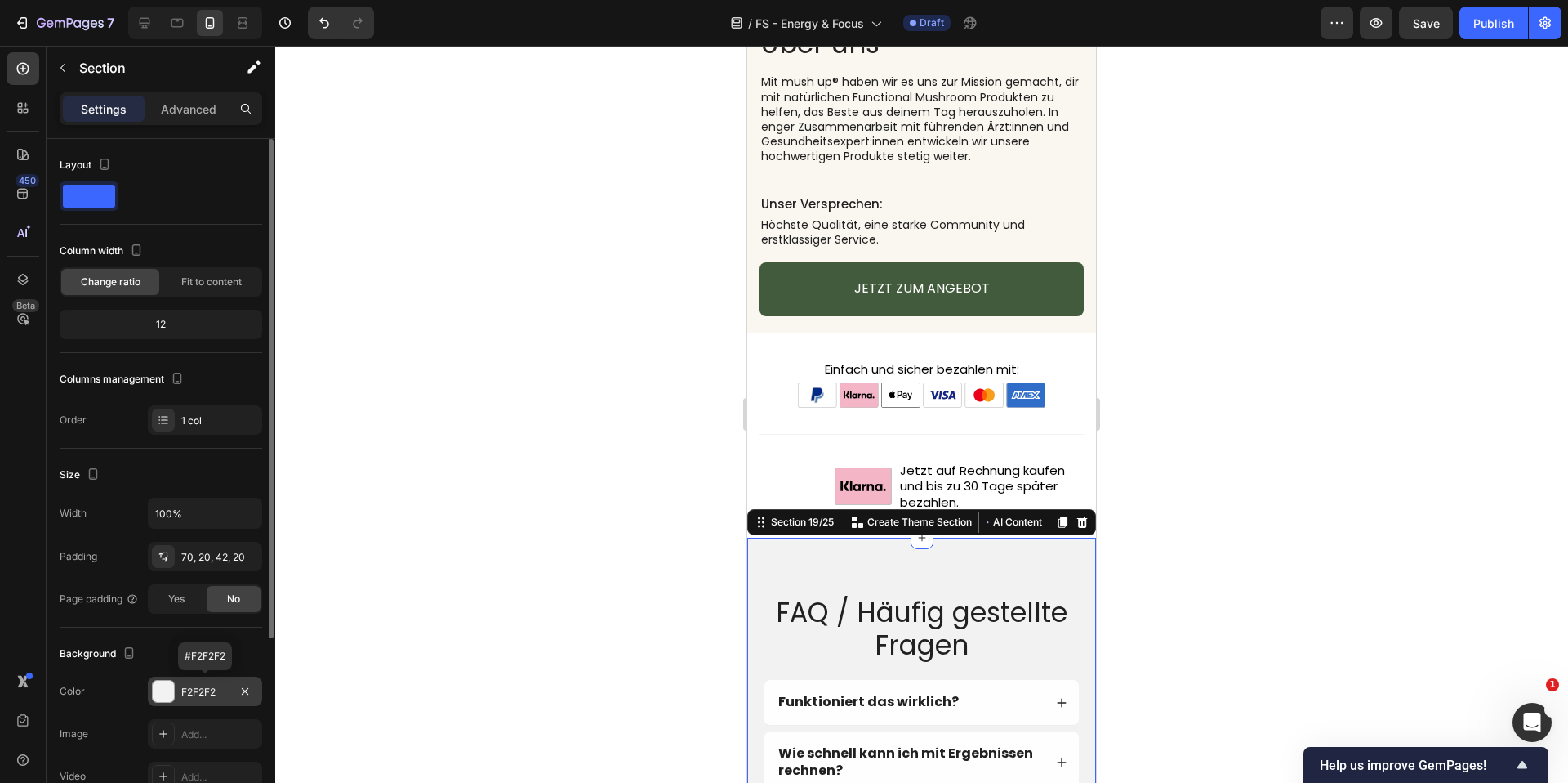
click at [208, 697] on div "F2F2F2" at bounding box center [205, 692] width 47 height 15
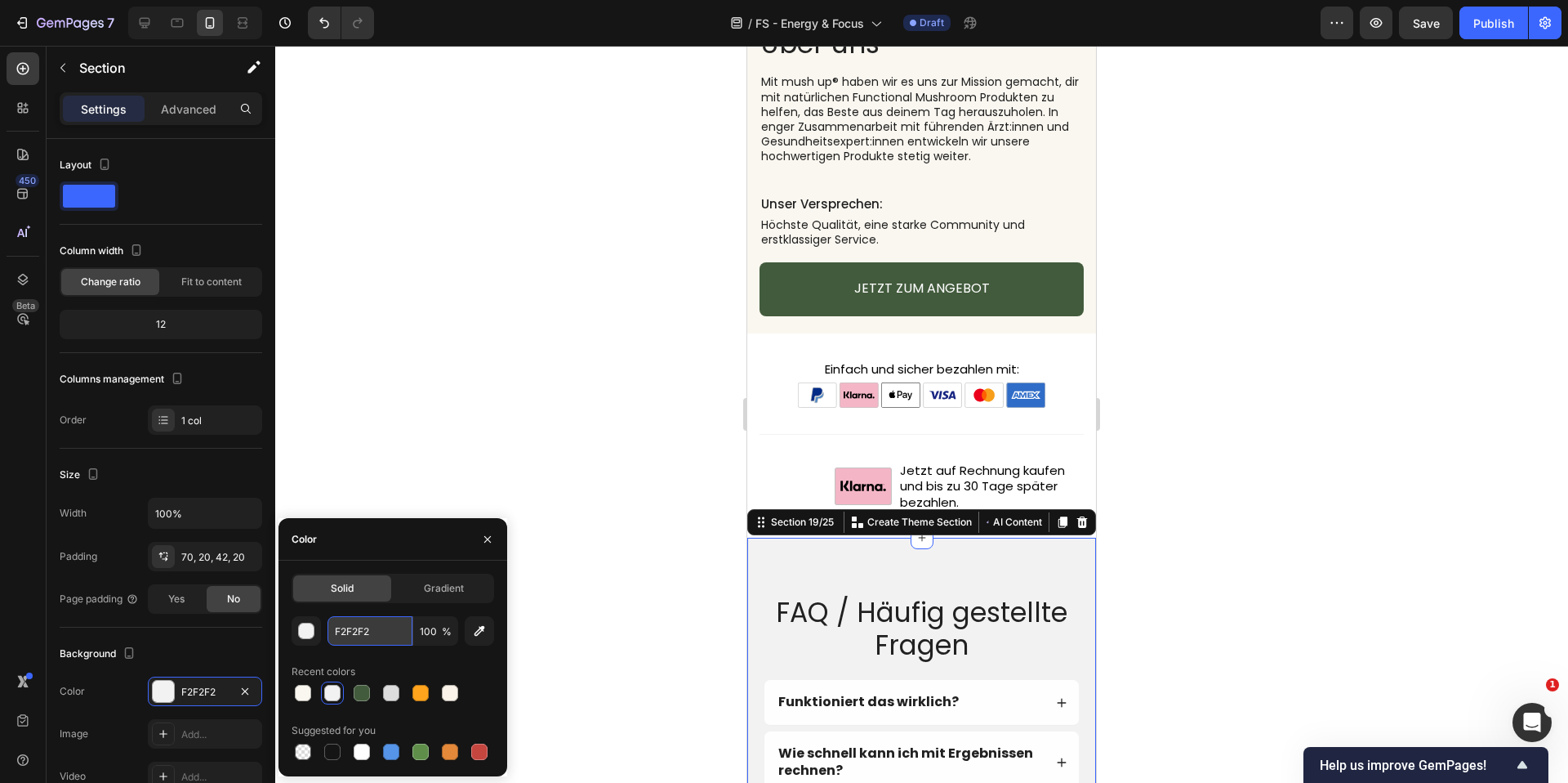
click at [366, 632] on input "F2F2F2" at bounding box center [370, 632] width 85 height 30
click at [762, 334] on div "Einfach und sicher bezahlen mit: Text Block Image Title Line Row Row Image Jetz…" at bounding box center [922, 436] width 349 height 205
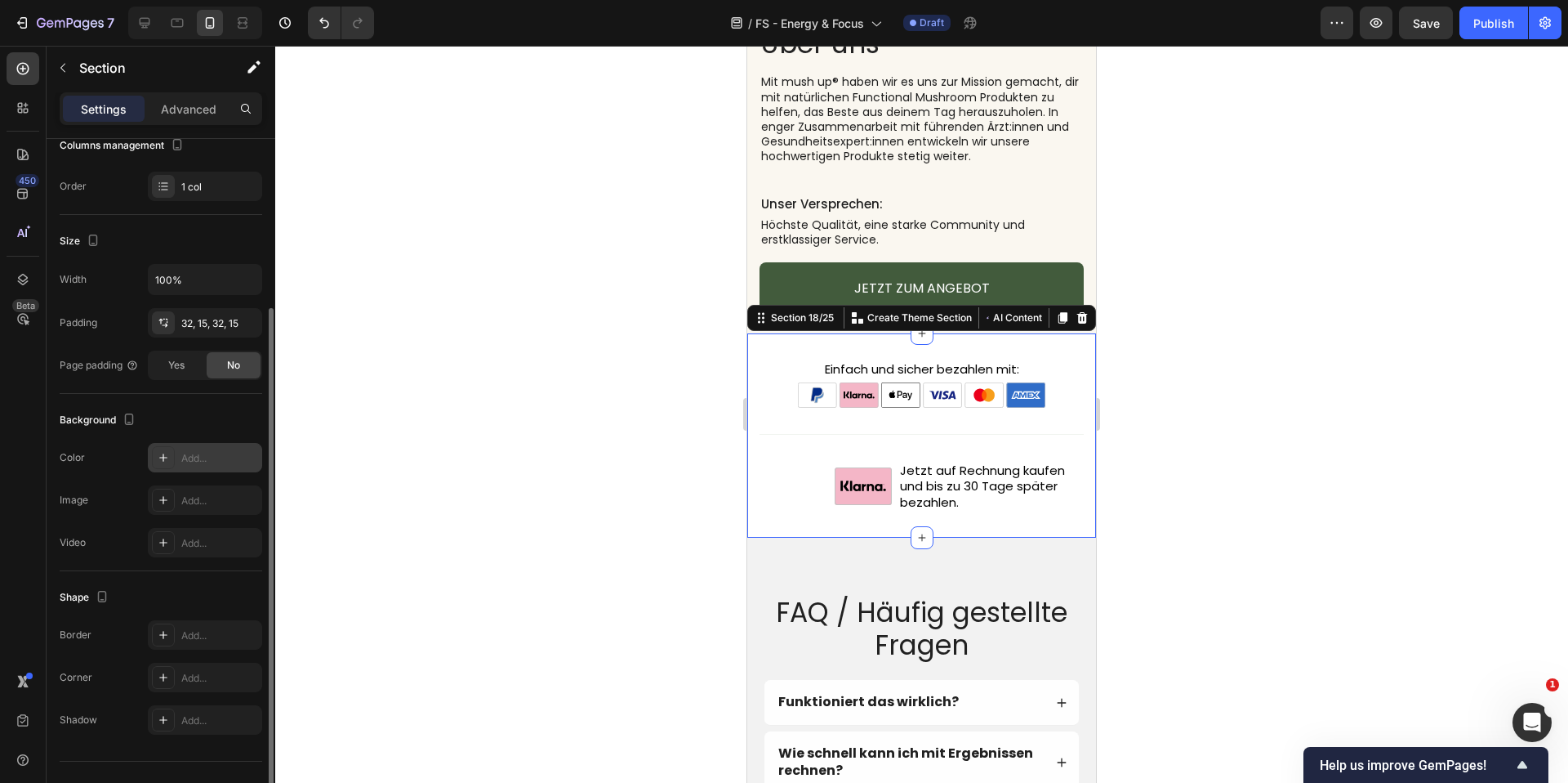
click at [166, 452] on icon at bounding box center [163, 457] width 13 height 13
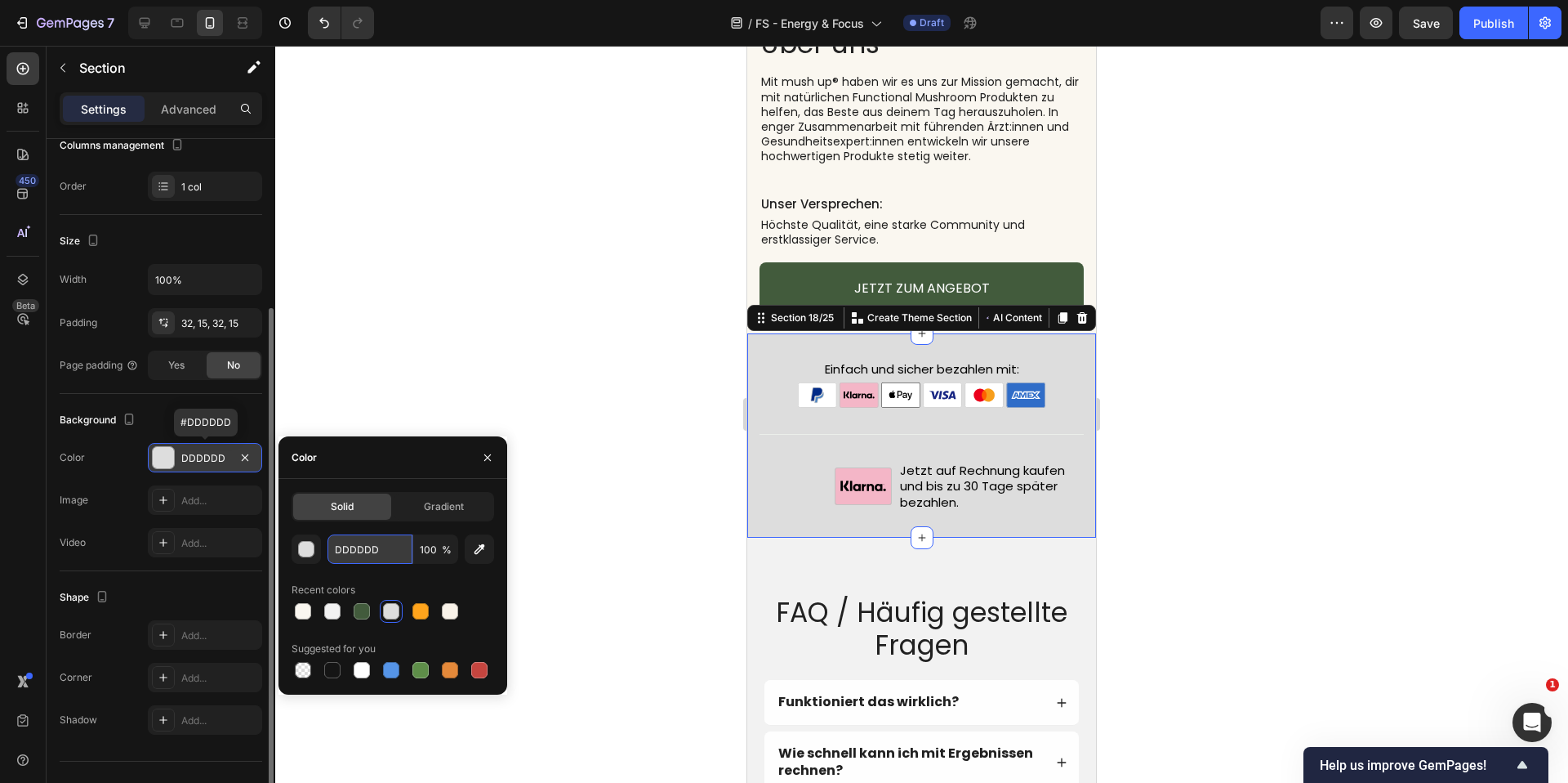
click at [348, 547] on input "DDDDDD" at bounding box center [370, 549] width 85 height 30
paste input "F2F2F2"
type input "F2F2F2"
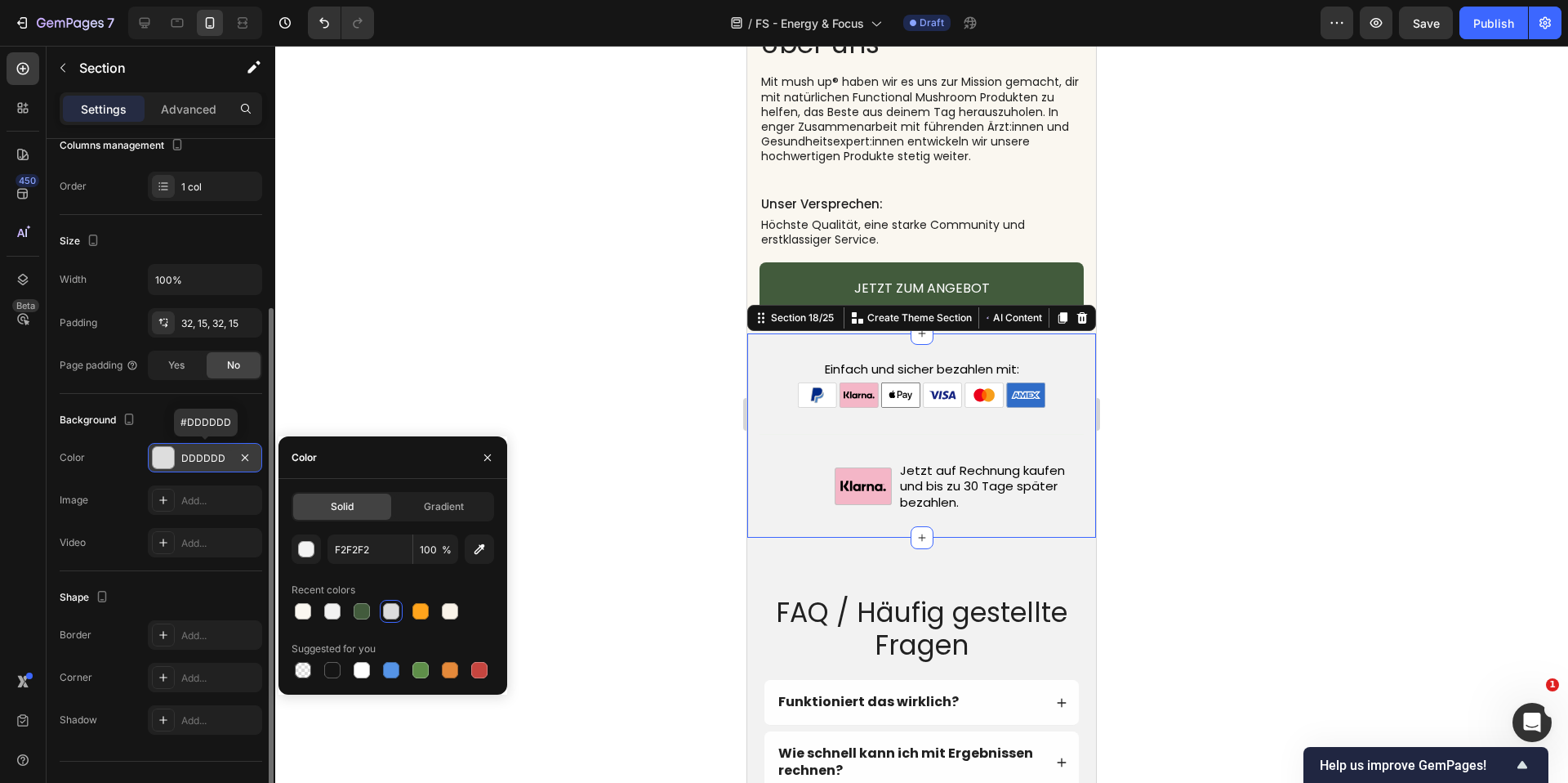
click at [539, 361] on div at bounding box center [921, 414] width 1293 height 737
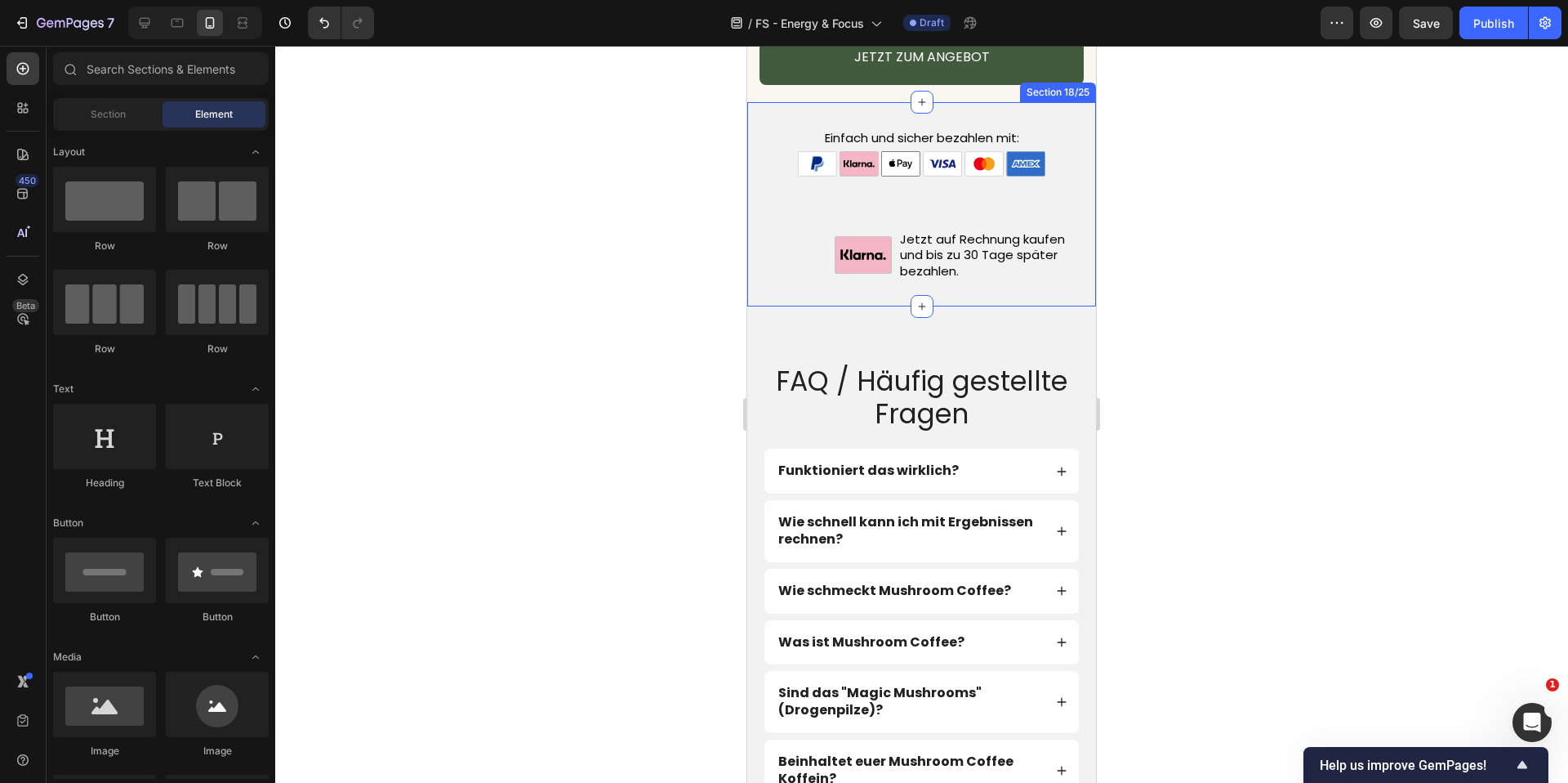
scroll to position [9908, 0]
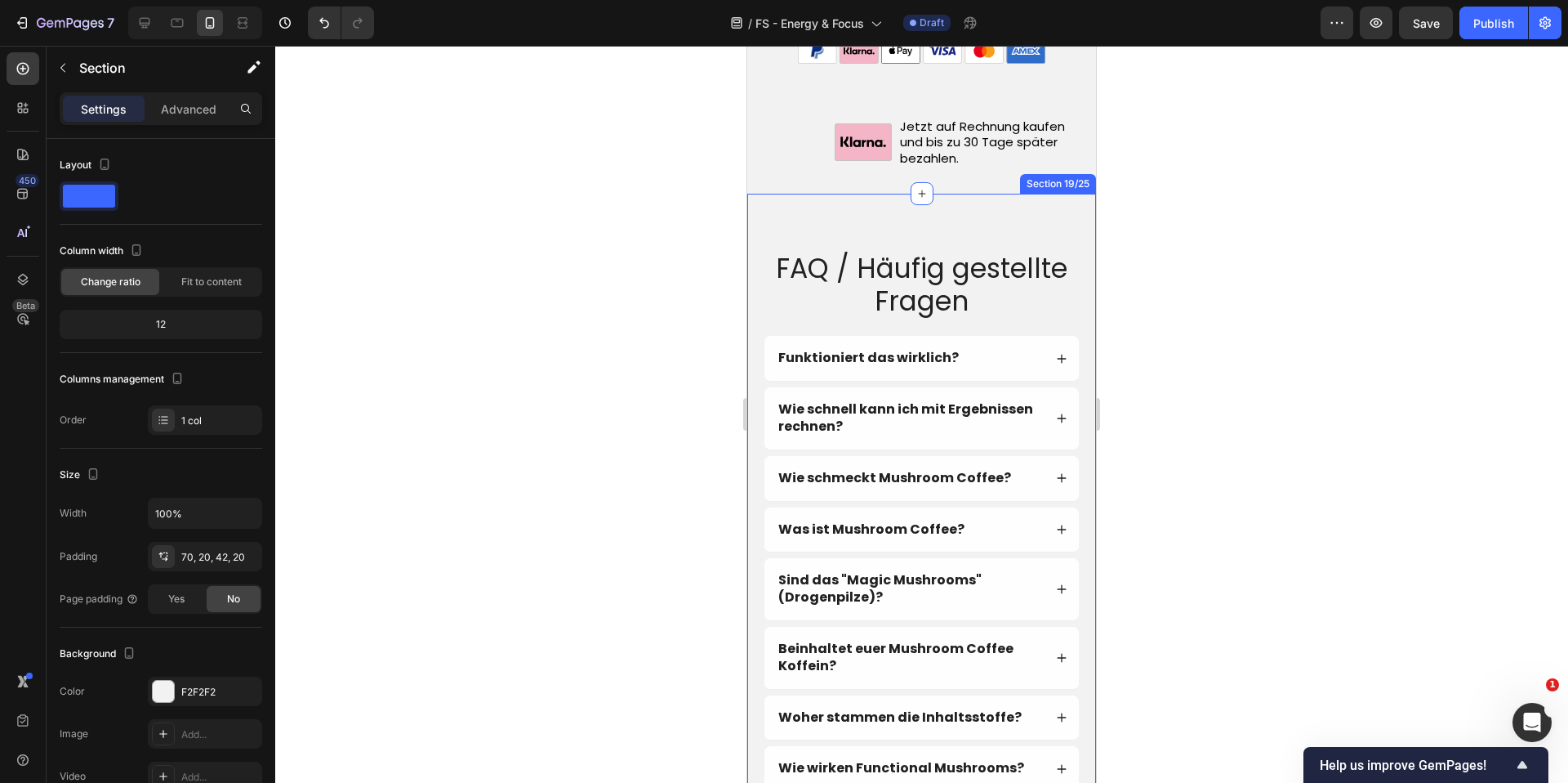
click at [992, 217] on div "FAQ / Häufig gestellte Fragen Heading Funktioniert das wirklich? Wie schnell ka…" at bounding box center [922, 785] width 349 height 1182
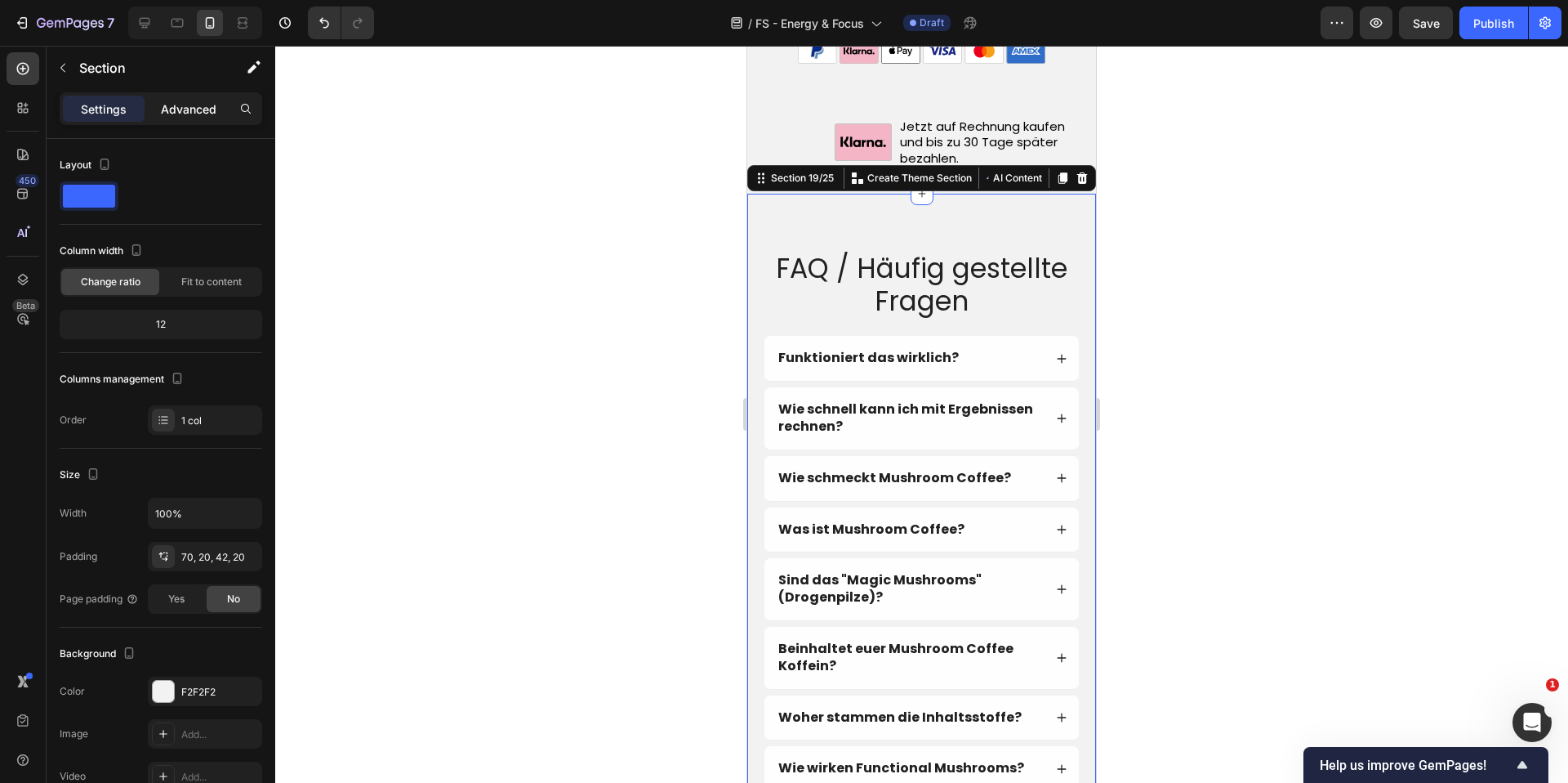
click at [182, 117] on div "Advanced" at bounding box center [188, 109] width 82 height 26
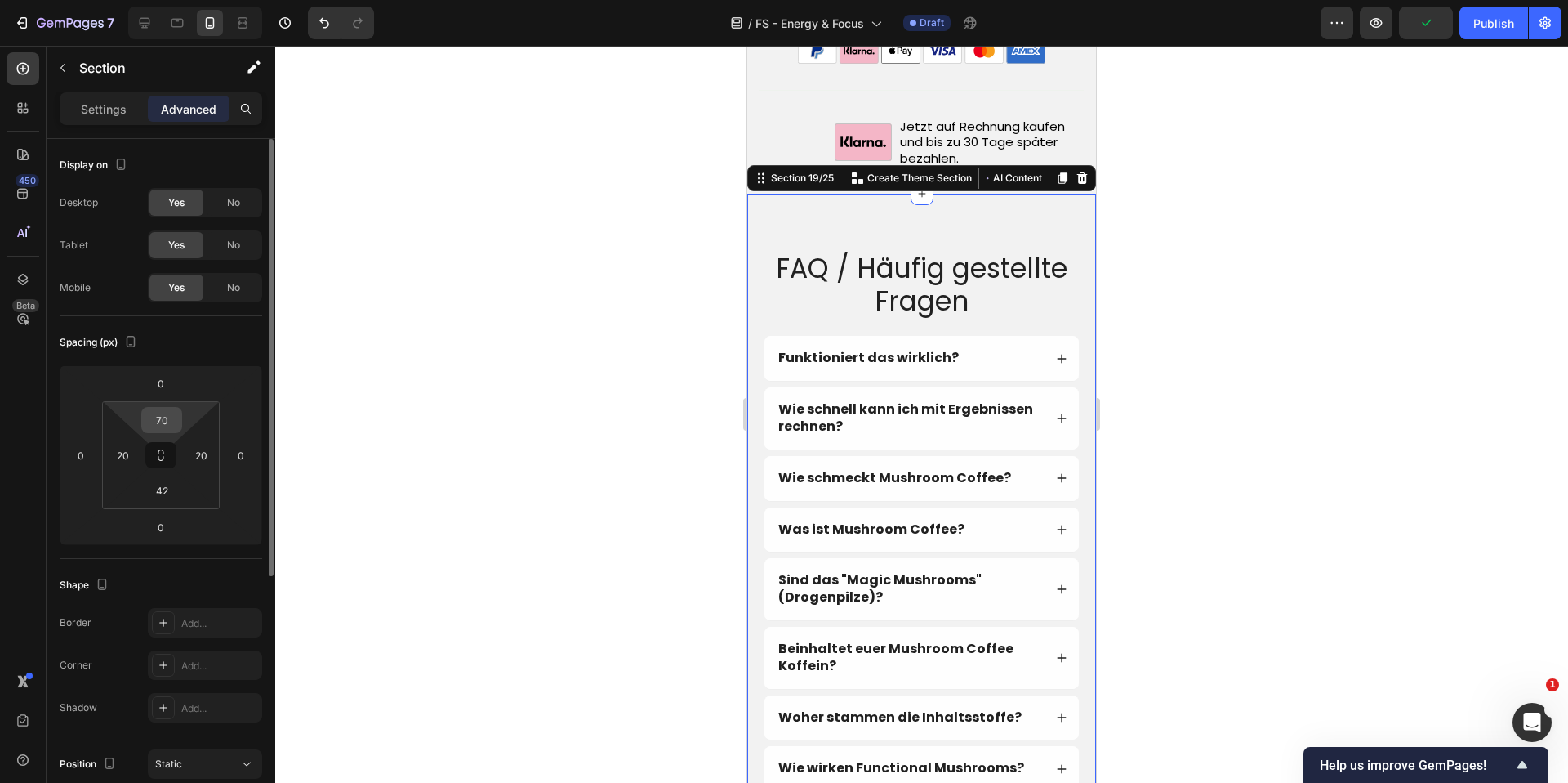
click at [173, 418] on input "70" at bounding box center [161, 420] width 33 height 25
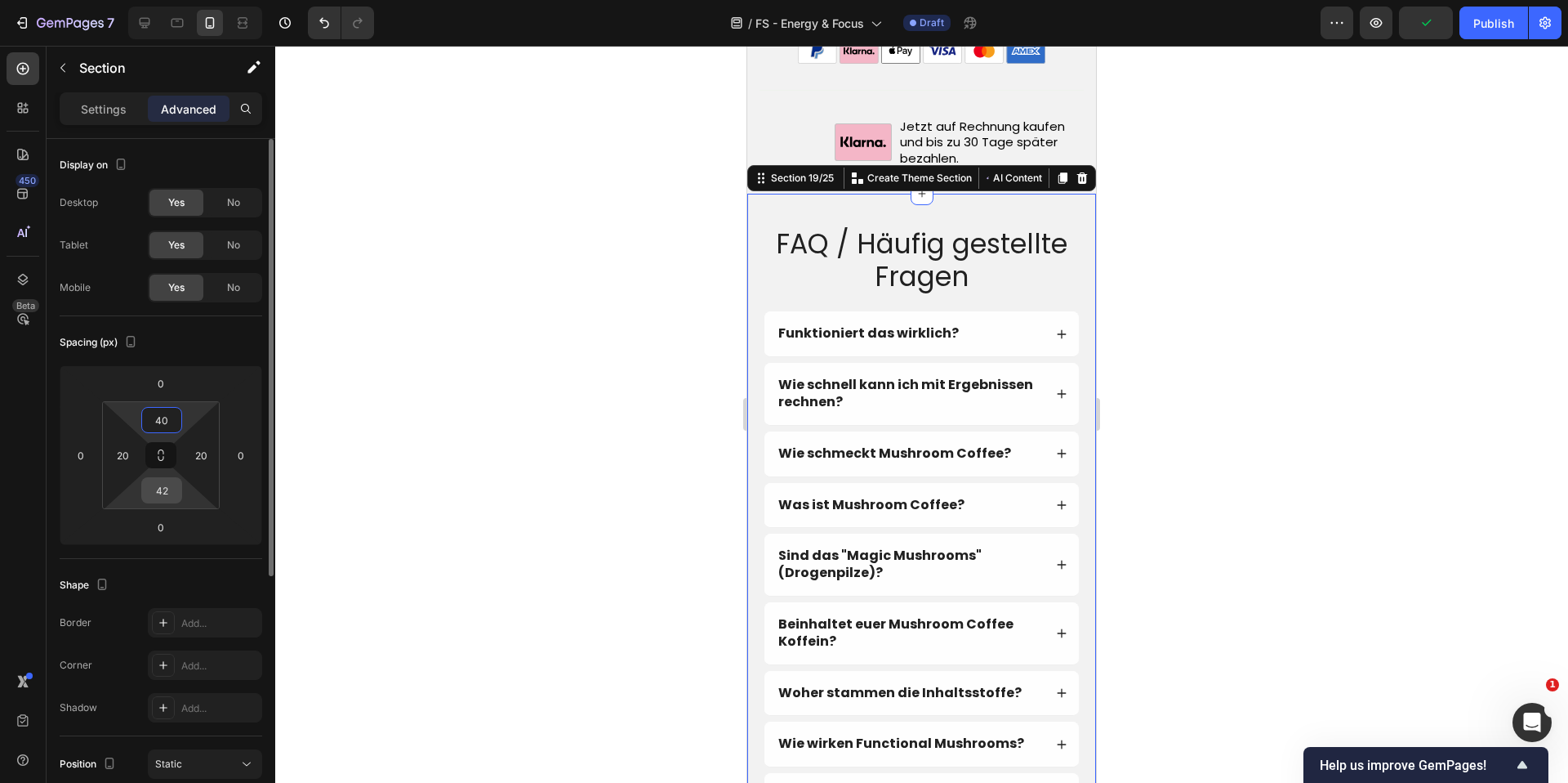
type input "40"
click at [168, 497] on input "42" at bounding box center [161, 490] width 33 height 25
type input "40"
click at [680, 439] on div at bounding box center [921, 414] width 1293 height 737
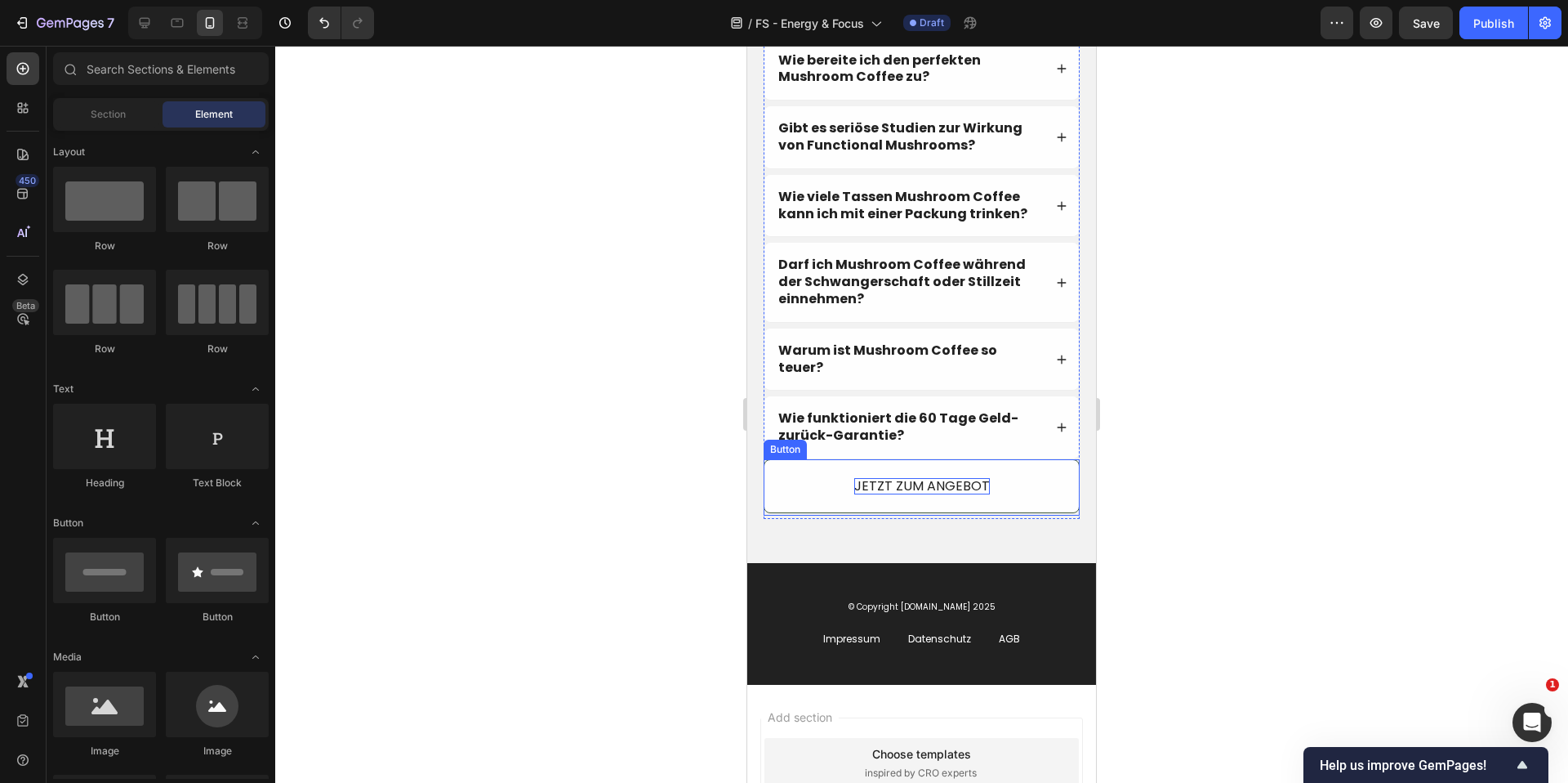
scroll to position [10760, 0]
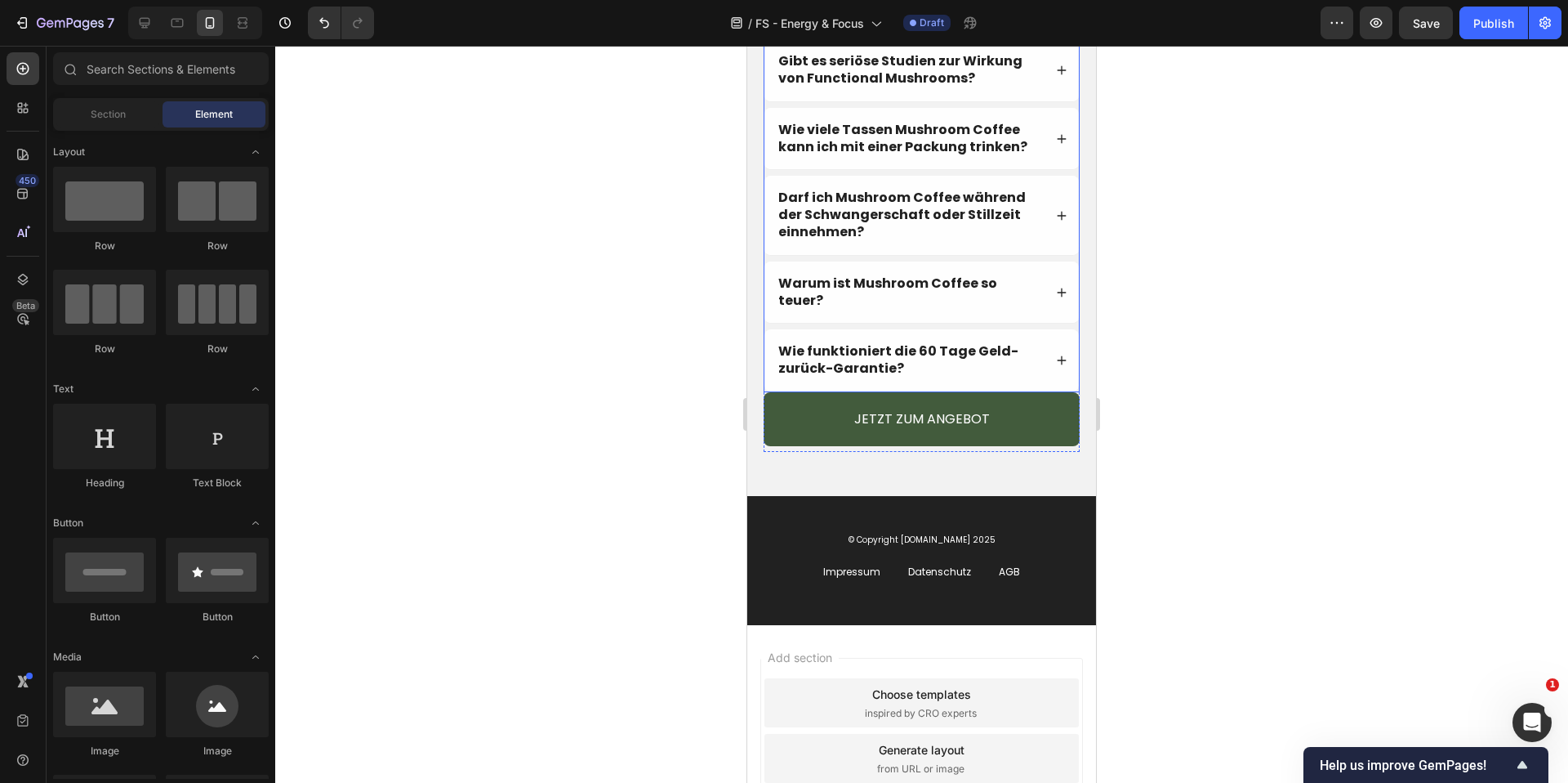
click at [1061, 383] on div "Wie funktioniert die 60 Tage Geld-zurück-Garantie?" at bounding box center [922, 360] width 315 height 62
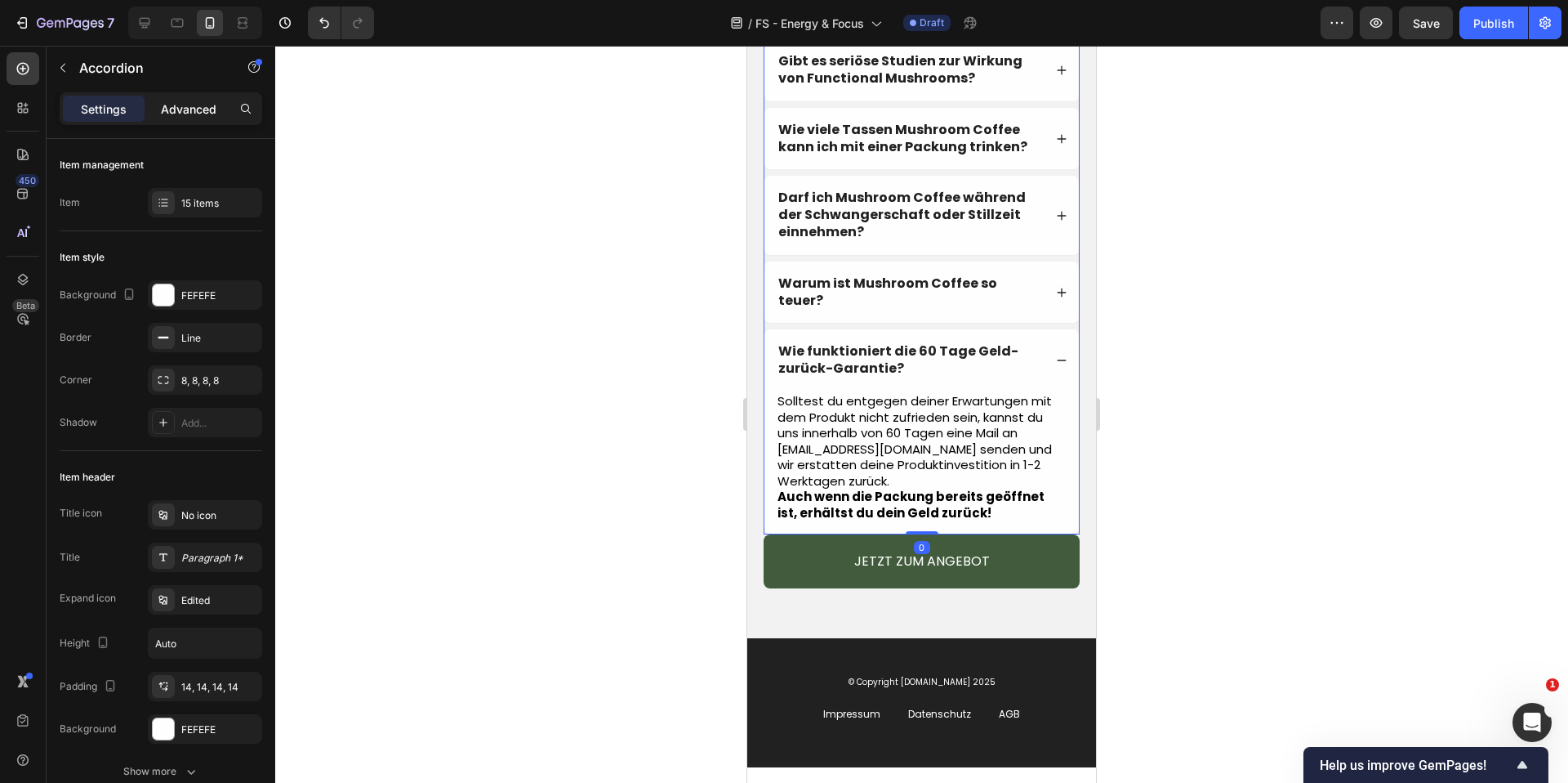
click at [189, 107] on p "Advanced" at bounding box center [189, 109] width 55 height 17
type input "100%"
type input "100"
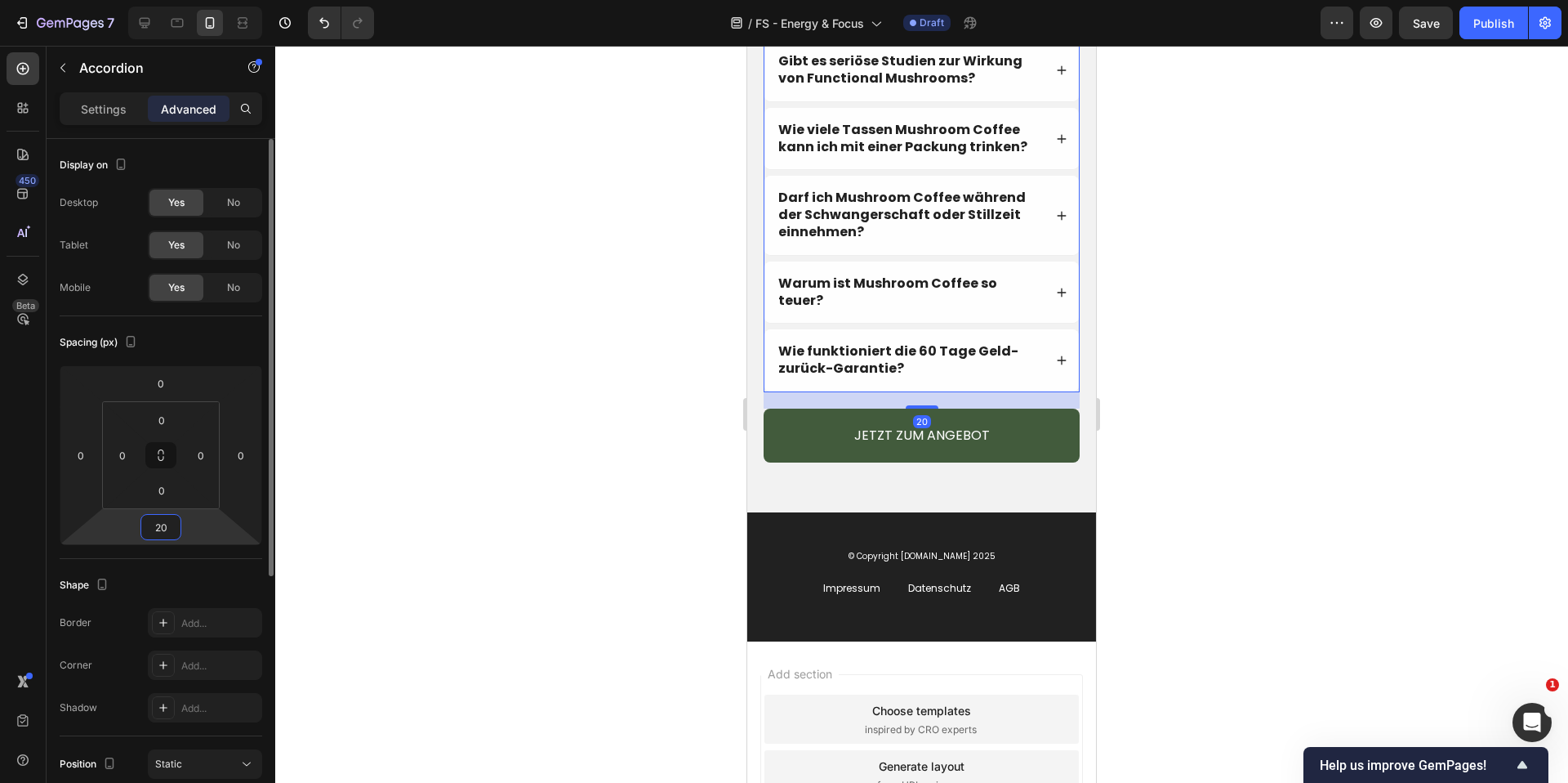
type input "22"
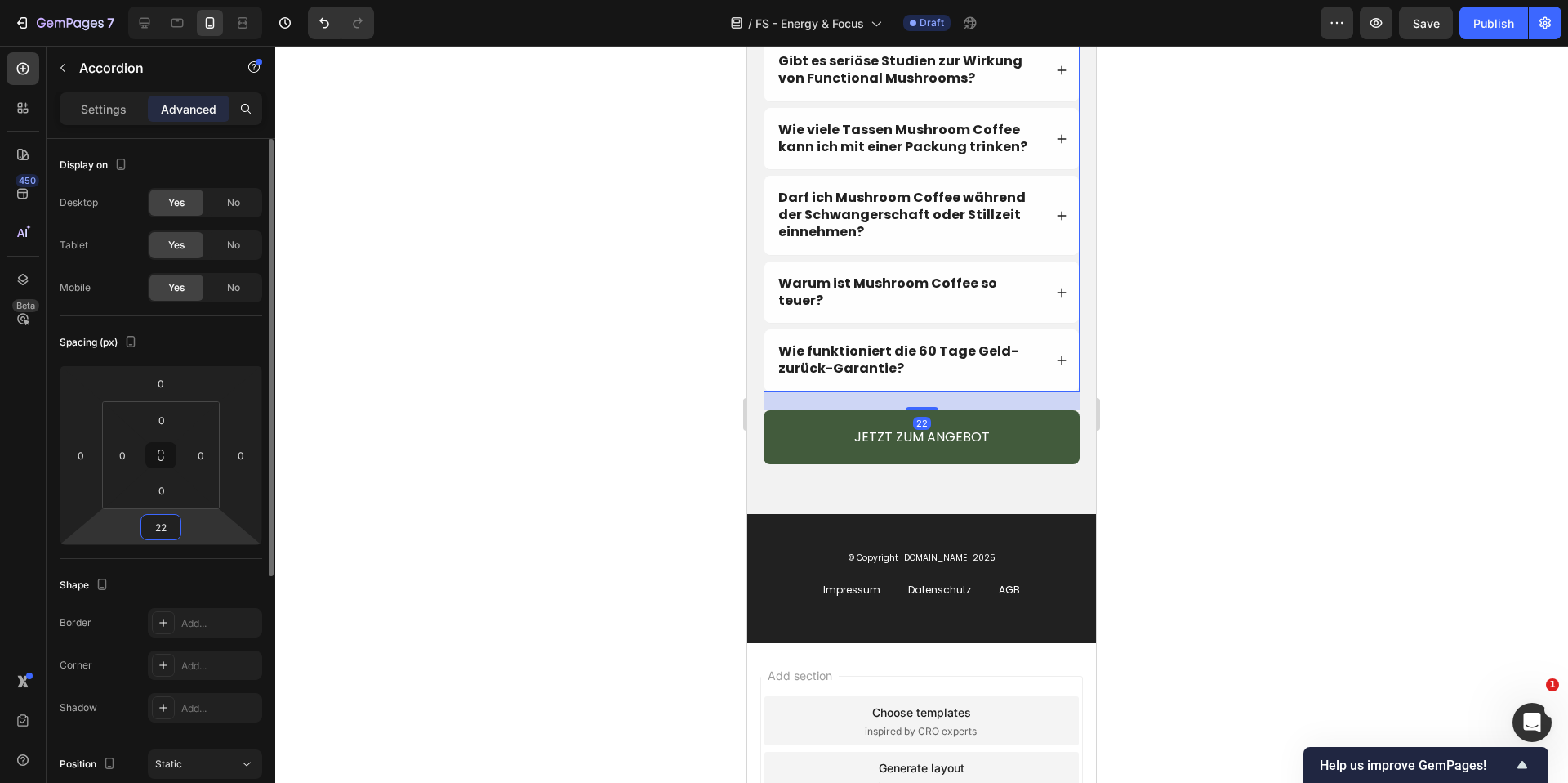
drag, startPoint x: 195, startPoint y: 530, endPoint x: 200, endPoint y: 522, distance: 9.4
click at [200, 0] on html "7 Version history / FS - Energy & Focus Draft Preview Save Publish 450 Beta Sec…" at bounding box center [784, 0] width 1568 height 0
click at [546, 419] on div at bounding box center [921, 414] width 1293 height 737
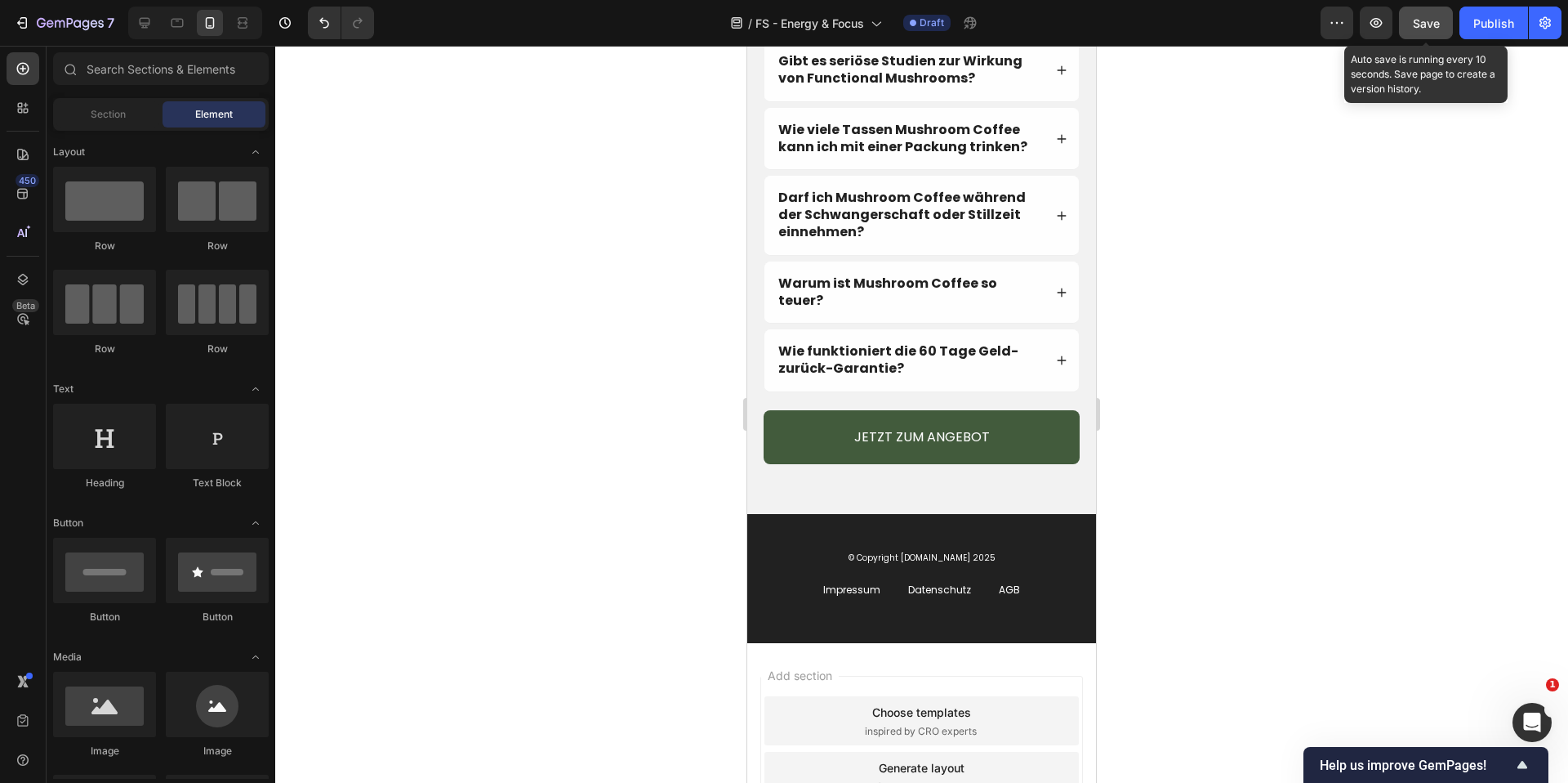
click at [1440, 16] on button "Save" at bounding box center [1427, 23] width 54 height 33
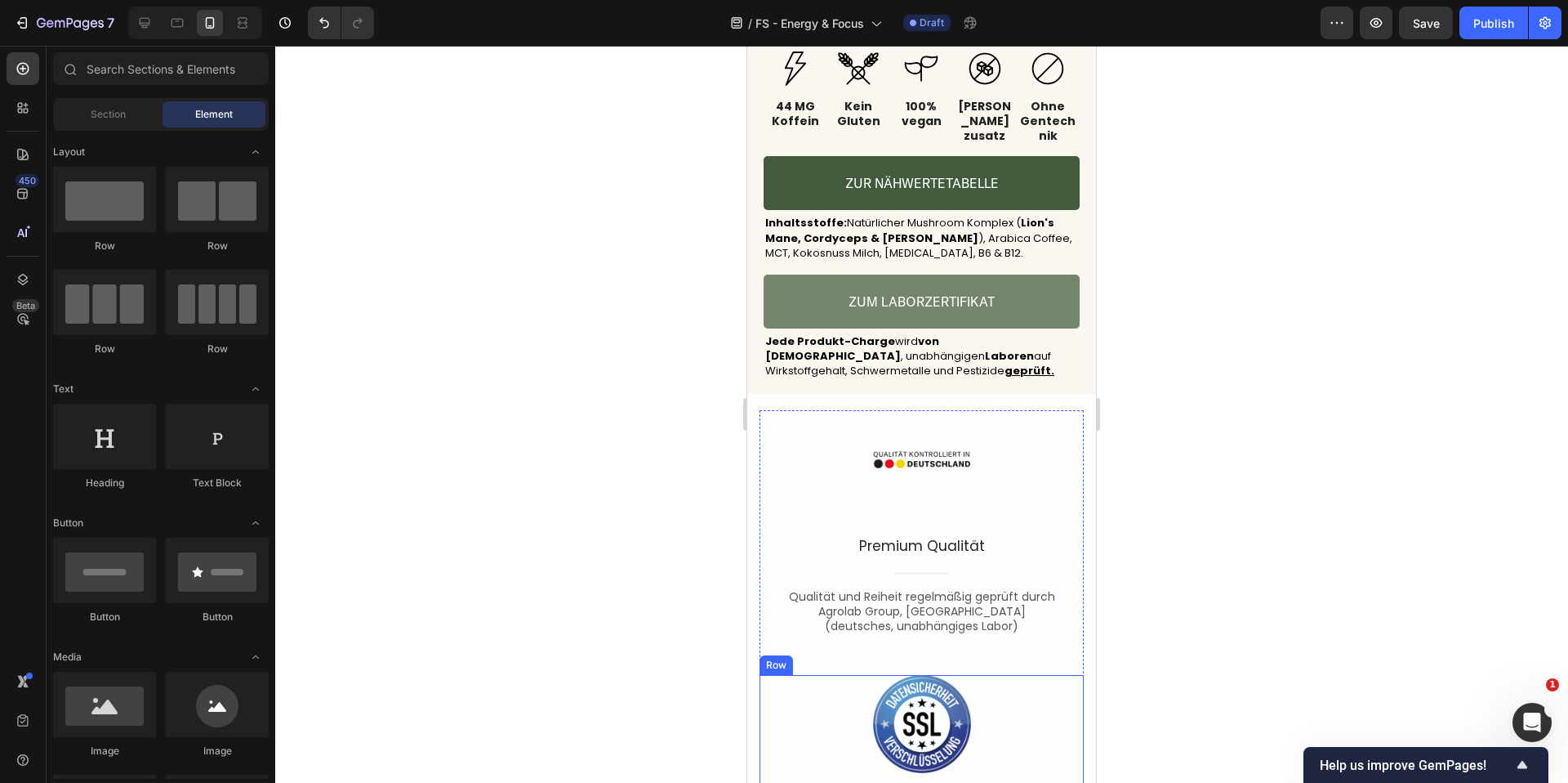
scroll to position [6080, 0]
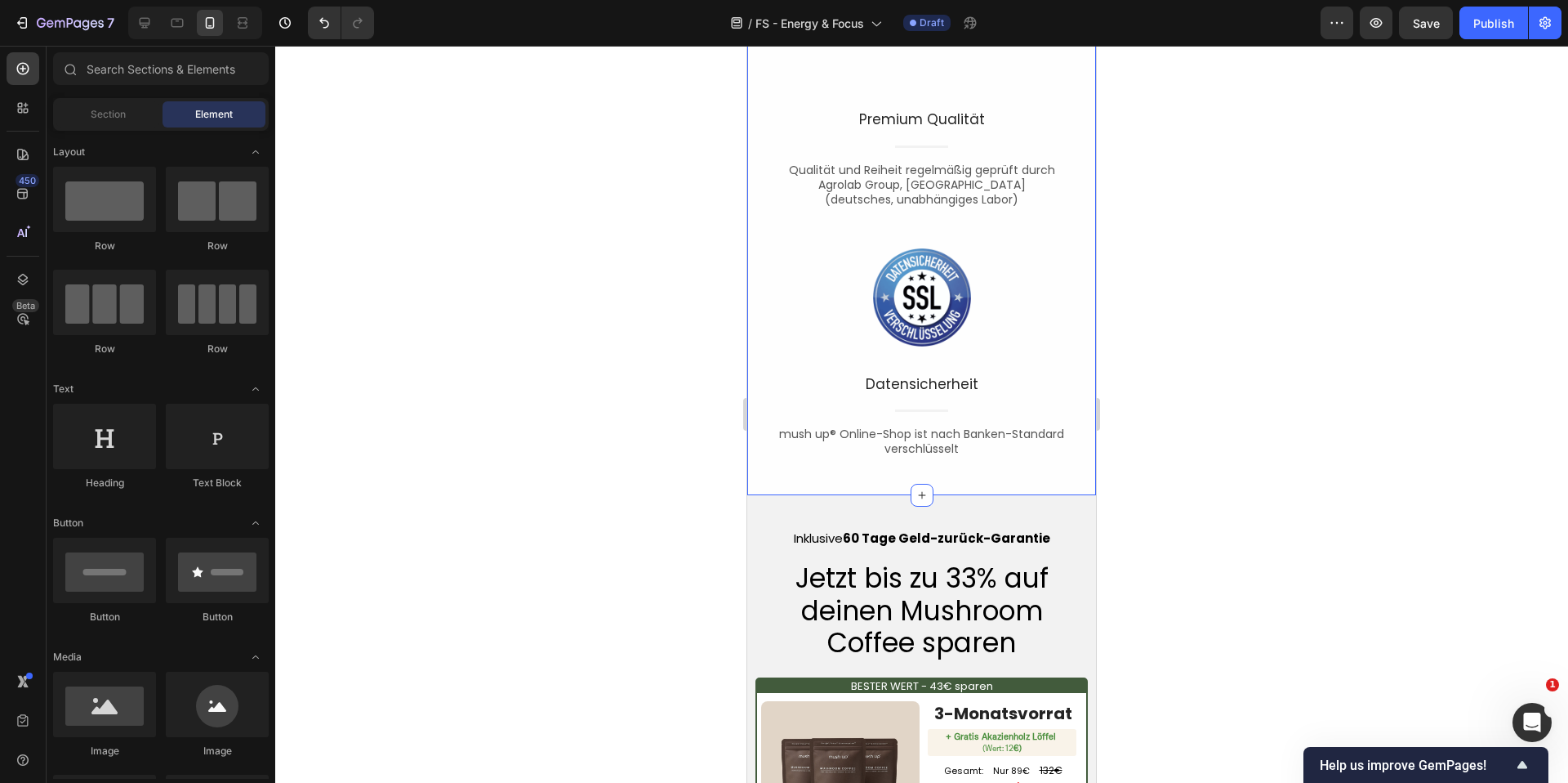
click at [1061, 488] on div "Image Premium Qualität Text block Title Line Qualität und Reiheit regelmäßig ge…" at bounding box center [922, 231] width 349 height 528
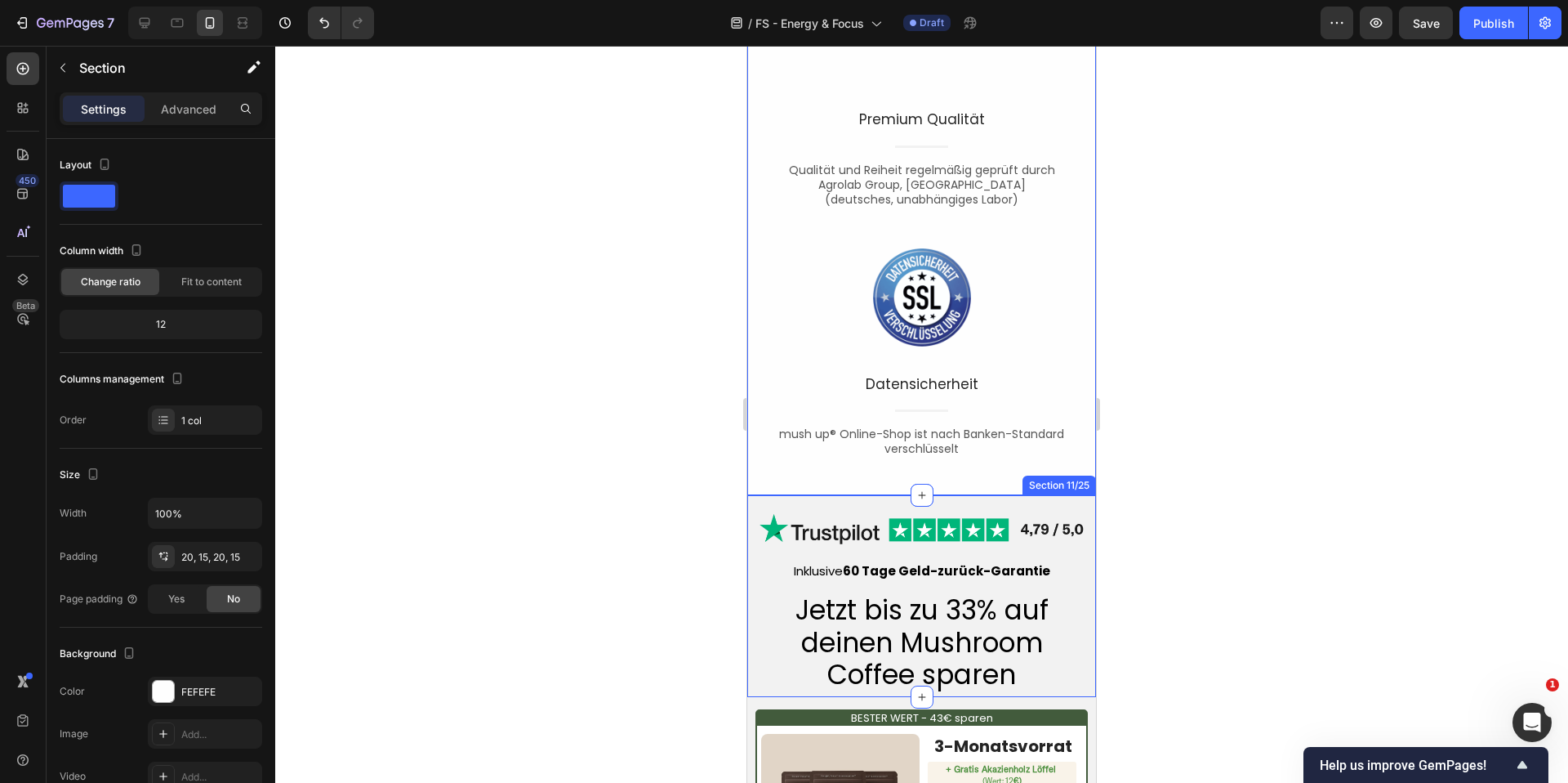
click at [799, 500] on div "Image Row Inklusive 60 Tage Geld-zurück-Garantie Text Block Jetzt bis zu 33% au…" at bounding box center [922, 596] width 349 height 202
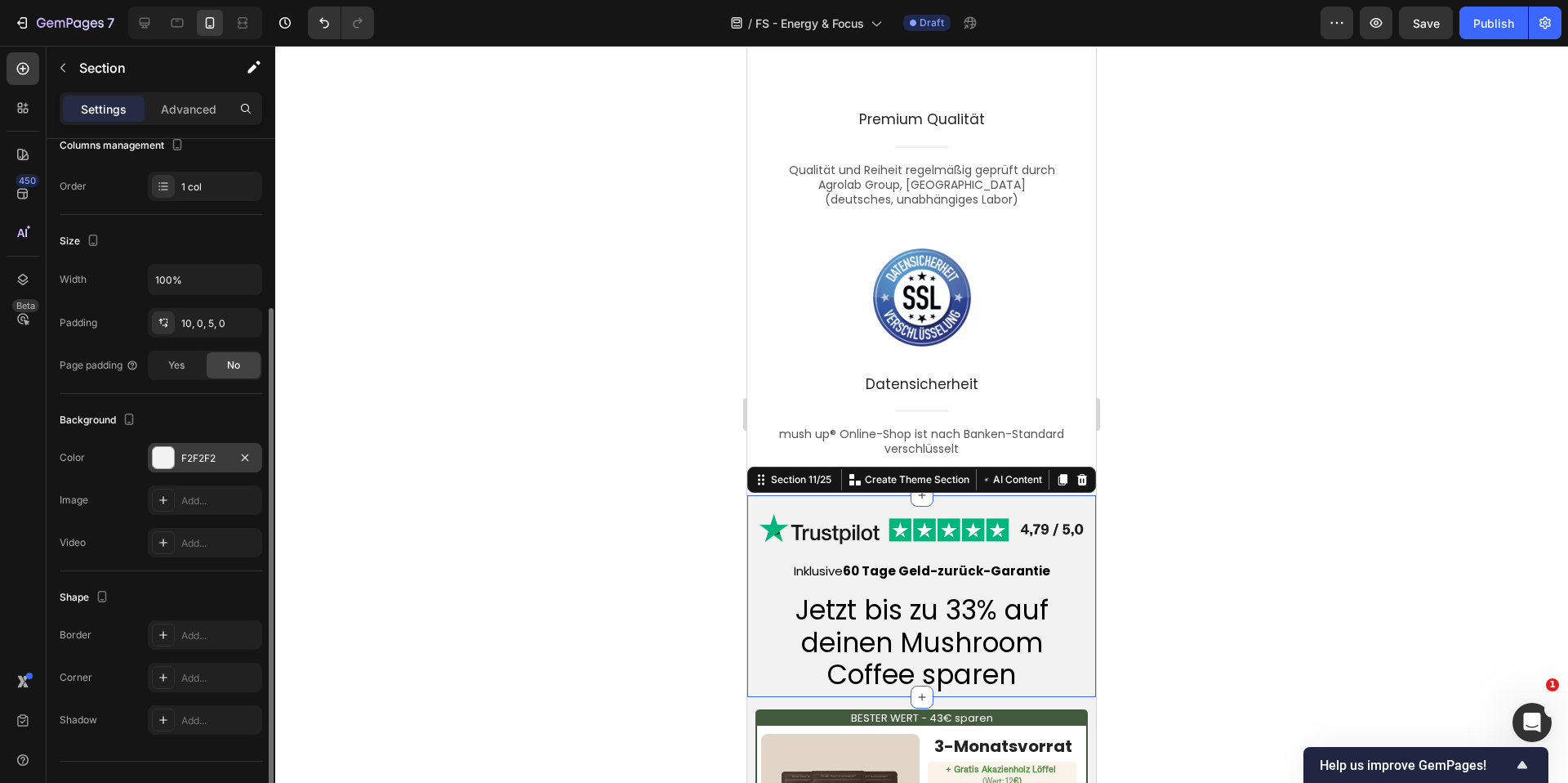
click at [208, 457] on div "F2F2F2" at bounding box center [205, 458] width 47 height 15
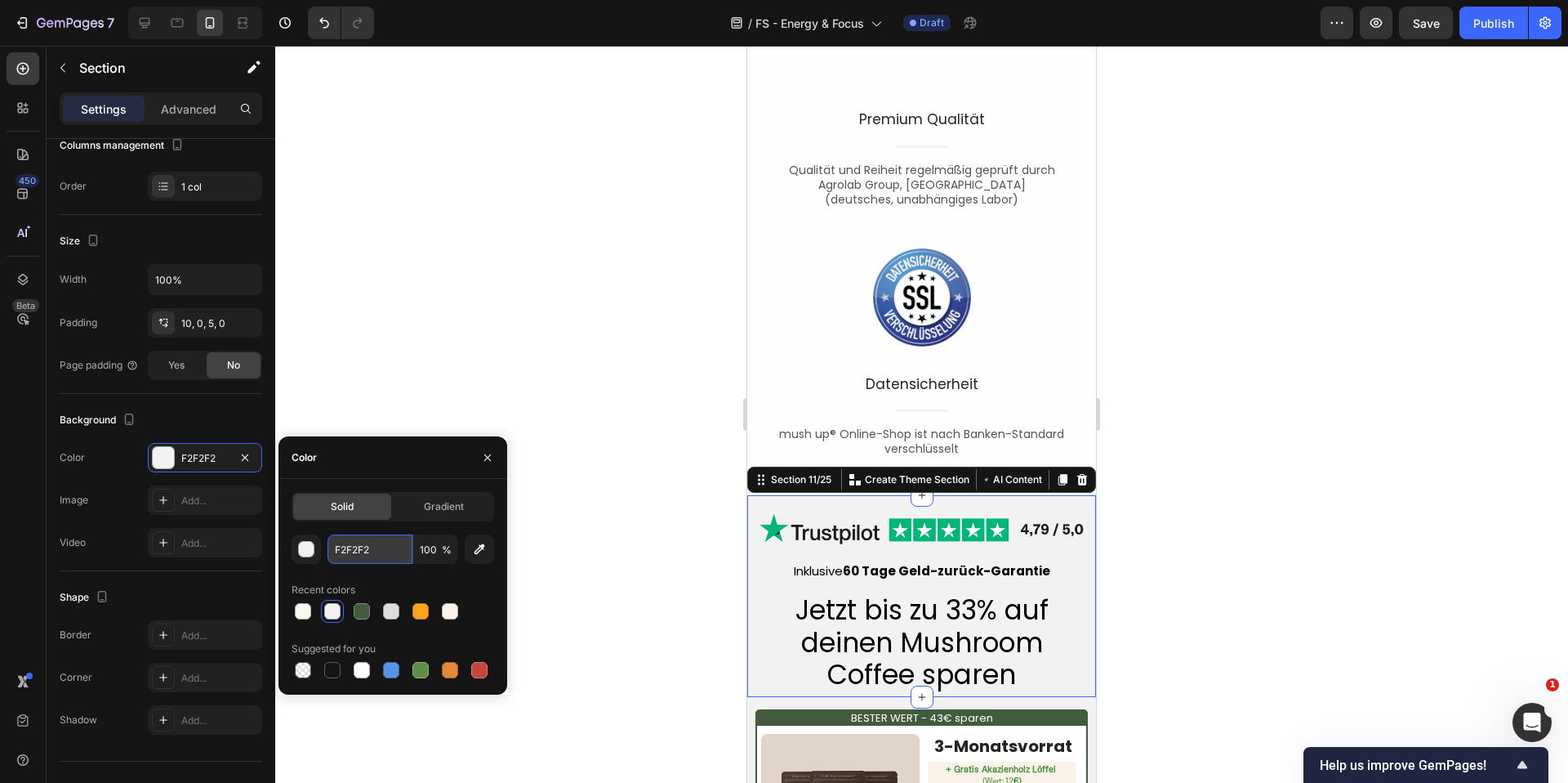
click at [368, 545] on input "F2F2F2" at bounding box center [370, 549] width 85 height 30
click at [756, 232] on div "Image Premium Qualität Text block Title Line Qualität und Reiheit regelmäßig ge…" at bounding box center [922, 231] width 349 height 528
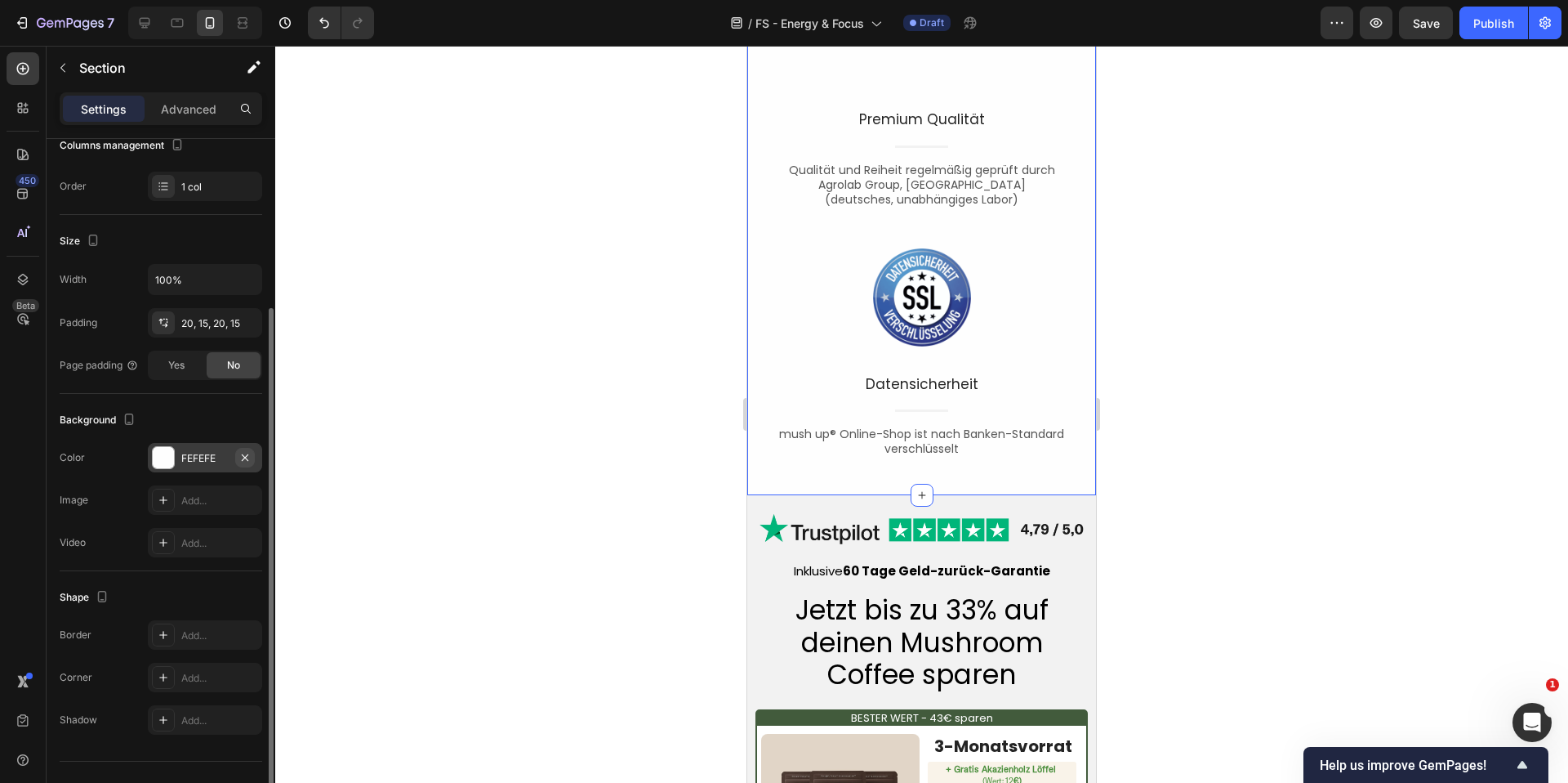
click at [242, 454] on icon "button" at bounding box center [244, 456] width 7 height 7
click at [210, 457] on div "Add..." at bounding box center [220, 458] width 77 height 15
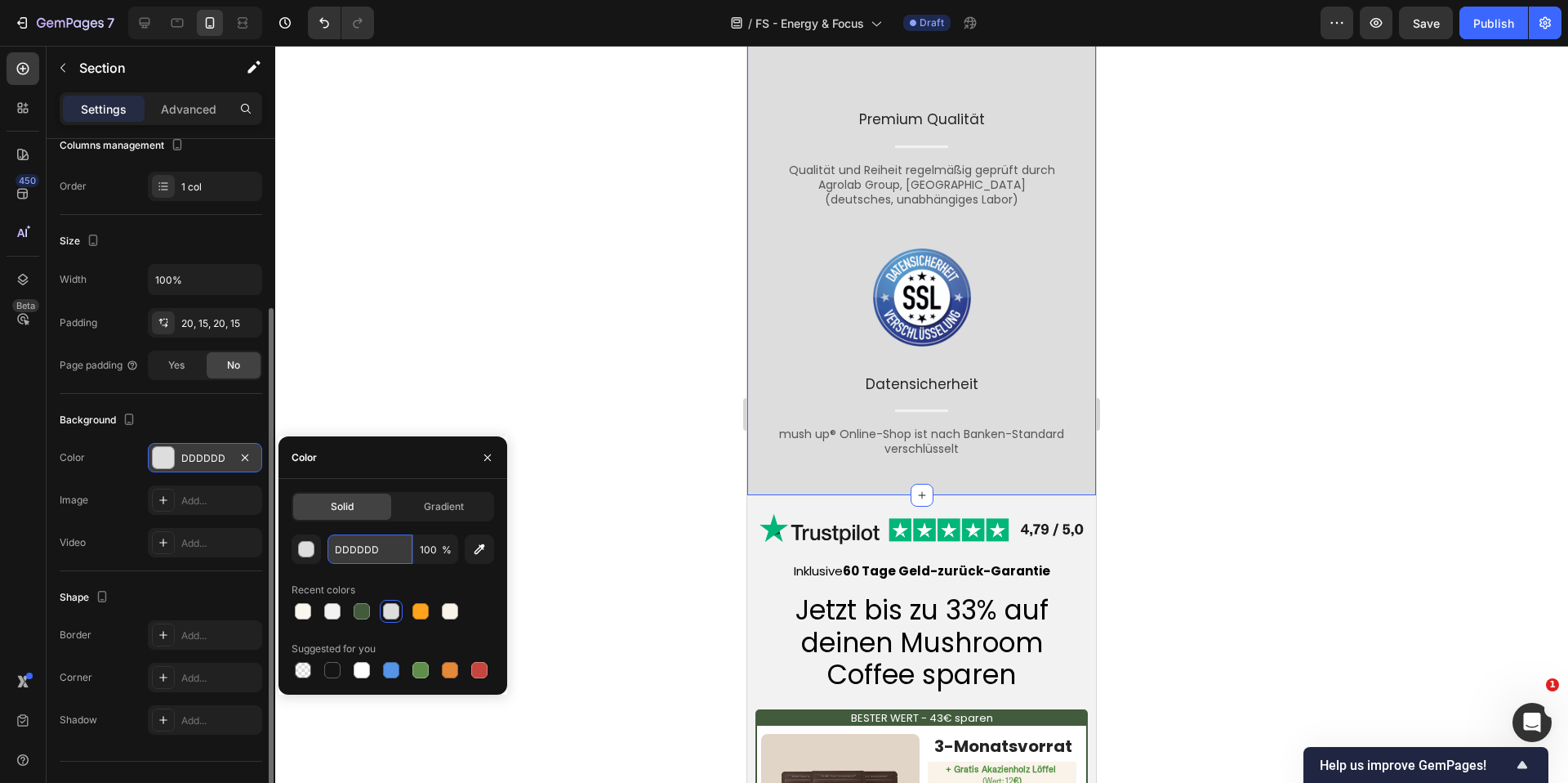
click at [358, 544] on input "DDDDDD" at bounding box center [370, 549] width 85 height 30
paste input "F2F2F2"
type input "F2F2F2"
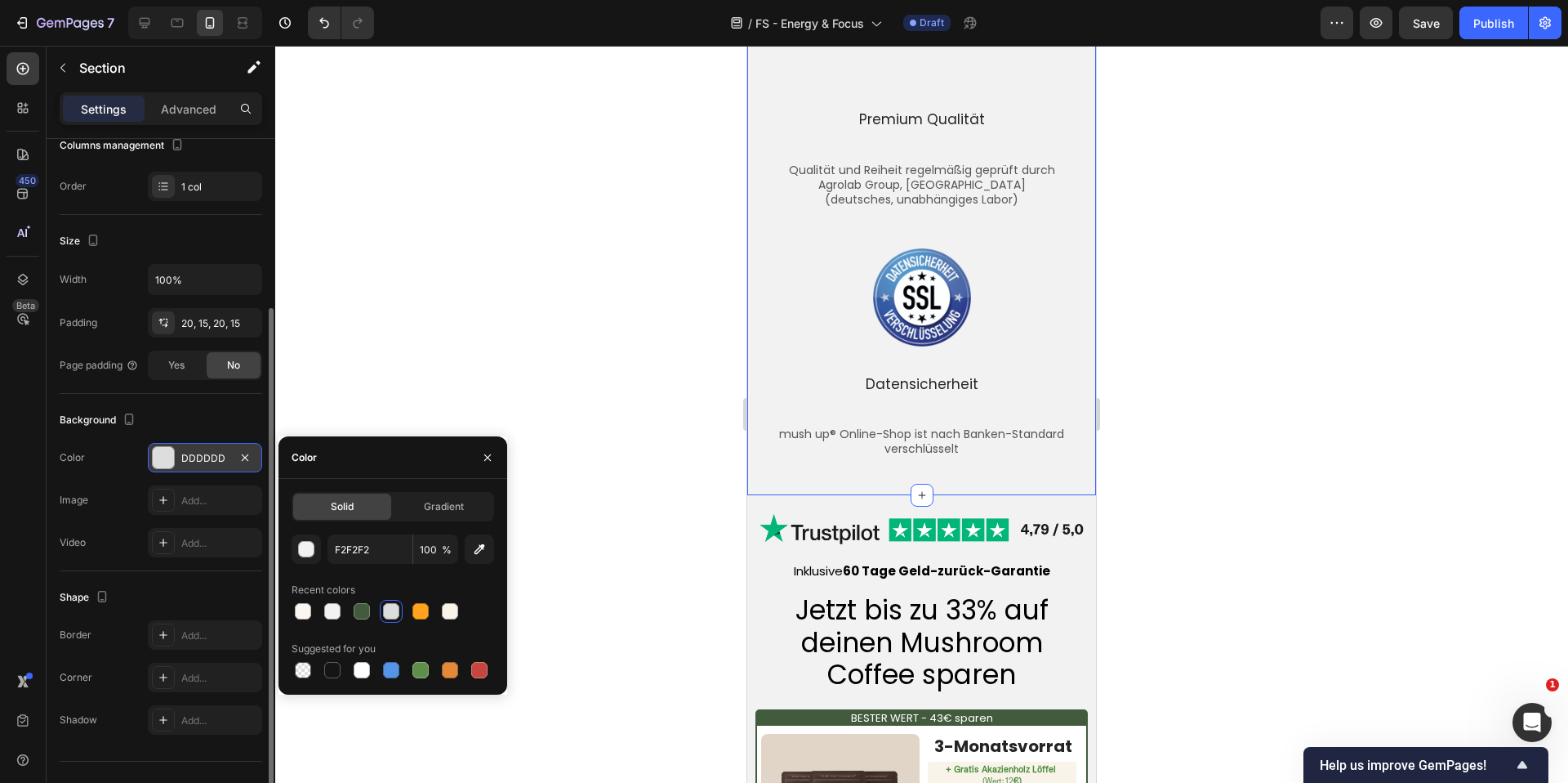
click at [589, 243] on div at bounding box center [921, 414] width 1293 height 737
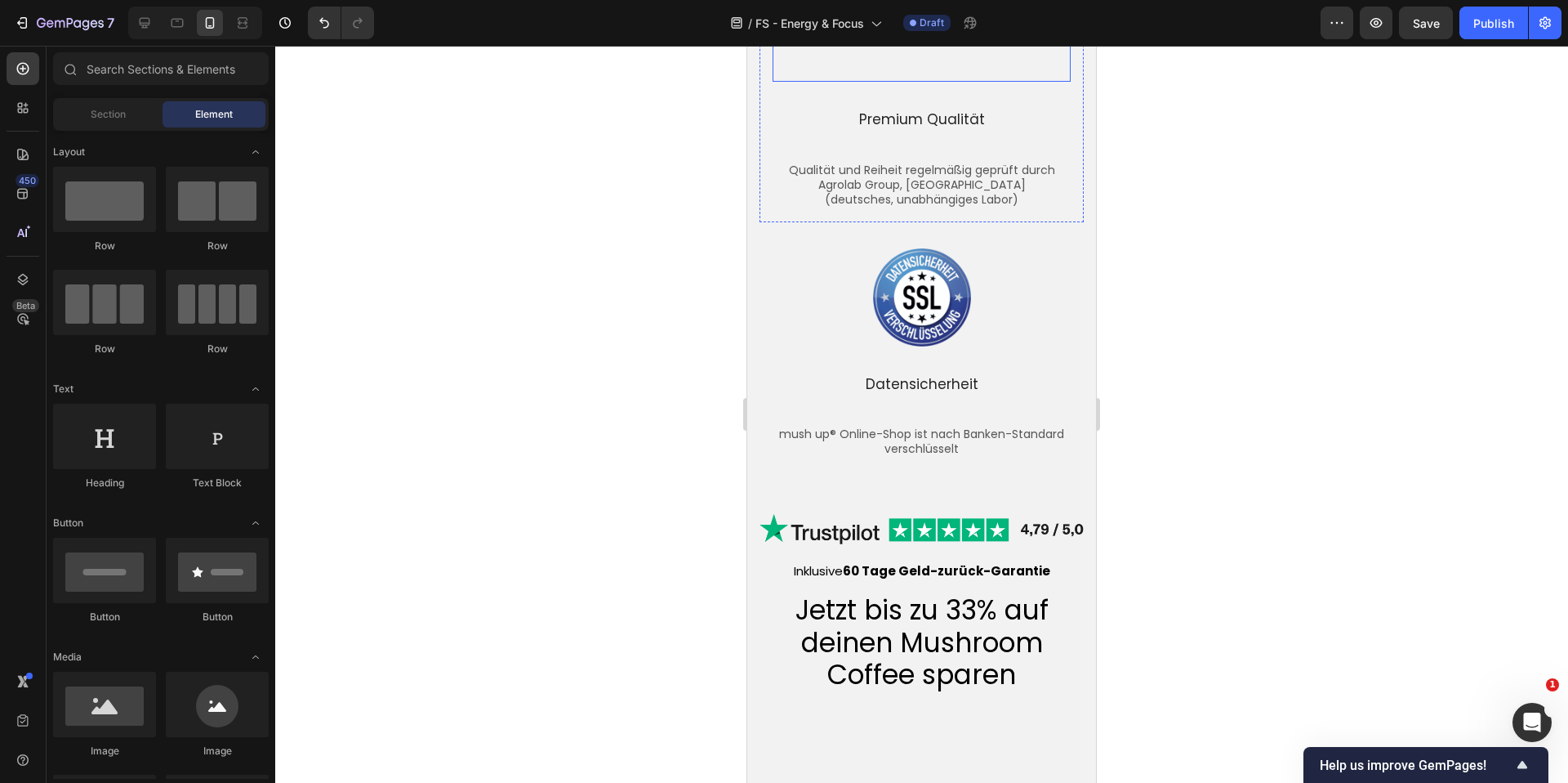
scroll to position [5886, 0]
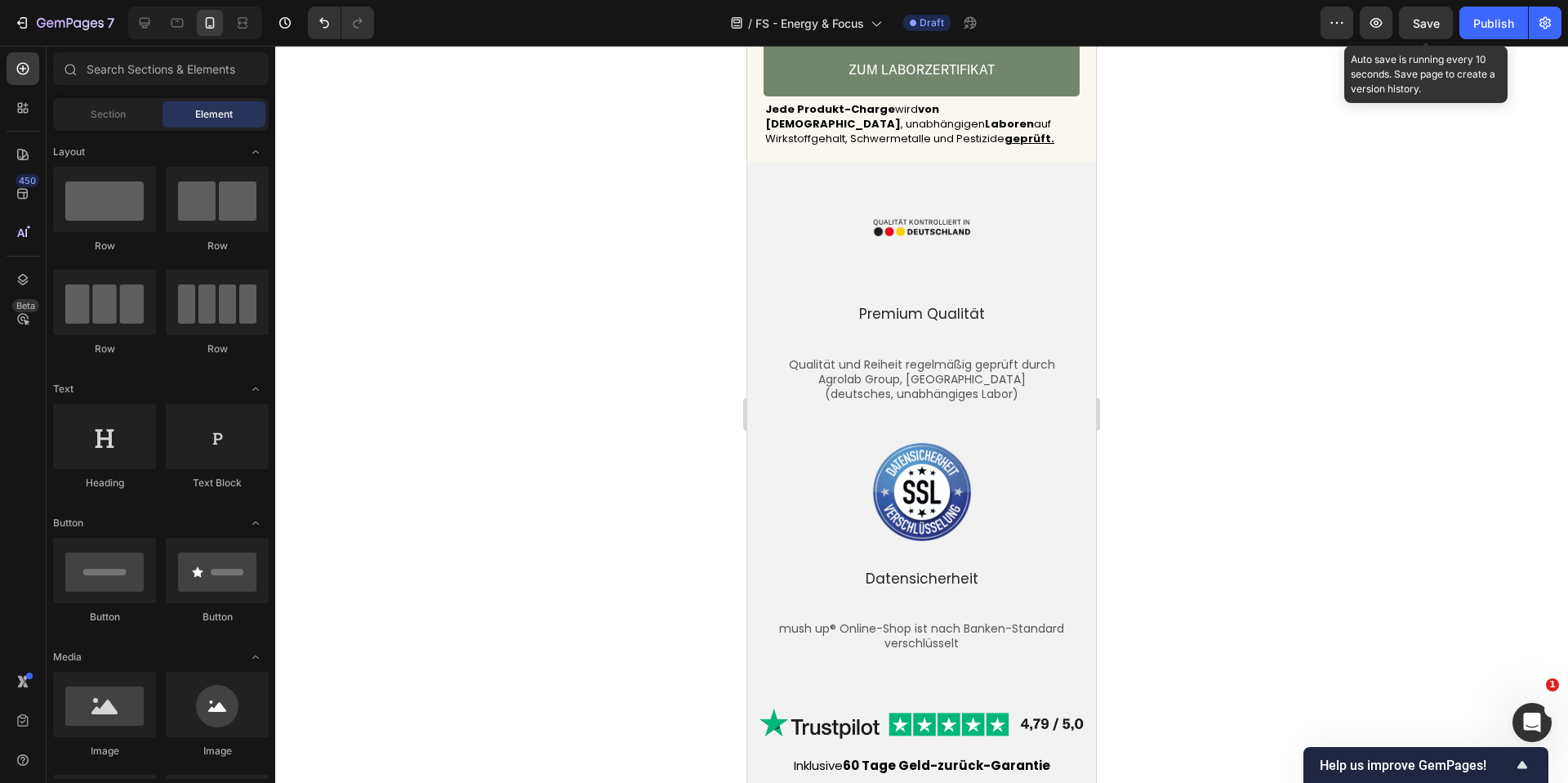
drag, startPoint x: 1419, startPoint y: 29, endPoint x: 1388, endPoint y: 48, distance: 36.4
click at [1419, 29] on span "Save" at bounding box center [1427, 24] width 27 height 14
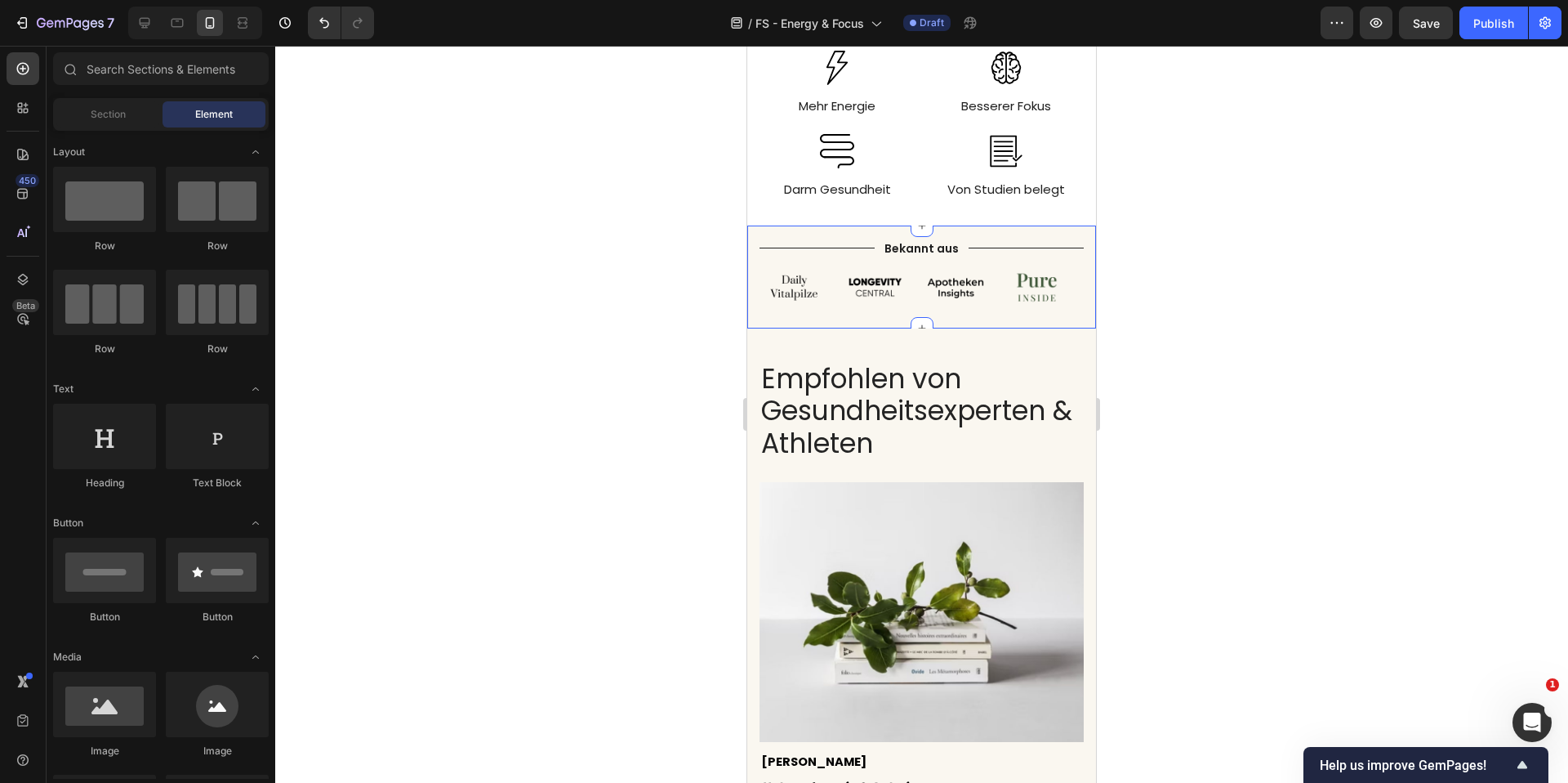
scroll to position [0, 0]
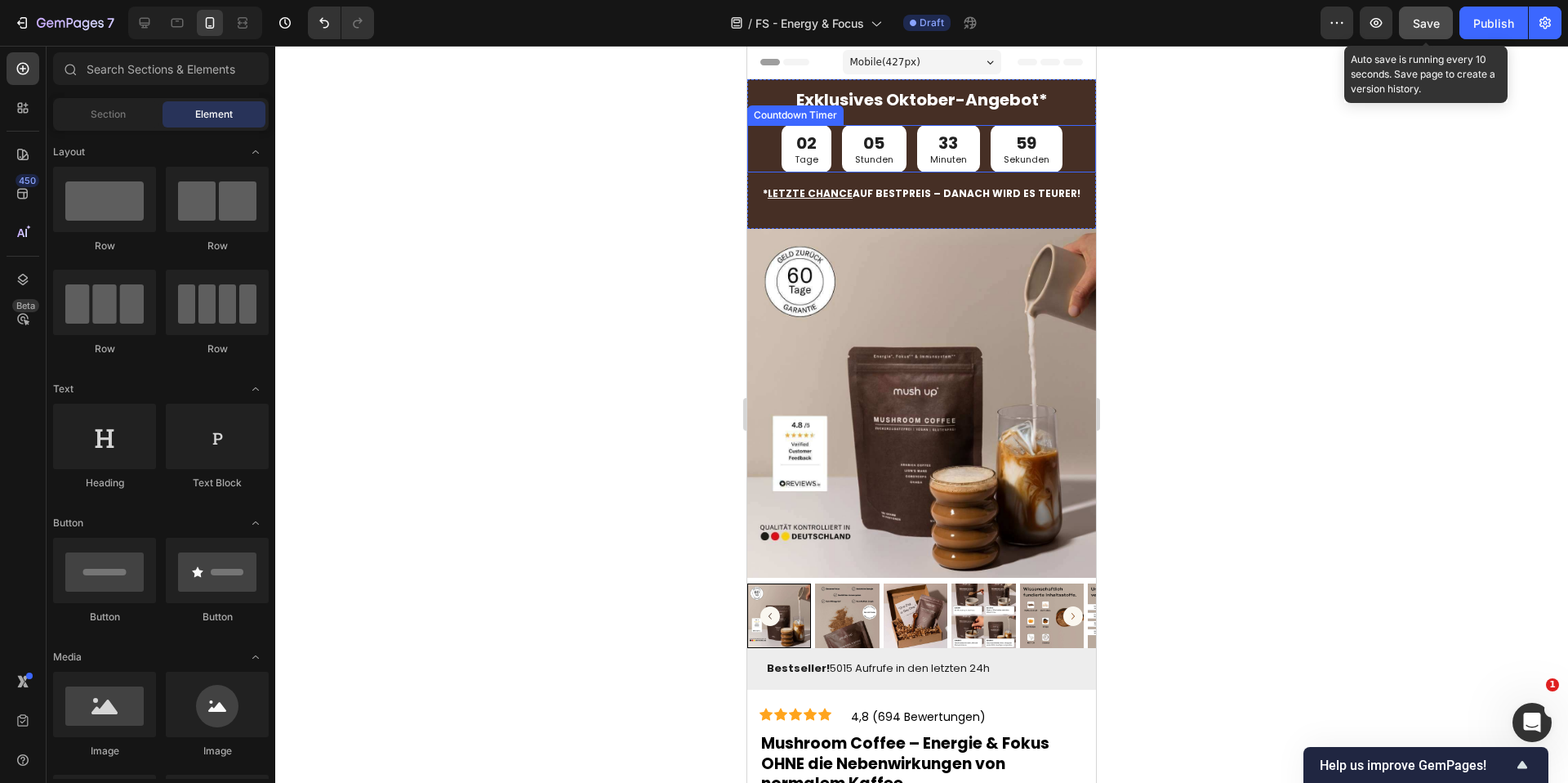
click at [1409, 30] on button "Save" at bounding box center [1427, 23] width 54 height 33
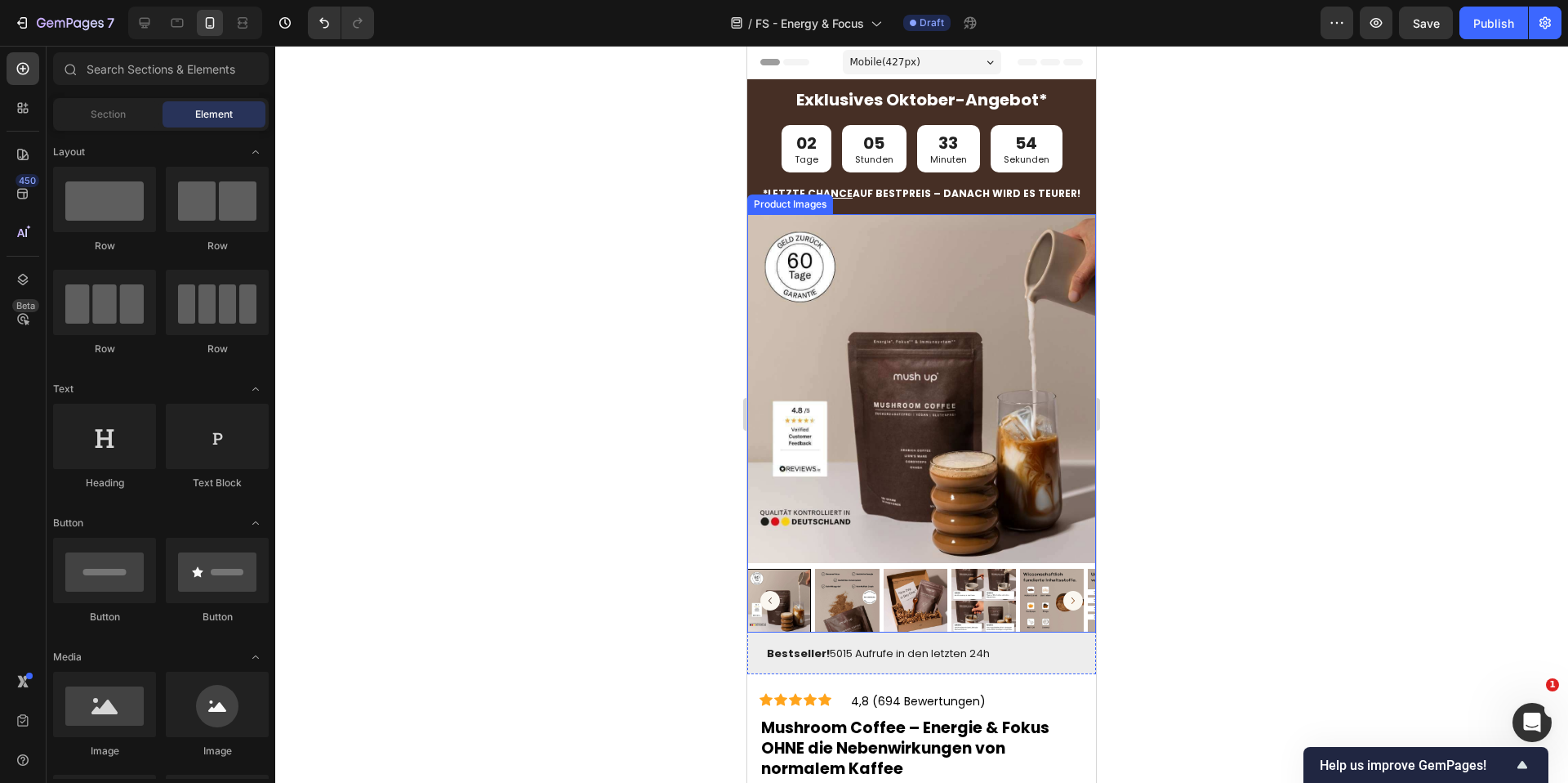
scroll to position [1, 0]
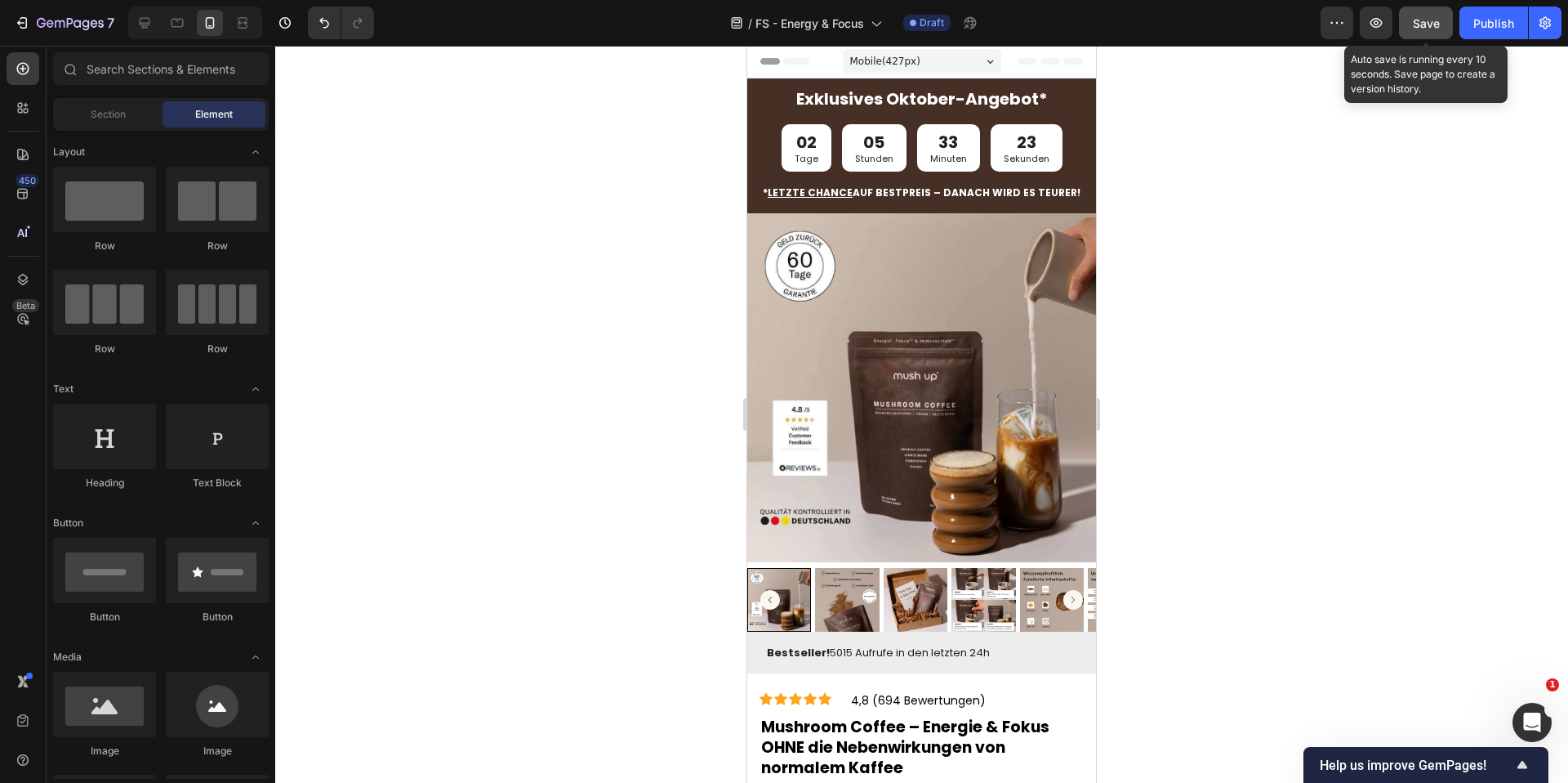
click at [1424, 23] on span "Save" at bounding box center [1427, 24] width 27 height 14
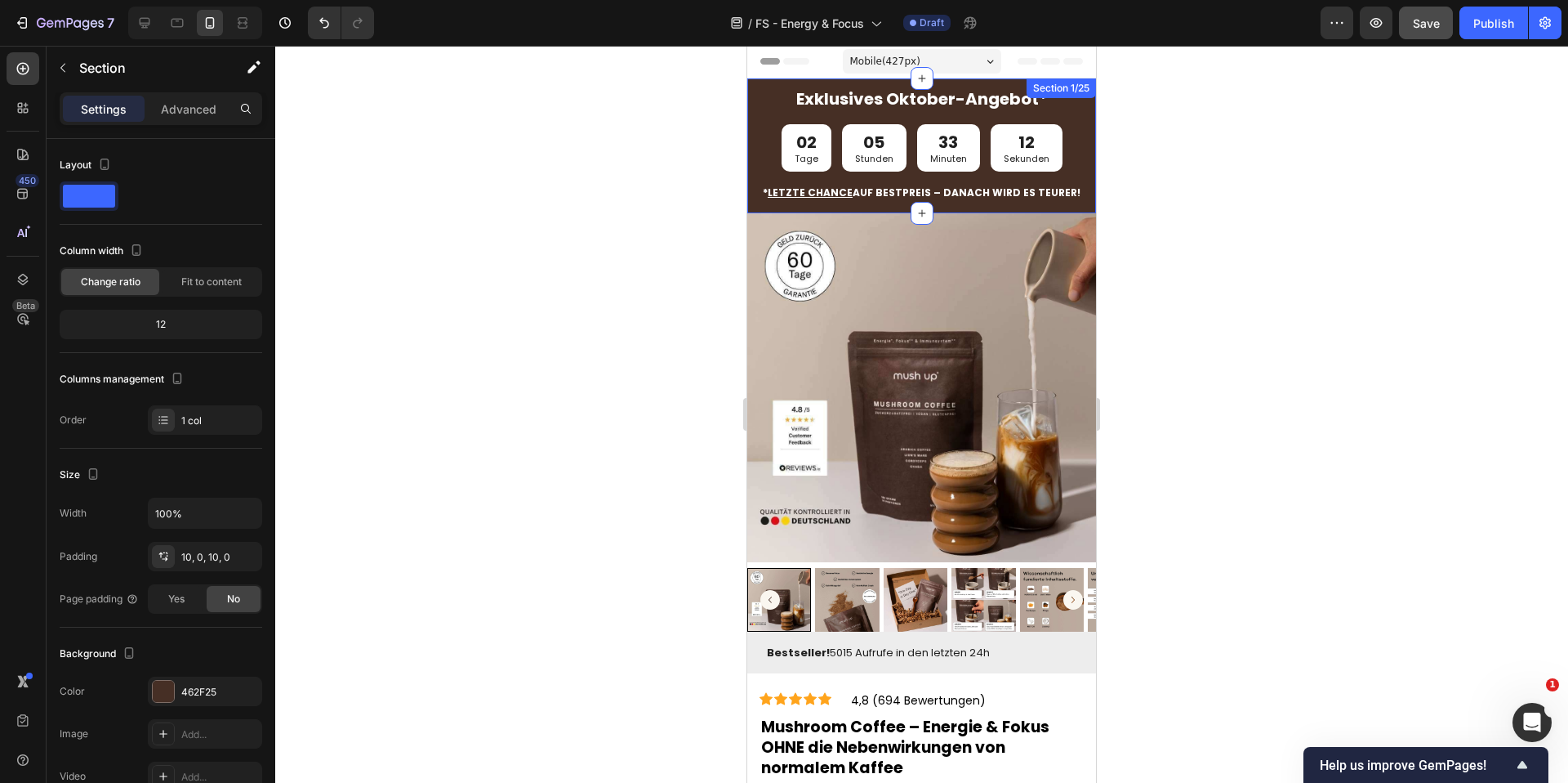
click at [979, 84] on div "Exklusives Oktober-Angebot* Text Block 02 Tage 05 Stunden 33 Minuten 12 Sekunde…" at bounding box center [922, 146] width 349 height 135
click at [1214, 156] on div at bounding box center [921, 414] width 1293 height 737
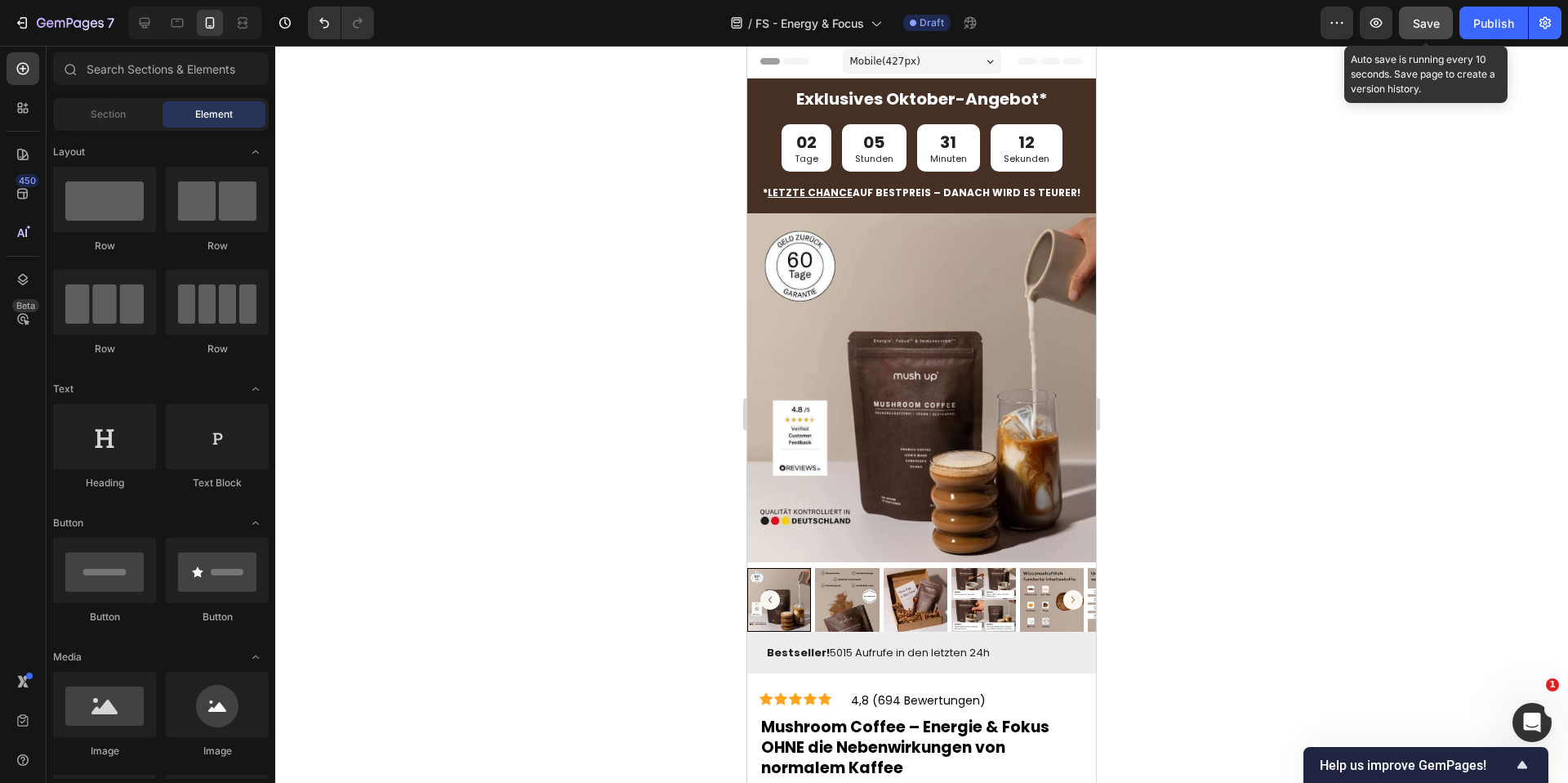
click at [1416, 21] on span "Save" at bounding box center [1427, 24] width 27 height 14
click at [1415, 18] on span "Save" at bounding box center [1427, 24] width 27 height 14
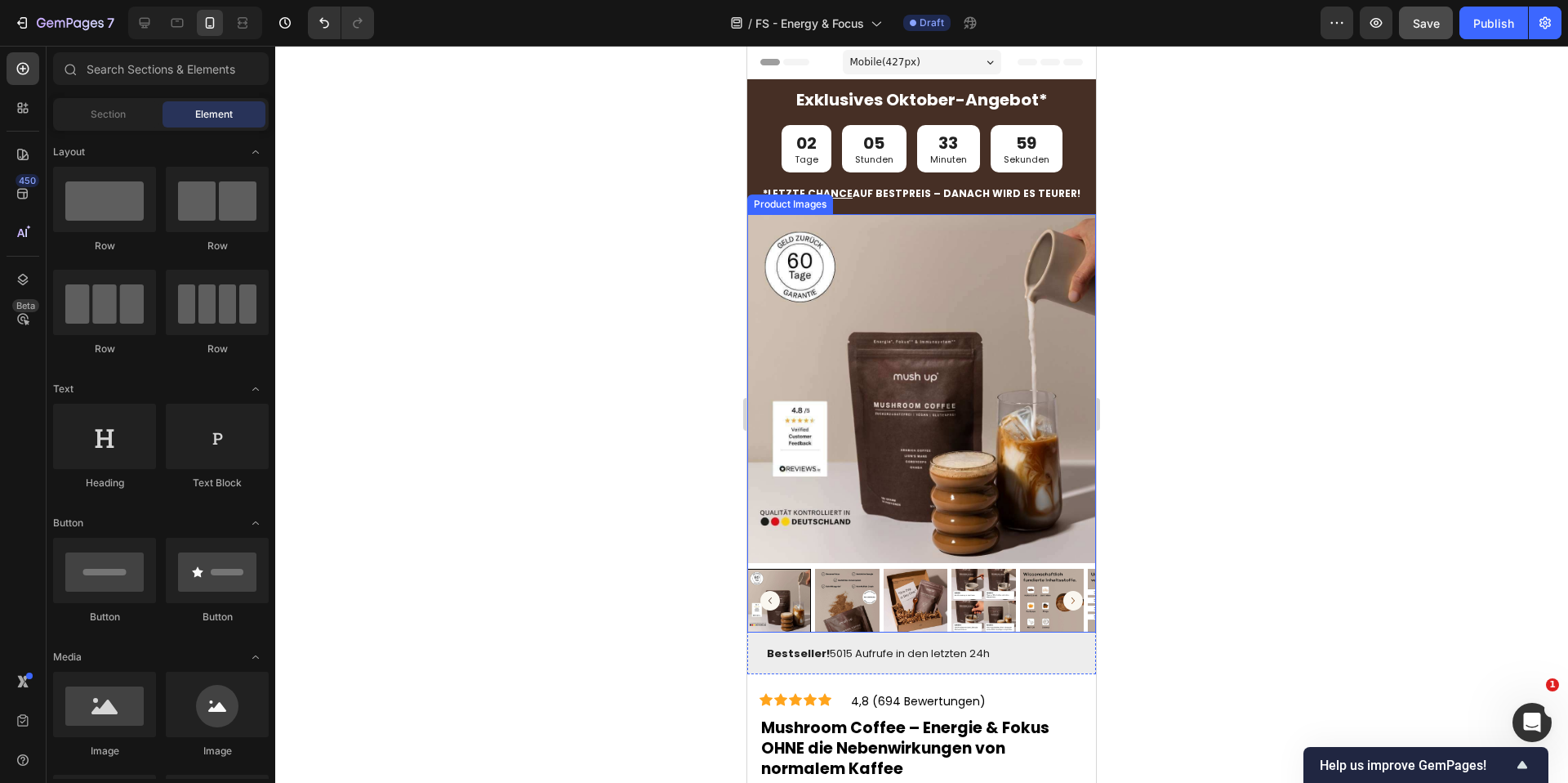
scroll to position [10, 0]
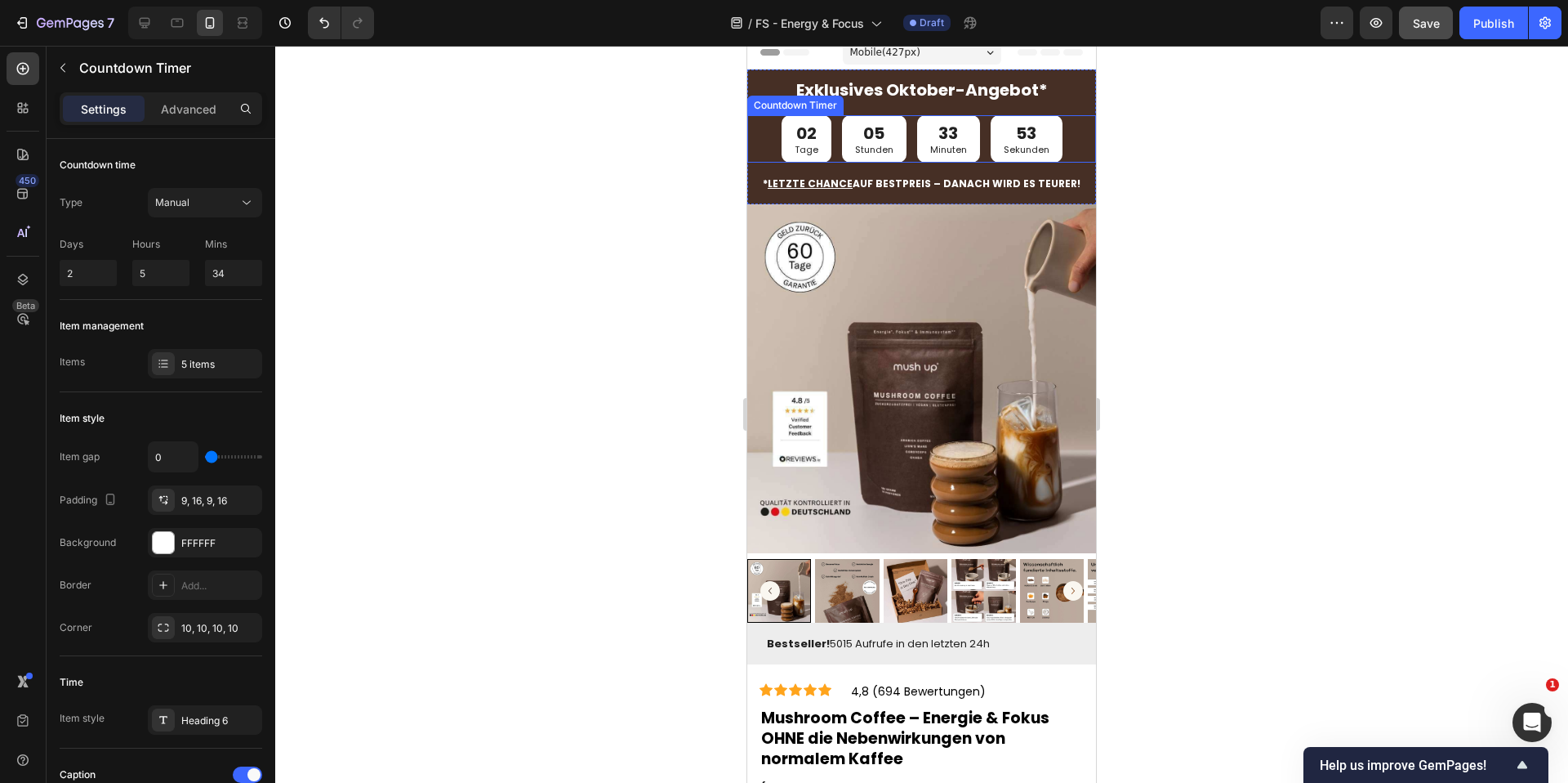
click at [1058, 132] on div "02 Tage 05 Stunden 33 Minuten 53 Sekunden" at bounding box center [922, 139] width 349 height 48
click at [1053, 90] on p "Exklusives Oktober-Angebot*" at bounding box center [921, 89] width 345 height 21
click at [1063, 134] on div "02 Tage 05 Stunden 33 Minuten 51 Sekunden" at bounding box center [922, 139] width 349 height 48
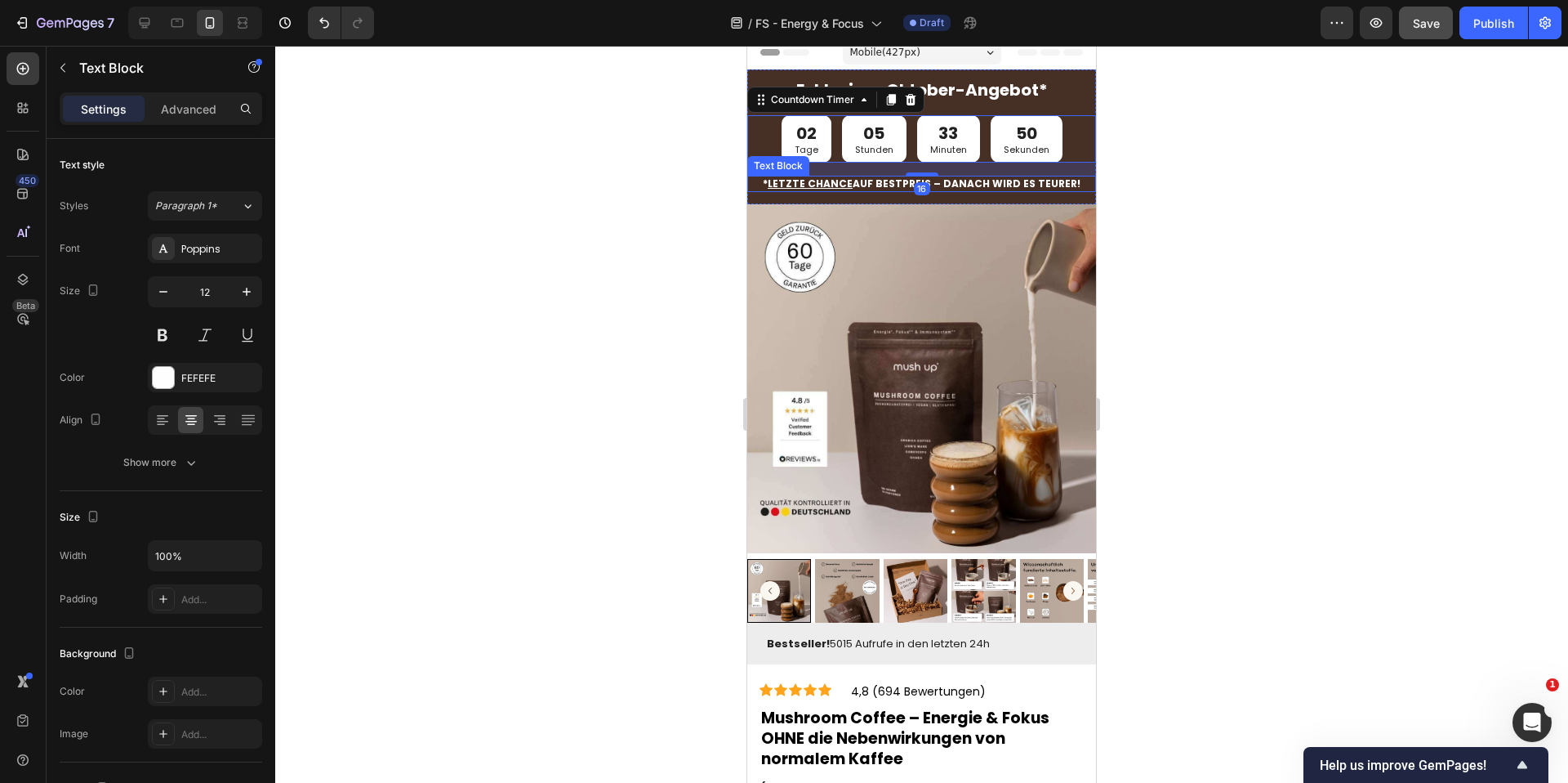
click at [1072, 187] on p "* Letzte Chance auf Bestpreis – Danach wird es teurer!" at bounding box center [921, 183] width 345 height 13
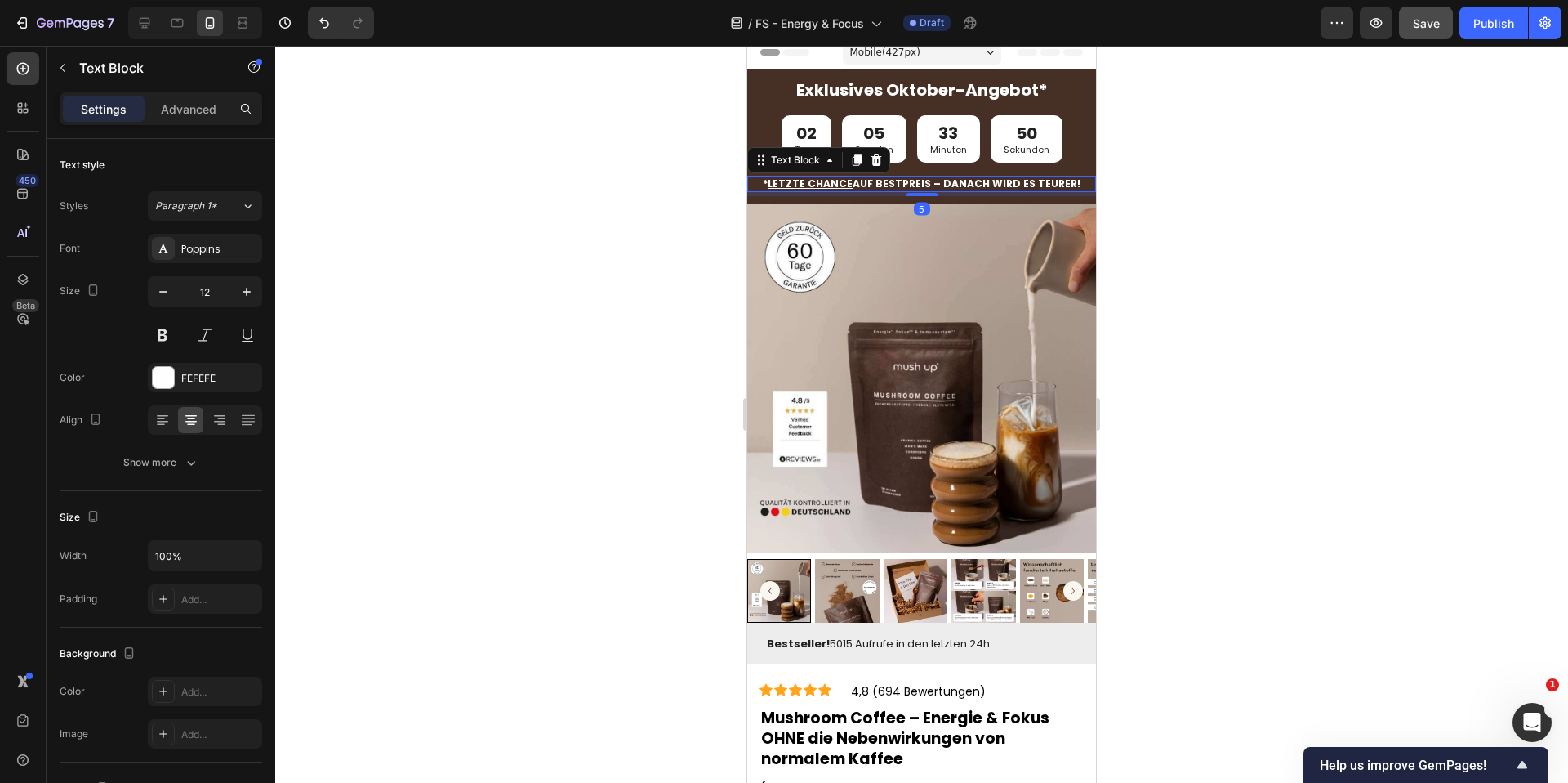
click at [1133, 201] on div at bounding box center [921, 414] width 1293 height 737
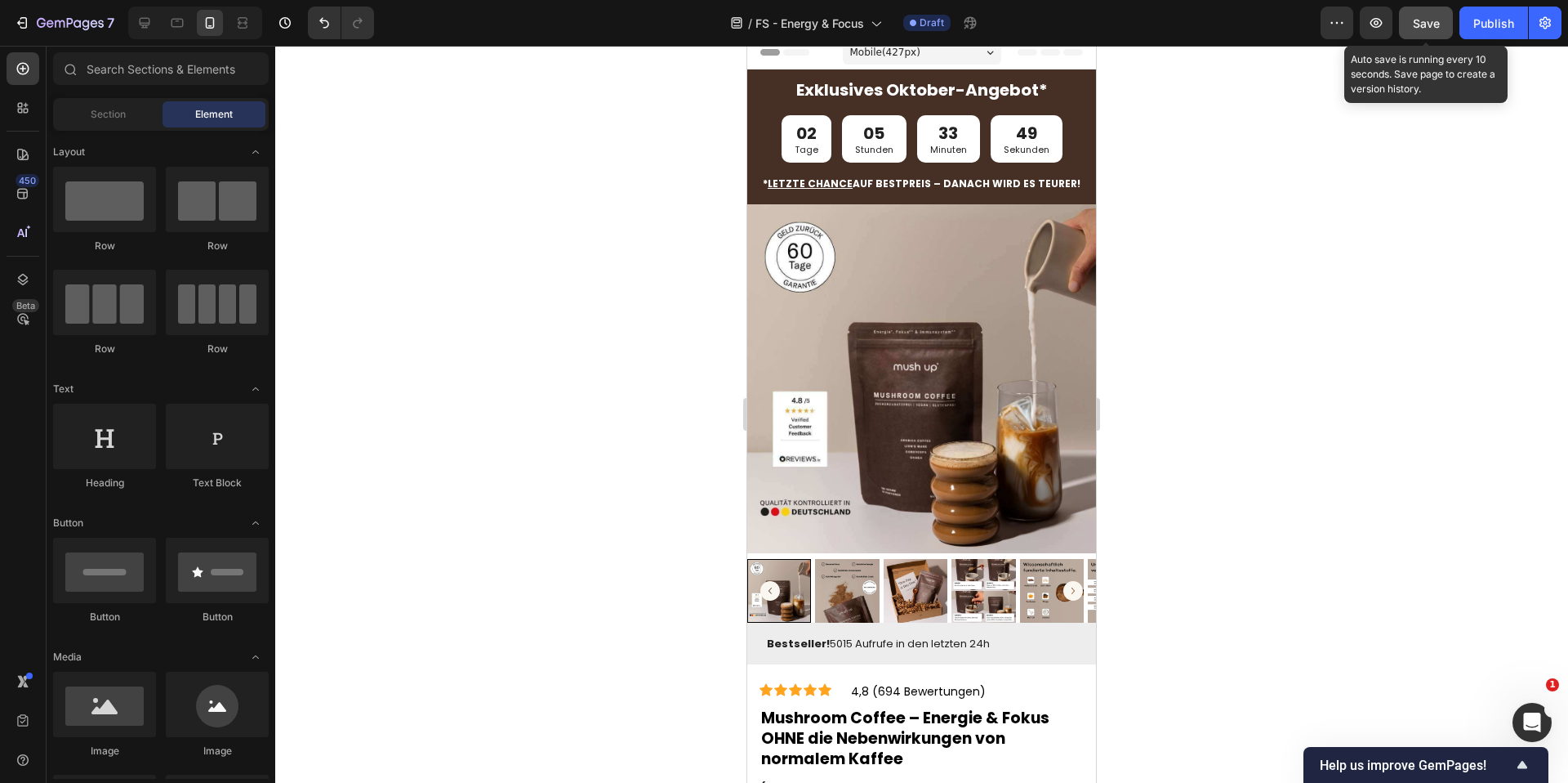
click at [1436, 22] on span "Save" at bounding box center [1427, 24] width 27 height 14
click at [1431, 15] on div "Save" at bounding box center [1427, 23] width 27 height 17
